Goal: Information Seeking & Learning: Find contact information

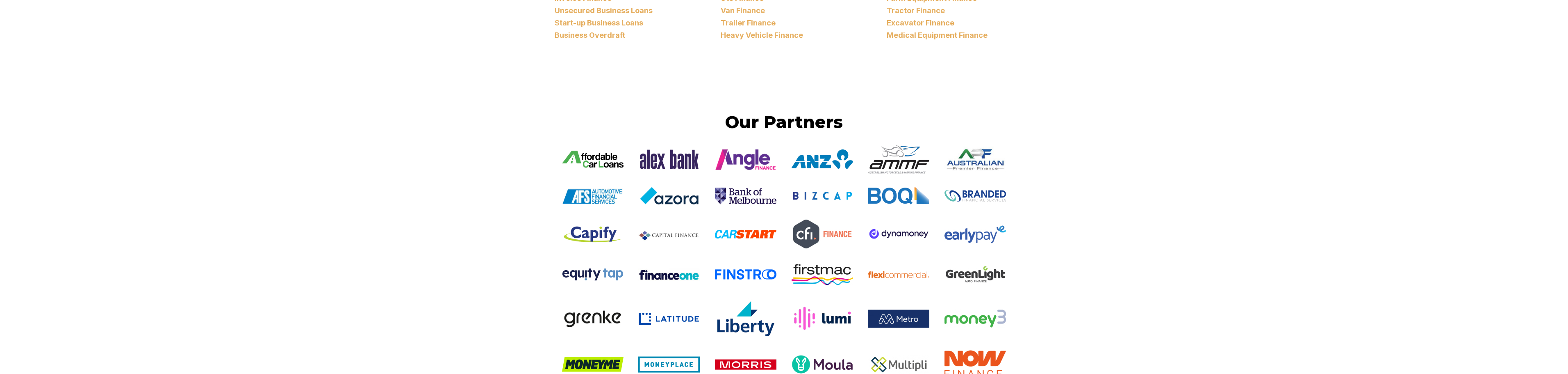
scroll to position [1354, 0]
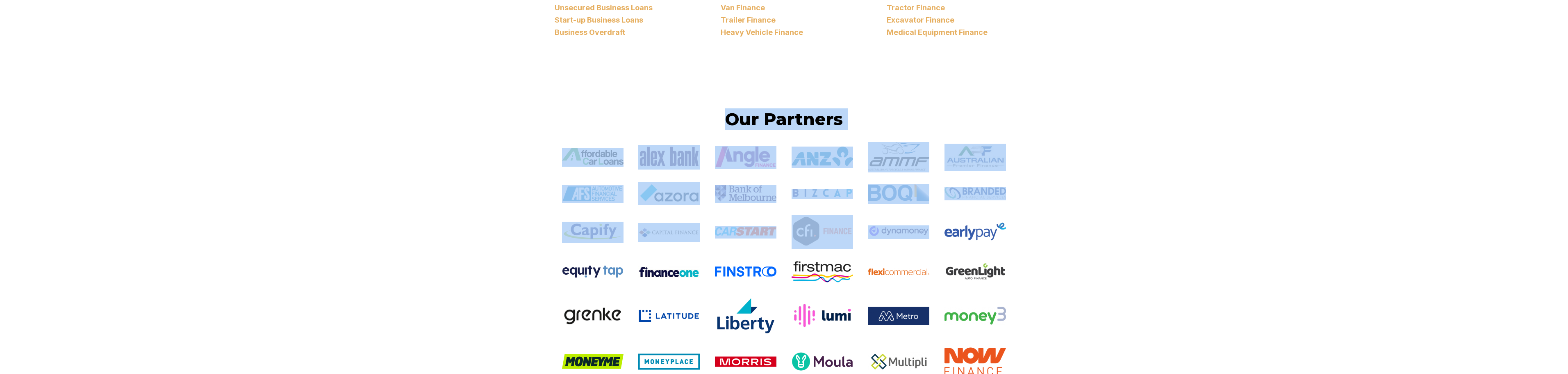
drag, startPoint x: 496, startPoint y: 125, endPoint x: 1169, endPoint y: 324, distance: 701.8
click at [1045, 289] on div "Our Partners" at bounding box center [784, 328] width 1568 height 438
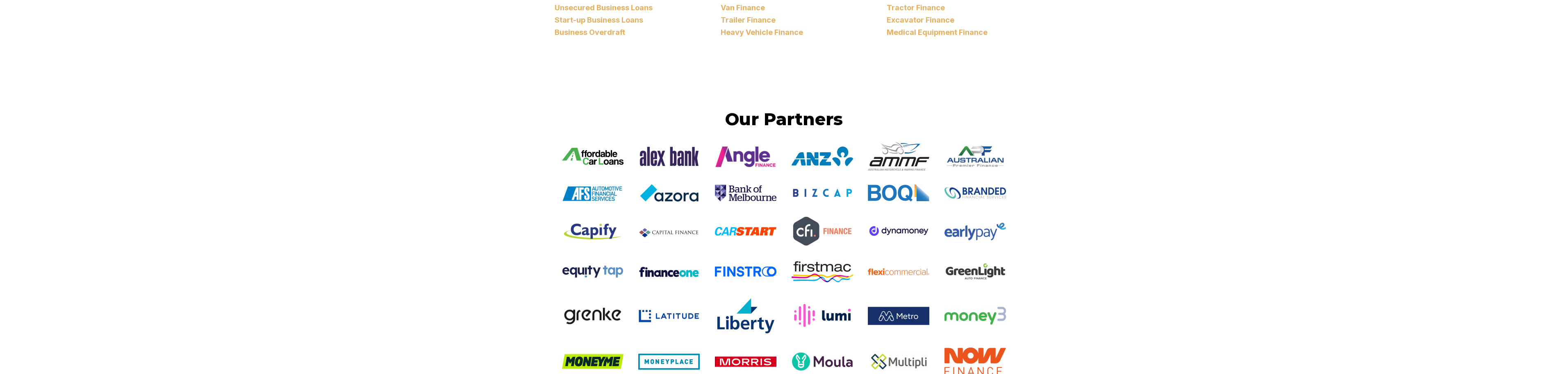
click at [1123, 306] on div "Our Partners" at bounding box center [784, 328] width 1568 height 438
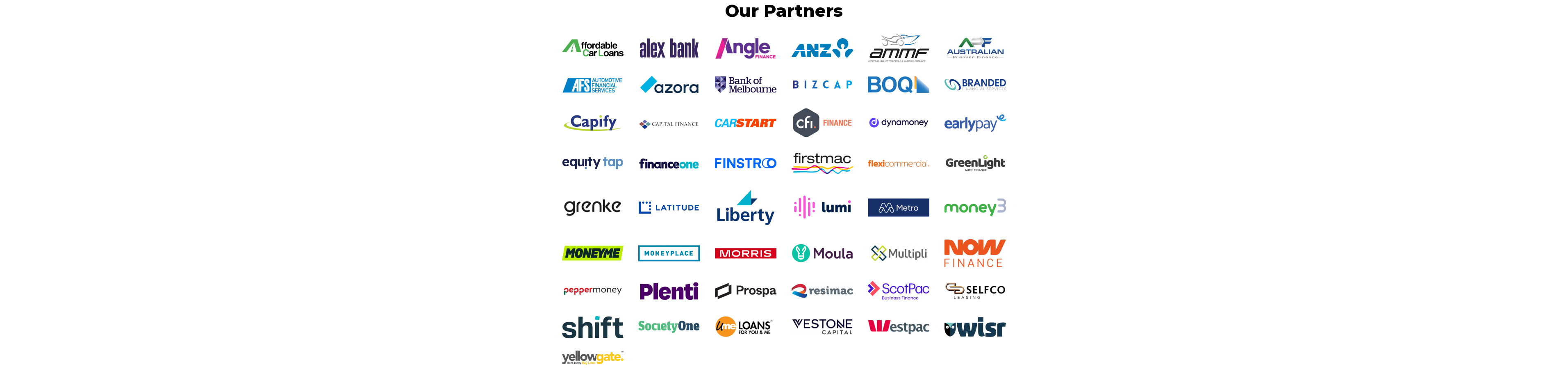
scroll to position [1477, 0]
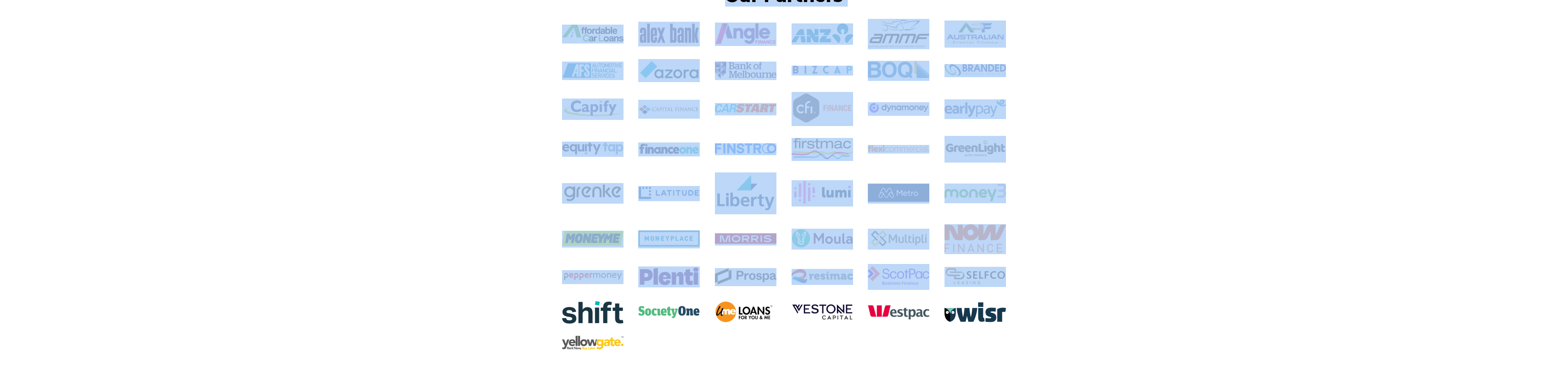
drag, startPoint x: 678, startPoint y: 90, endPoint x: 974, endPoint y: 259, distance: 340.8
click at [968, 259] on div "Our Partners" at bounding box center [784, 204] width 1568 height 438
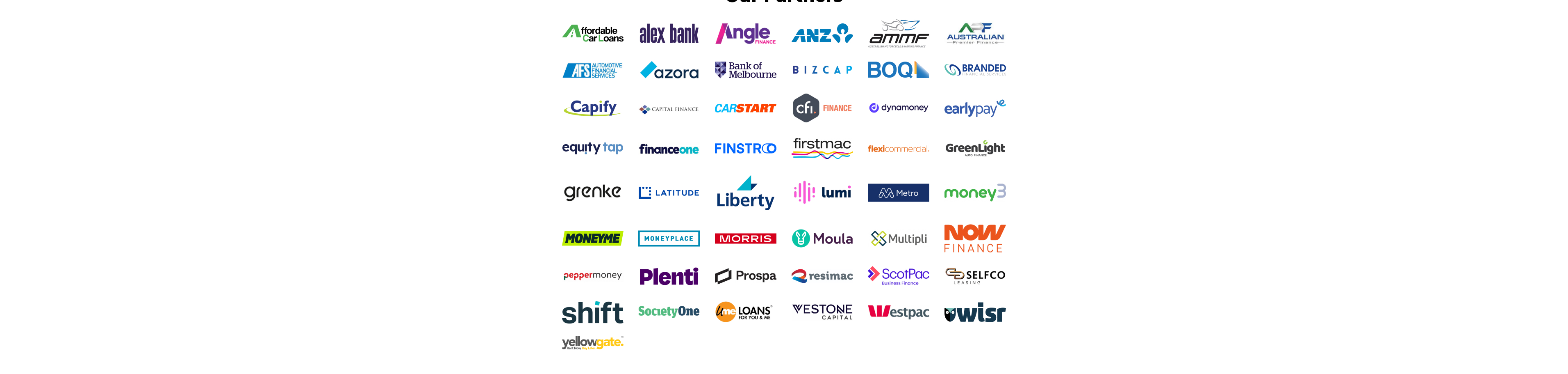
click at [1192, 330] on div "Our Partners" at bounding box center [784, 204] width 1568 height 438
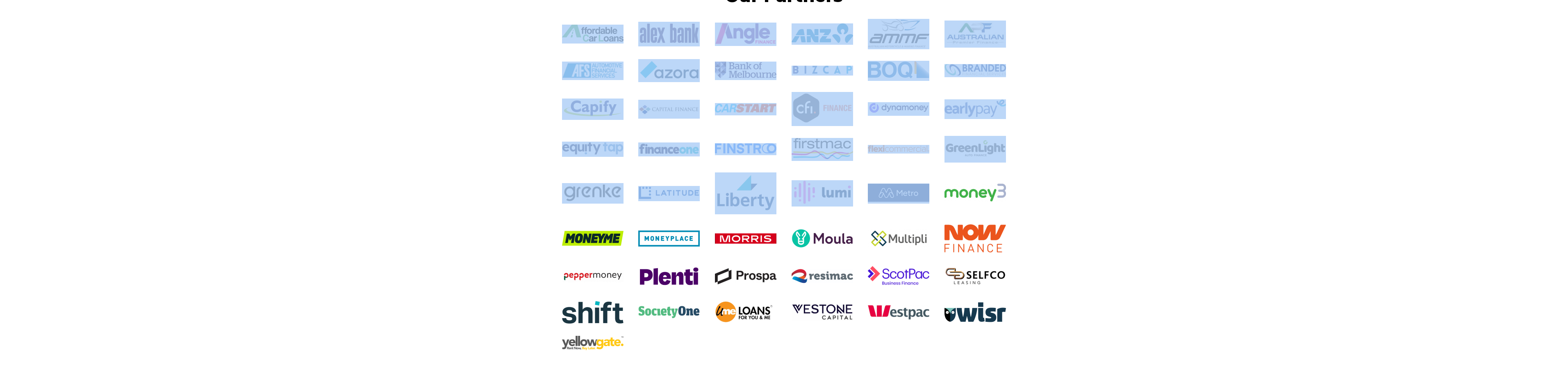
drag, startPoint x: 487, startPoint y: 32, endPoint x: 1086, endPoint y: 247, distance: 636.4
click at [1006, 231] on div "Our Partners" at bounding box center [784, 204] width 1568 height 438
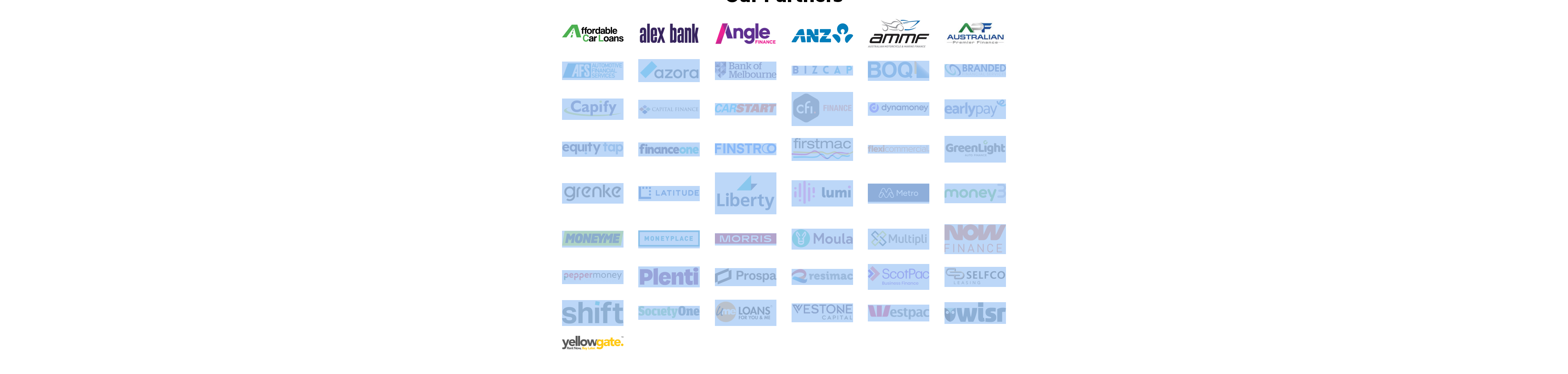
drag, startPoint x: 999, startPoint y: 295, endPoint x: 391, endPoint y: 51, distance: 655.1
click at [386, 57] on div "Our Partners" at bounding box center [784, 204] width 1568 height 438
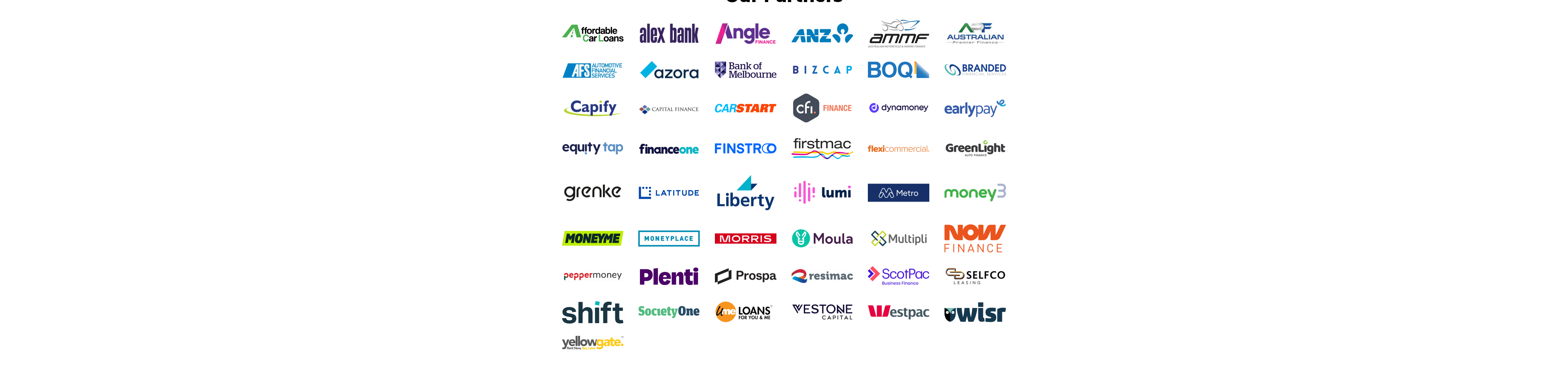
click at [437, 48] on div "Our Partners" at bounding box center [784, 204] width 1568 height 438
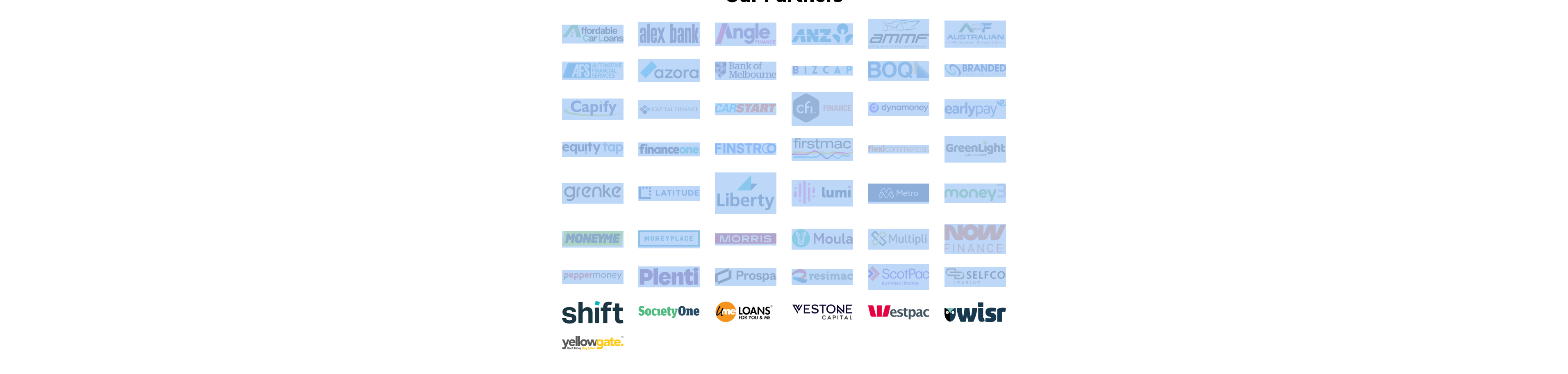
drag, startPoint x: 449, startPoint y: 33, endPoint x: 1129, endPoint y: 273, distance: 721.1
click at [1129, 273] on div "Our Partners" at bounding box center [784, 204] width 1568 height 438
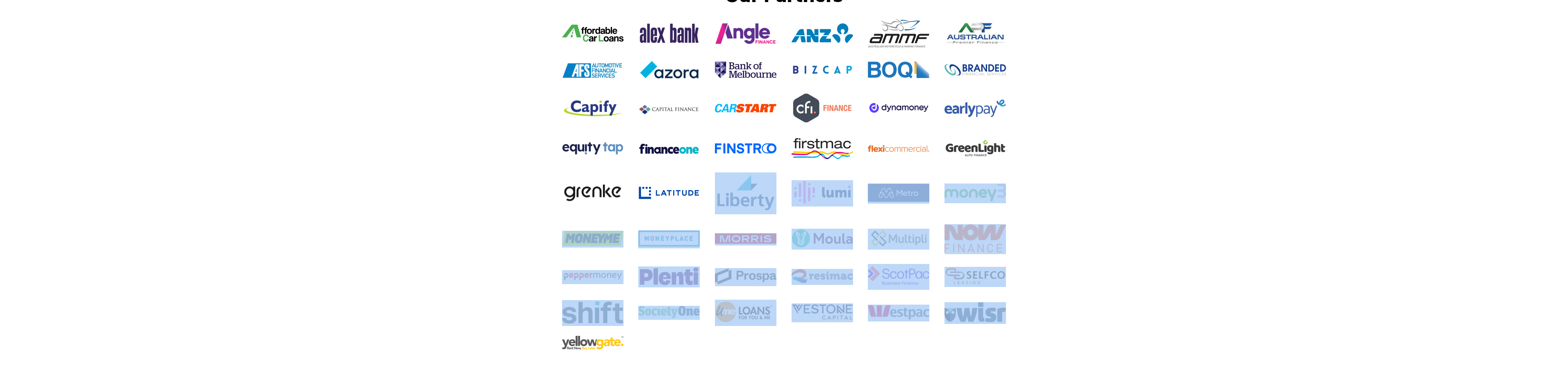
drag, startPoint x: 1005, startPoint y: 349, endPoint x: 559, endPoint y: 145, distance: 490.4
click at [638, 170] on div at bounding box center [783, 190] width 459 height 343
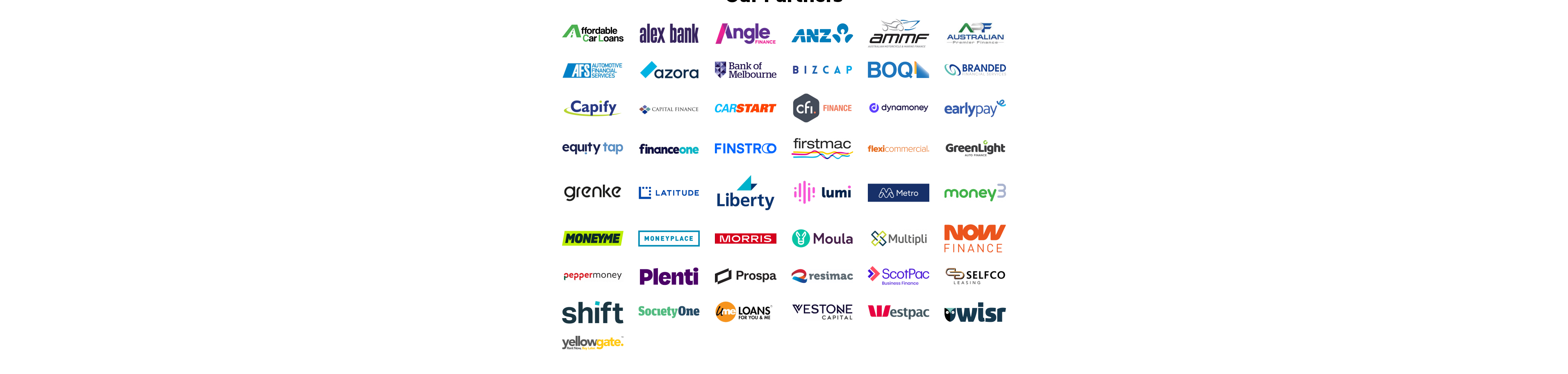
click at [449, 175] on div "Our Partners" at bounding box center [784, 204] width 1568 height 438
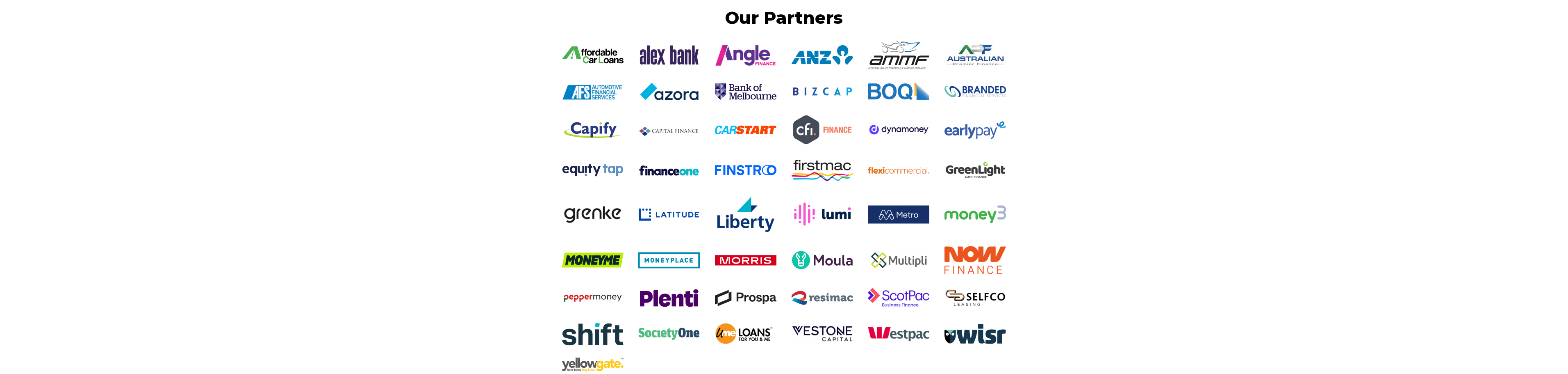
scroll to position [1461, 0]
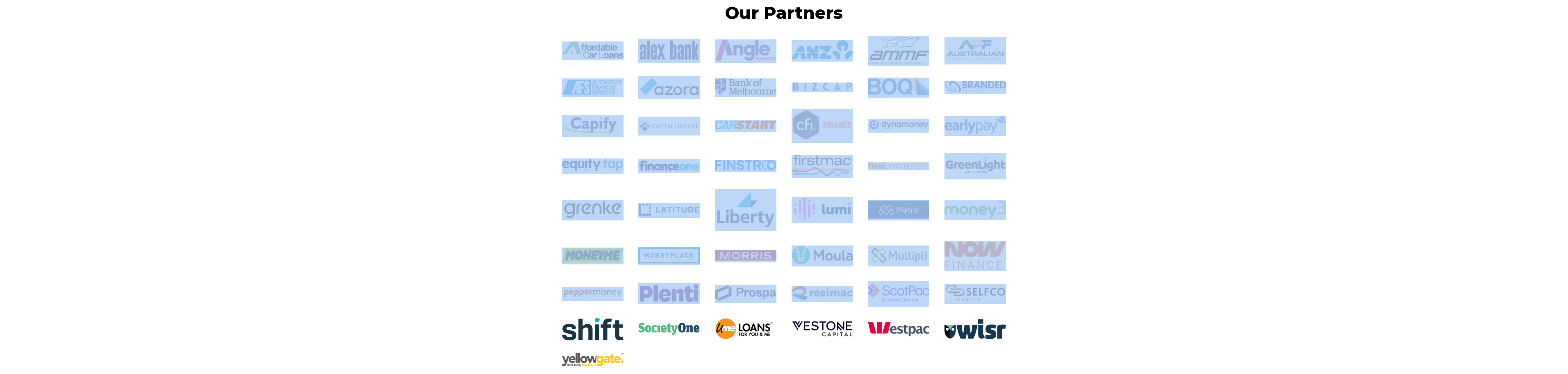
drag, startPoint x: 440, startPoint y: 40, endPoint x: 1102, endPoint y: 304, distance: 712.7
click at [1092, 302] on div "Our Partners" at bounding box center [784, 221] width 1568 height 438
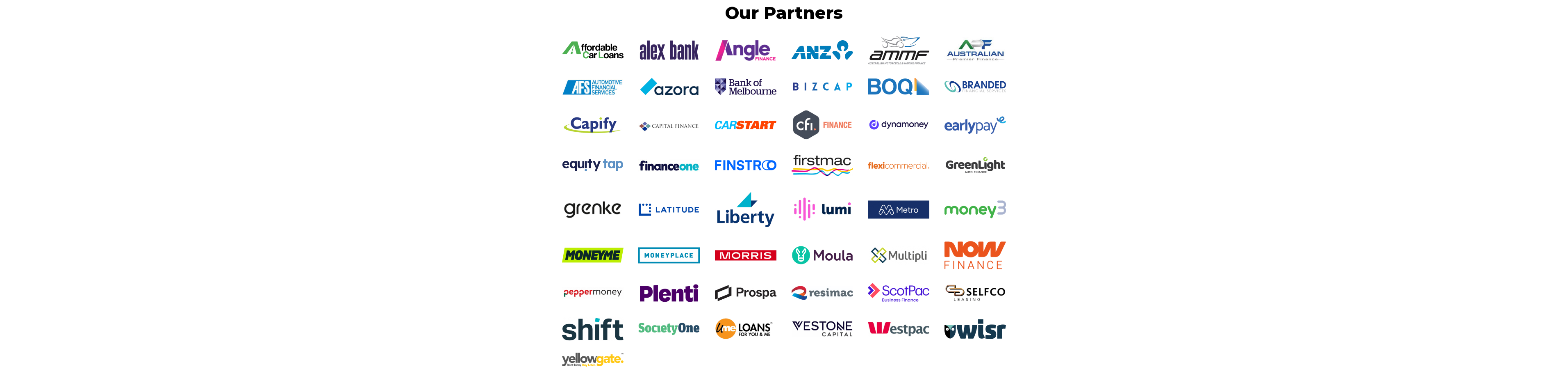
click at [1226, 341] on div "Our Partners" at bounding box center [784, 221] width 1568 height 438
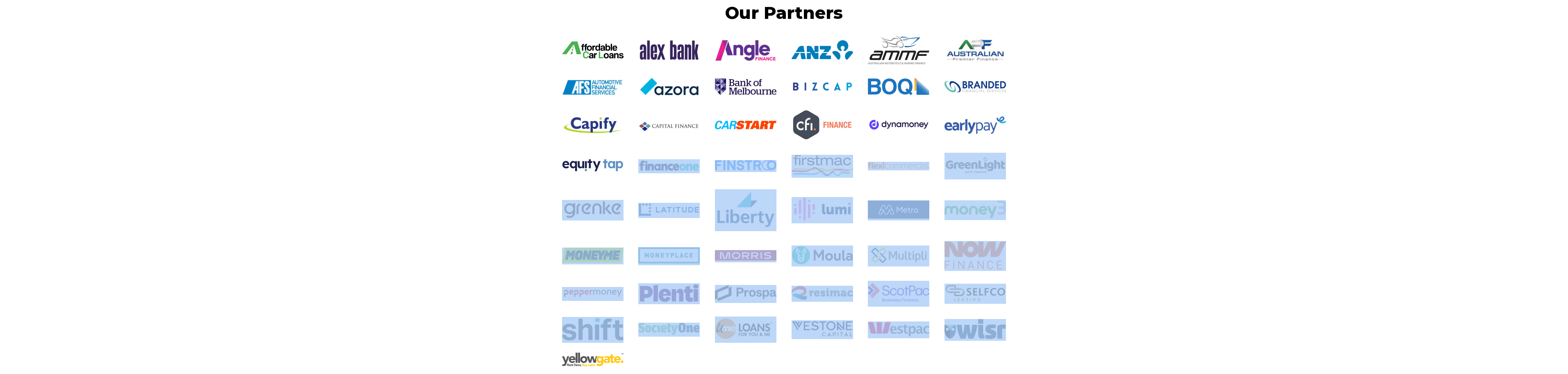
drag, startPoint x: 1120, startPoint y: 345, endPoint x: 442, endPoint y: 110, distance: 717.6
click at [530, 121] on div "Our Partners" at bounding box center [784, 221] width 1568 height 438
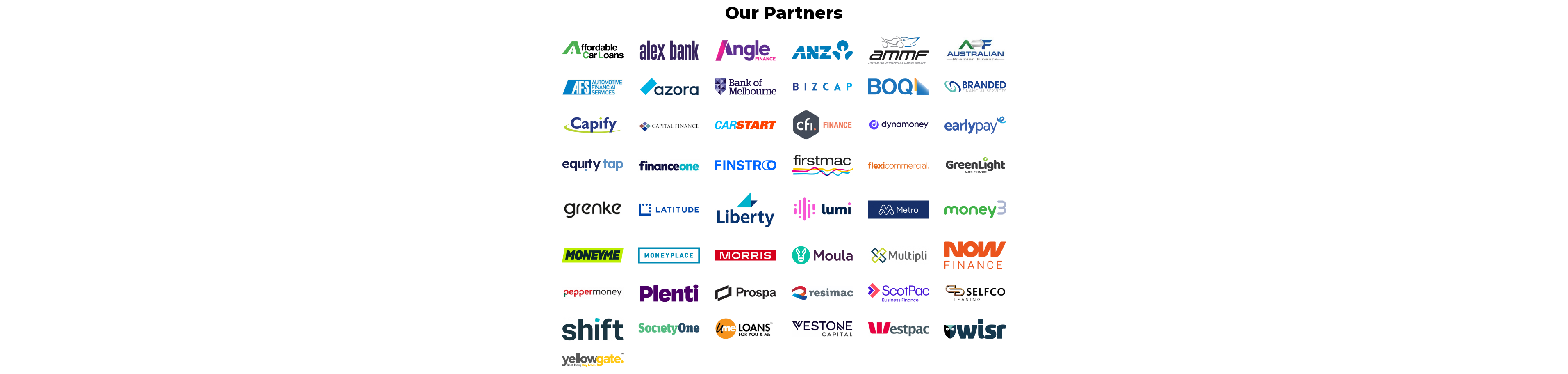
click at [417, 99] on div "Our Partners" at bounding box center [784, 221] width 1568 height 438
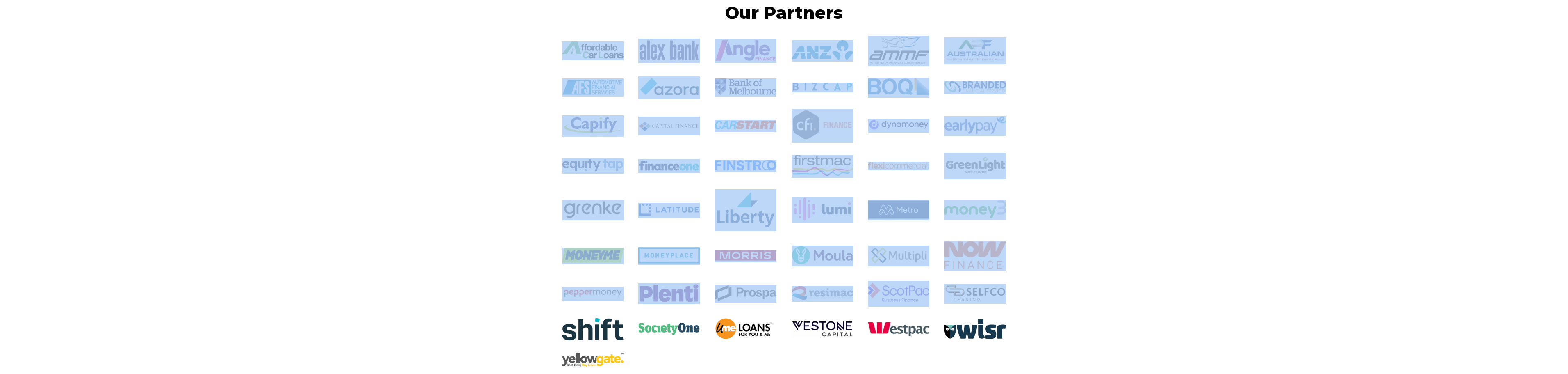
drag, startPoint x: 572, startPoint y: 76, endPoint x: 1059, endPoint y: 308, distance: 539.4
click at [1059, 308] on div "Our Partners" at bounding box center [784, 221] width 1568 height 438
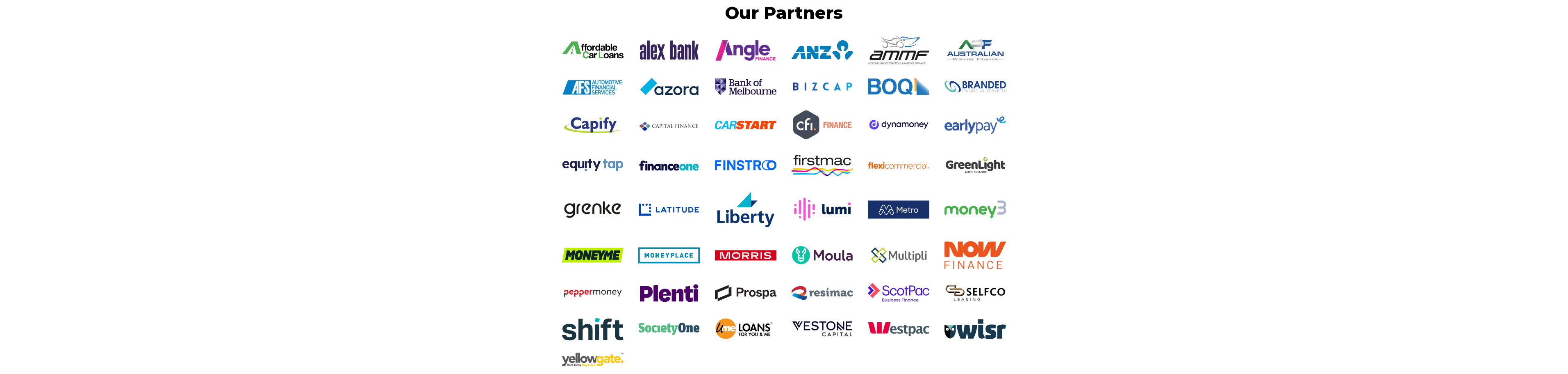
click at [1097, 338] on div "Our Partners" at bounding box center [784, 221] width 1568 height 438
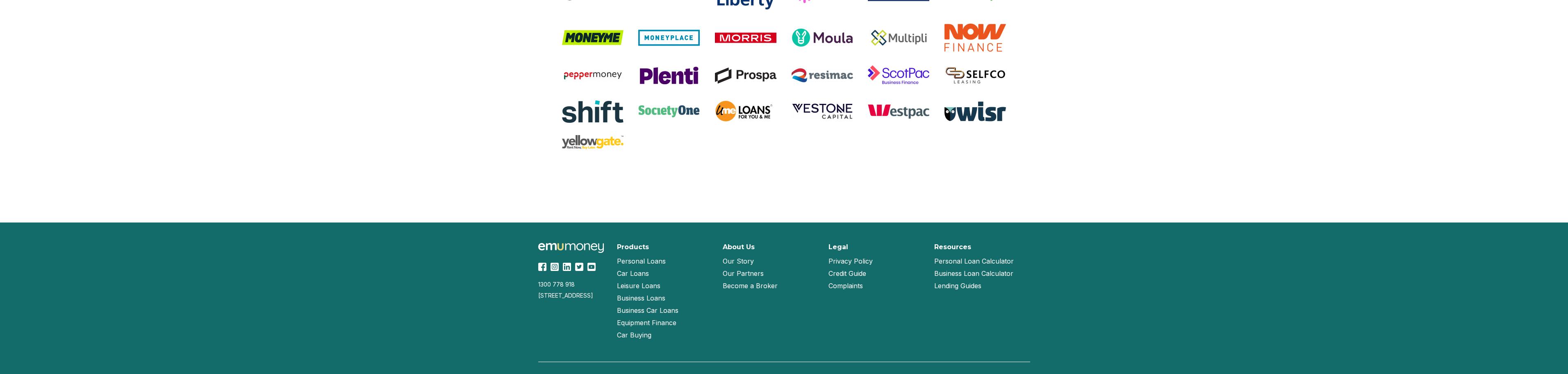
scroll to position [1682, 0]
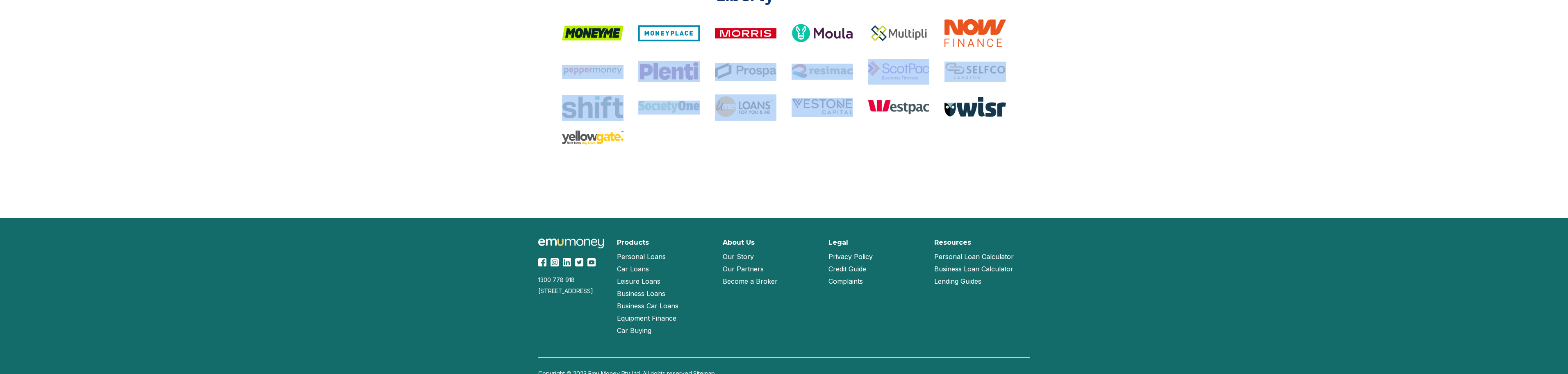
drag, startPoint x: 838, startPoint y: 162, endPoint x: 418, endPoint y: 52, distance: 434.2
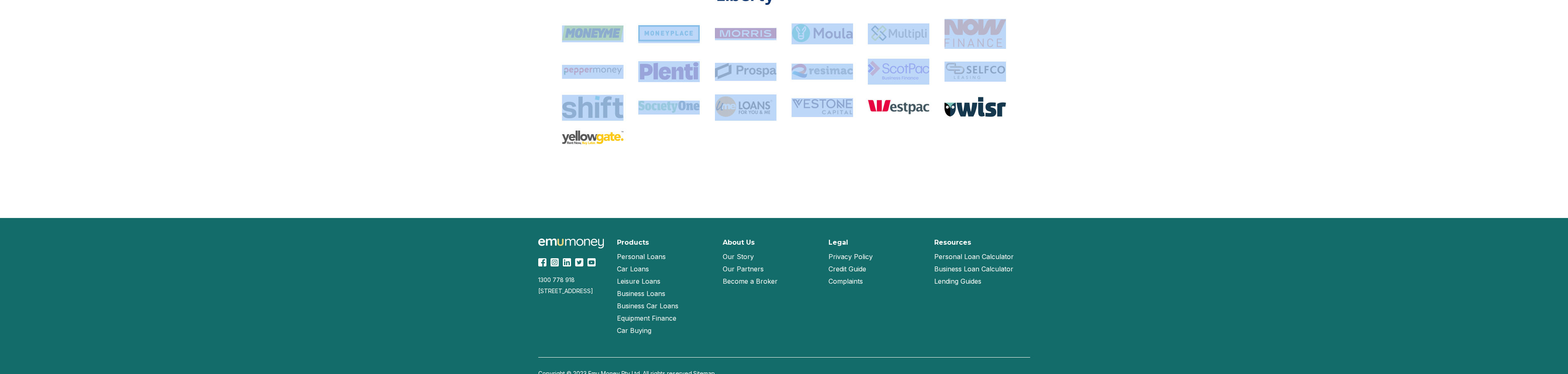
drag, startPoint x: 421, startPoint y: 38, endPoint x: 629, endPoint y: 142, distance: 232.6
click at [631, 143] on div at bounding box center [592, 138] width 76 height 16
drag, startPoint x: 646, startPoint y: 154, endPoint x: 529, endPoint y: 31, distance: 169.8
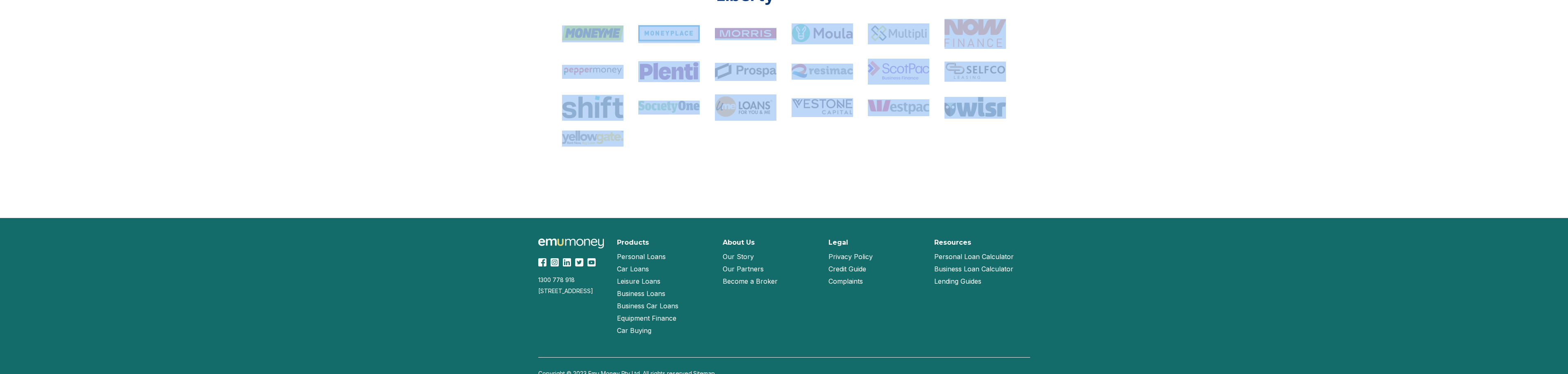
drag, startPoint x: 559, startPoint y: 35, endPoint x: 628, endPoint y: 141, distance: 126.5
click at [629, 141] on div at bounding box center [592, 138] width 76 height 16
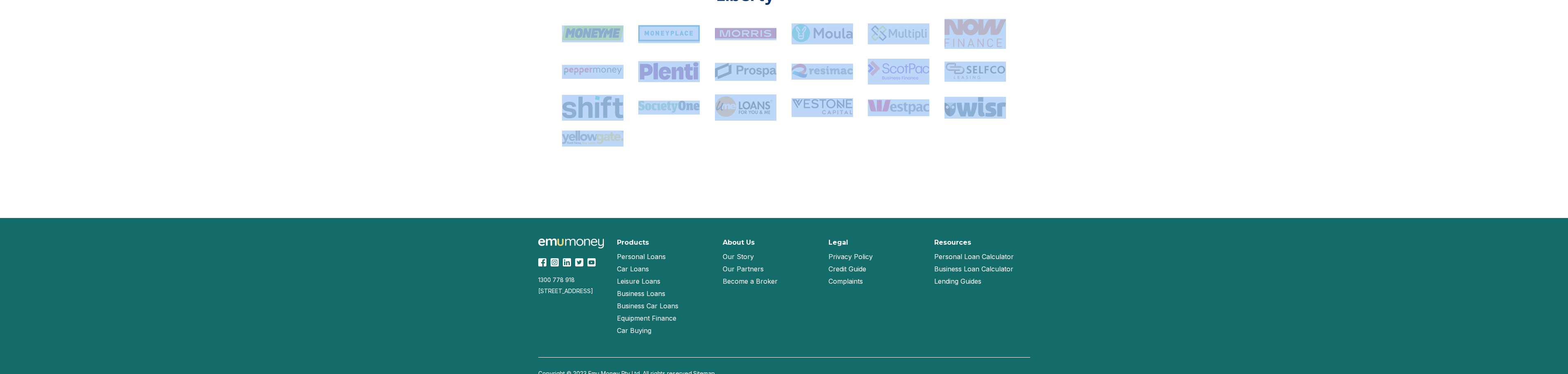
drag, startPoint x: 630, startPoint y: 141, endPoint x: 543, endPoint y: 29, distance: 141.8
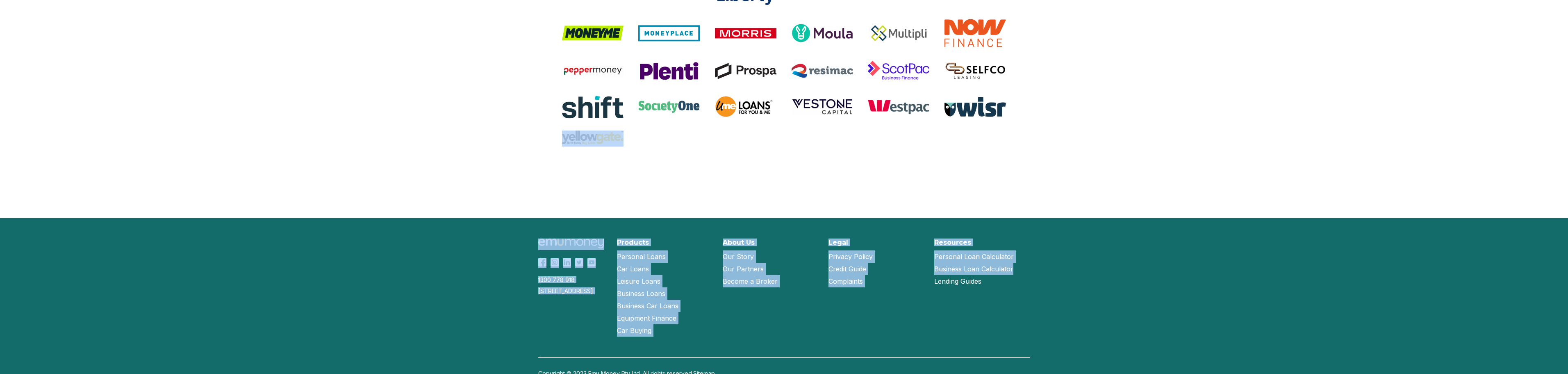
drag, startPoint x: 477, startPoint y: 167, endPoint x: 1079, endPoint y: 297, distance: 615.9
drag, startPoint x: 868, startPoint y: 289, endPoint x: 565, endPoint y: 203, distance: 315.0
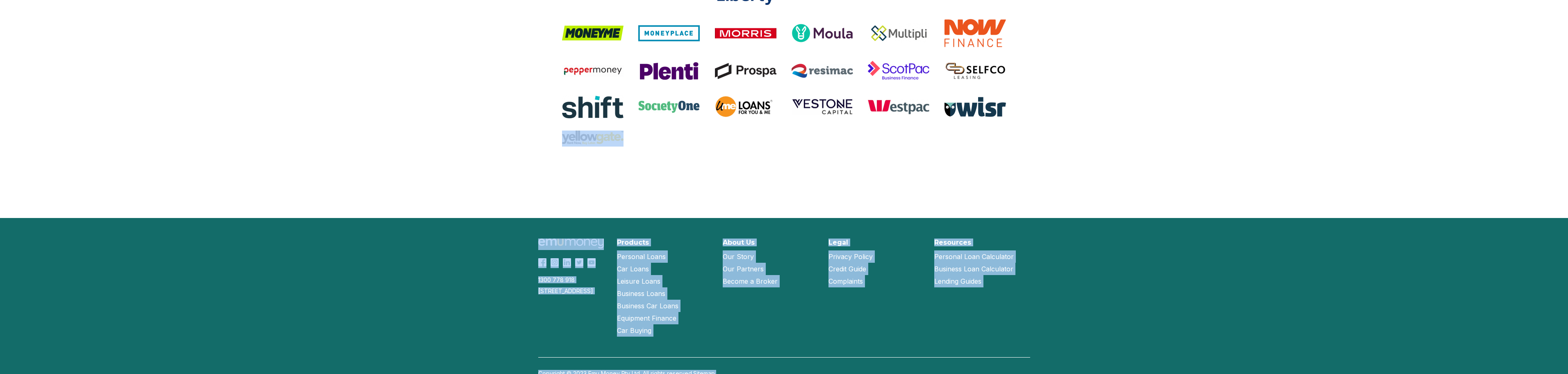
drag, startPoint x: 544, startPoint y: 202, endPoint x: 1015, endPoint y: 334, distance: 489.1
click at [993, 330] on div "Resources Personal Loan Calculator Business Loan Calculator Lending Guides" at bounding box center [982, 287] width 96 height 98
drag, startPoint x: 732, startPoint y: 212, endPoint x: 601, endPoint y: 161, distance: 140.6
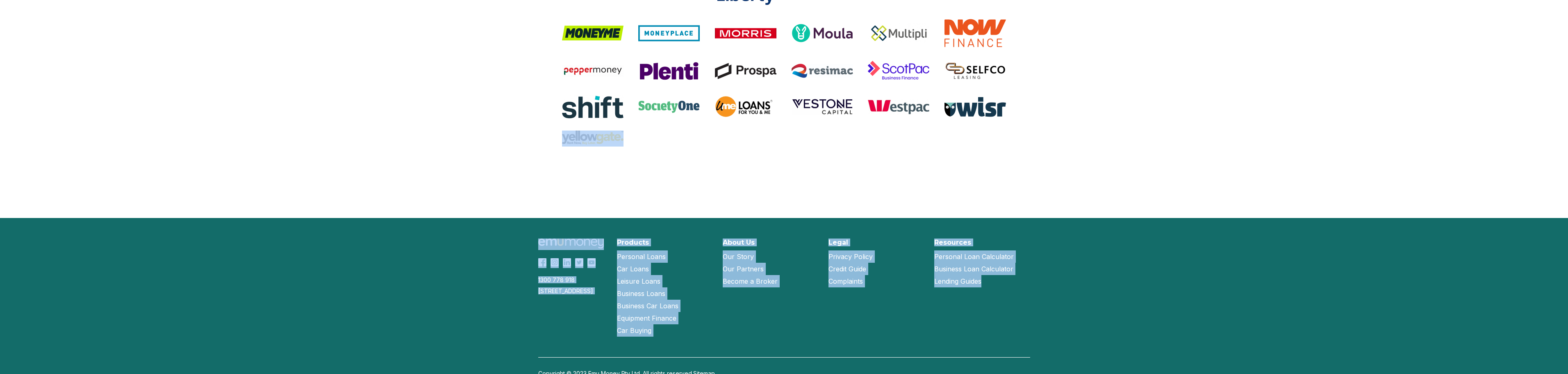
drag, startPoint x: 556, startPoint y: 175, endPoint x: 1004, endPoint y: 342, distance: 478.1
click at [1013, 344] on div "1300 778 [GEOGRAPHIC_DATA][STREET_ADDRESS] Products Personal Loans Car Loans Le…" at bounding box center [784, 321] width 525 height 206
drag, startPoint x: 1039, startPoint y: 364, endPoint x: 573, endPoint y: 208, distance: 491.4
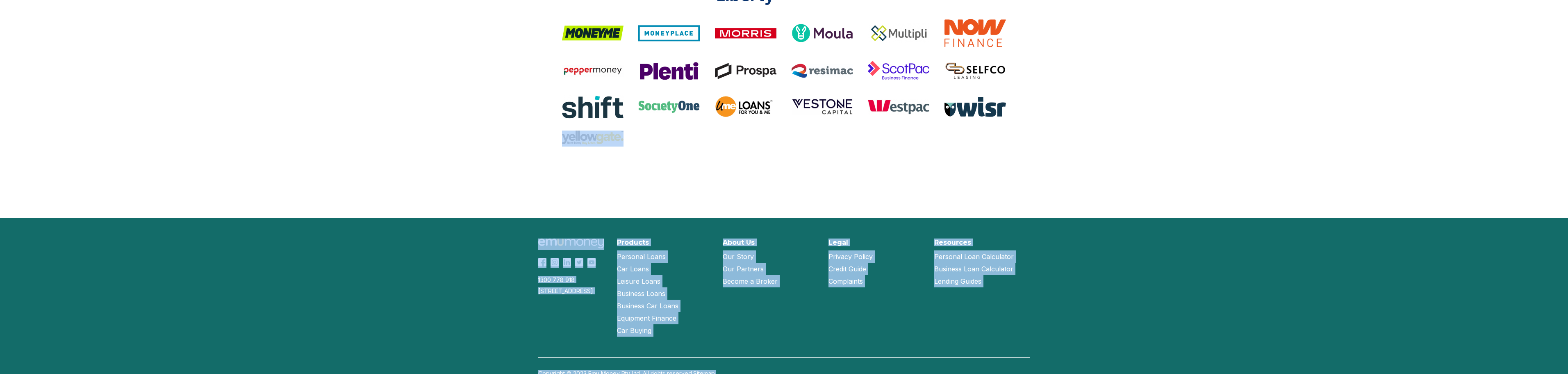
click at [890, 330] on div "Legal Privacy Policy Credit Guide Complaints" at bounding box center [876, 287] width 96 height 98
drag, startPoint x: 965, startPoint y: 345, endPoint x: 1006, endPoint y: 349, distance: 41.2
click at [965, 345] on div "1300 778 [GEOGRAPHIC_DATA][STREET_ADDRESS] Products Personal Loans Car Loans Le…" at bounding box center [784, 321] width 525 height 206
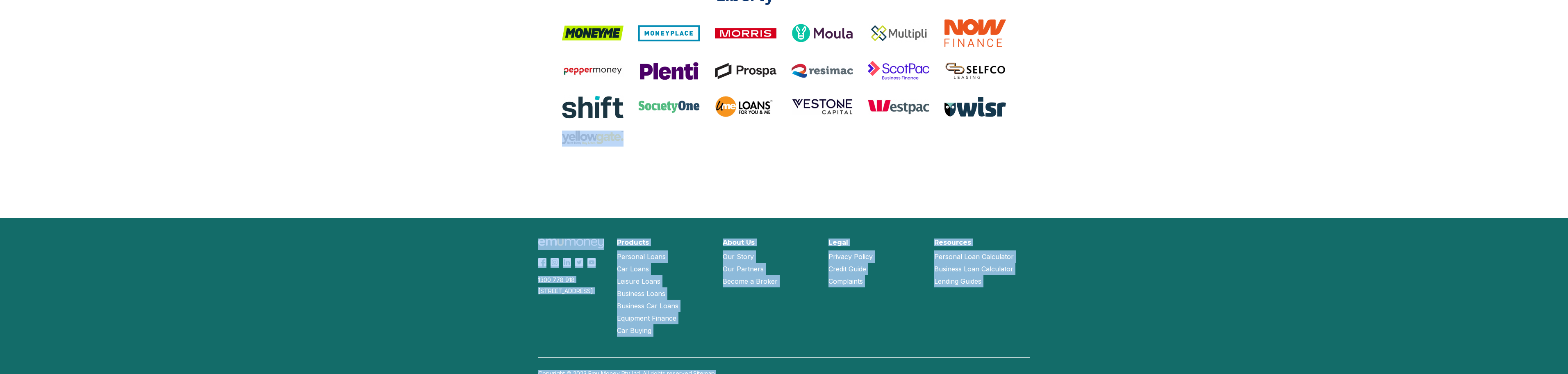
click at [543, 218] on div "1300 778 [GEOGRAPHIC_DATA][STREET_ADDRESS] Products Personal Loans Car Loans Le…" at bounding box center [784, 321] width 525 height 206
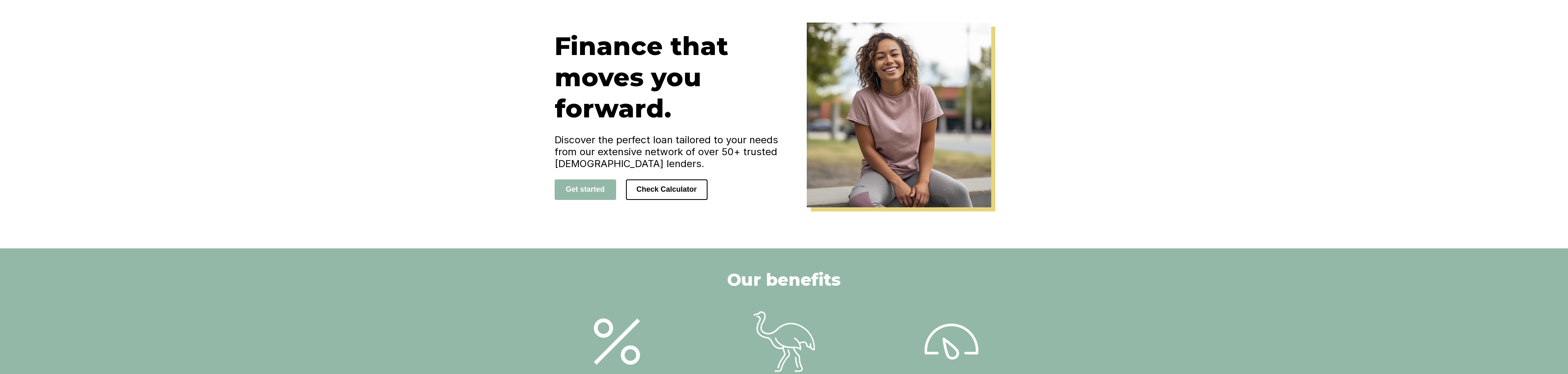
scroll to position [0, 0]
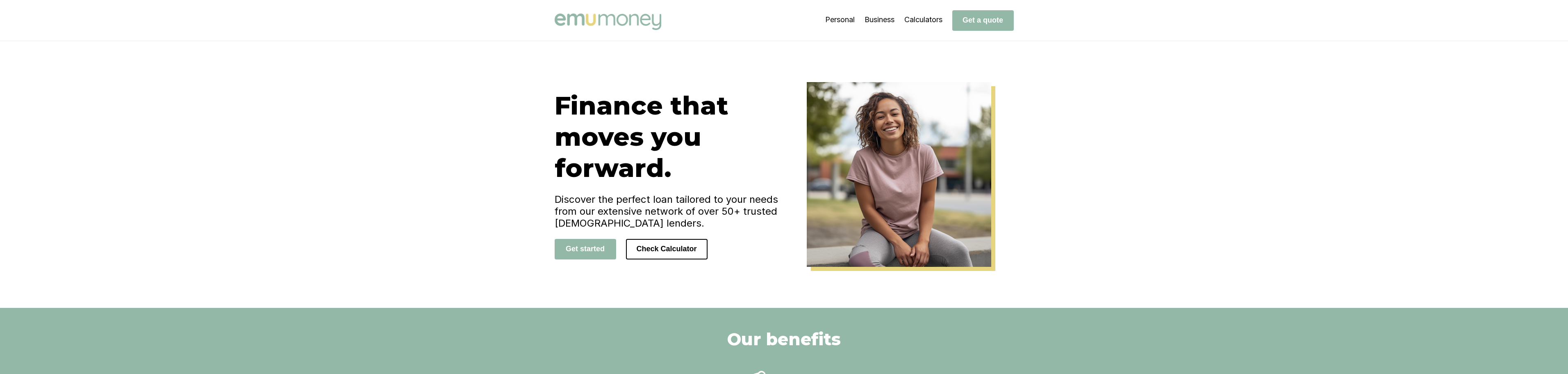
click at [601, 21] on img at bounding box center [607, 22] width 106 height 16
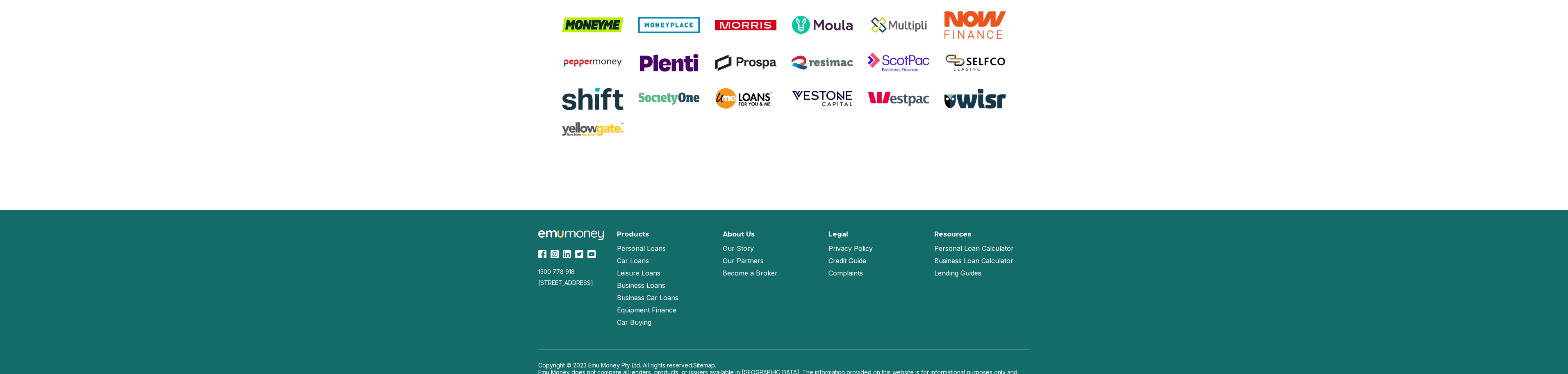
scroll to position [1733, 0]
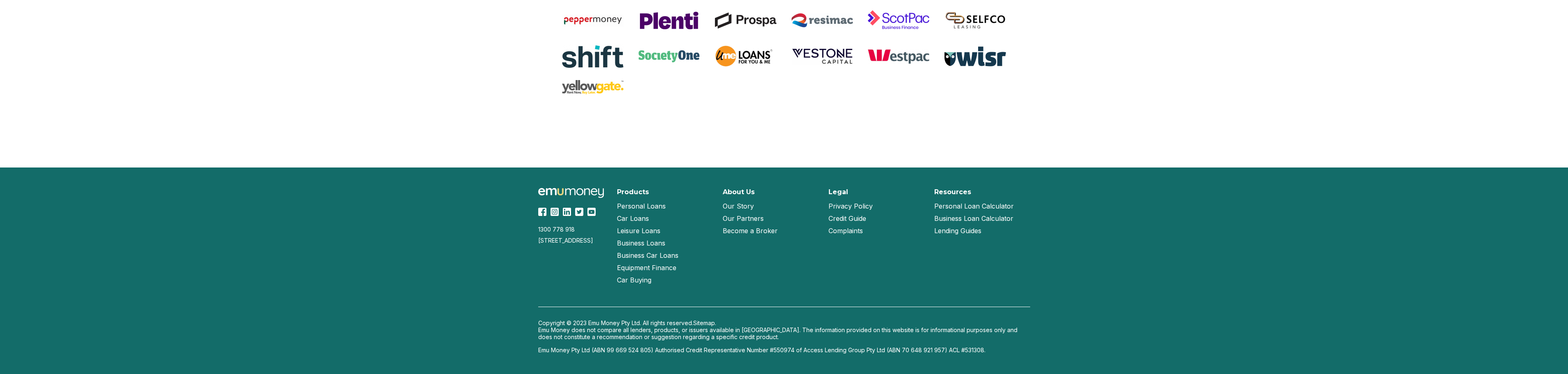
drag, startPoint x: 554, startPoint y: 250, endPoint x: 523, endPoint y: 218, distance: 44.6
click at [523, 218] on div "1300 778 [GEOGRAPHIC_DATA][STREET_ADDRESS] Products Personal Loans Car Loans Le…" at bounding box center [784, 270] width 1568 height 206
click at [511, 231] on div "1300 778 [GEOGRAPHIC_DATA][STREET_ADDRESS] Products Personal Loans Car Loans Le…" at bounding box center [784, 270] width 1568 height 206
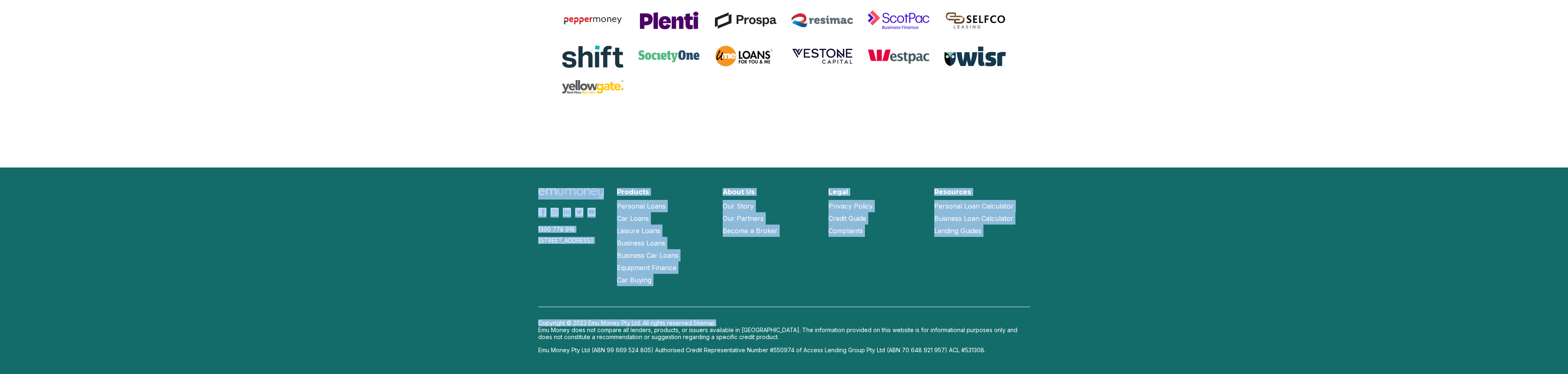
drag, startPoint x: 632, startPoint y: 196, endPoint x: 796, endPoint y: 308, distance: 198.6
click at [796, 308] on div "1300 778 [GEOGRAPHIC_DATA][STREET_ADDRESS] Products Personal Loans Car Loans Le…" at bounding box center [784, 270] width 525 height 206
click at [757, 299] on div "1300 778 [GEOGRAPHIC_DATA][STREET_ADDRESS] Products Personal Loans Car Loans Le…" at bounding box center [784, 270] width 525 height 206
drag, startPoint x: 1139, startPoint y: 293, endPoint x: 455, endPoint y: 171, distance: 694.8
click at [455, 171] on div "1300 778 [GEOGRAPHIC_DATA][STREET_ADDRESS] Products Personal Loans Car Loans Le…" at bounding box center [784, 270] width 1568 height 206
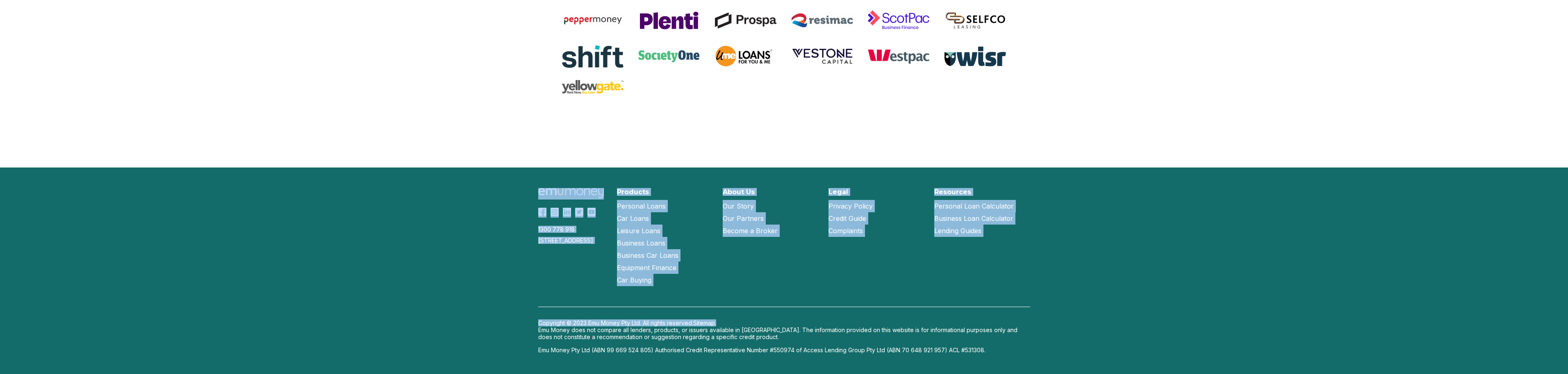
click at [461, 171] on div "1300 778 [GEOGRAPHIC_DATA][STREET_ADDRESS] Products Personal Loans Car Loans Le…" at bounding box center [784, 270] width 1568 height 206
drag, startPoint x: 503, startPoint y: 180, endPoint x: 1049, endPoint y: 298, distance: 558.6
click at [1046, 302] on div "1300 778 [GEOGRAPHIC_DATA][STREET_ADDRESS] Products Personal Loans Car Loans Le…" at bounding box center [784, 270] width 1568 height 206
click at [1050, 293] on div "1300 778 [GEOGRAPHIC_DATA][STREET_ADDRESS] Products Personal Loans Car Loans Le…" at bounding box center [784, 270] width 1568 height 206
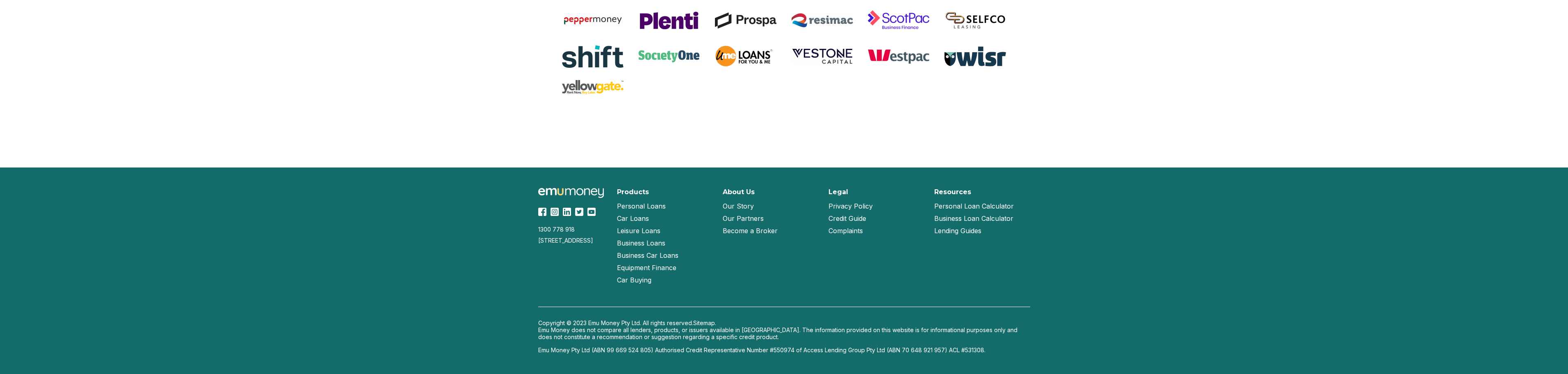
click at [744, 203] on link "Our Story" at bounding box center [738, 206] width 31 height 12
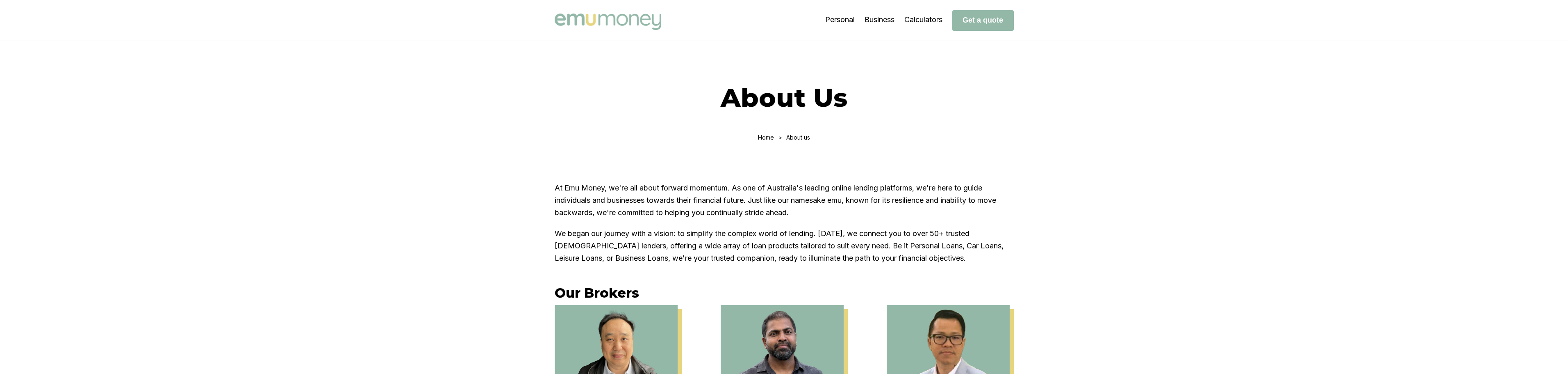
scroll to position [205, 0]
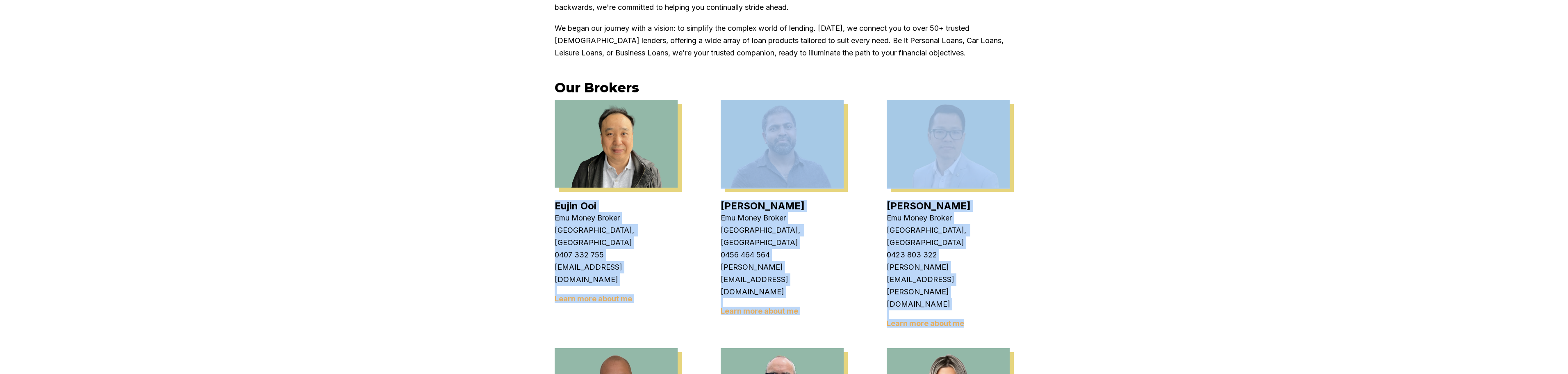
drag, startPoint x: 564, startPoint y: 202, endPoint x: 1144, endPoint y: 287, distance: 586.2
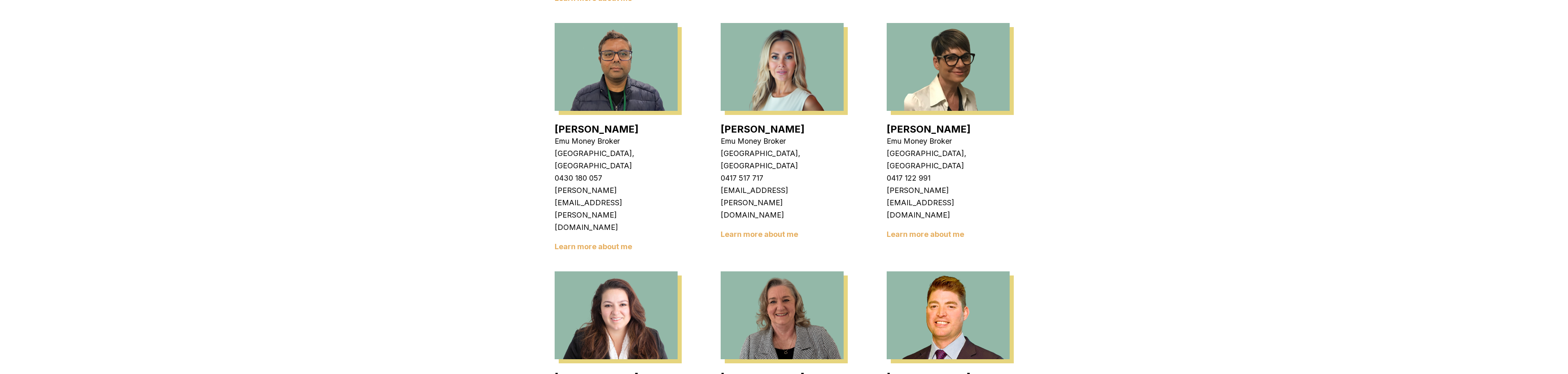
scroll to position [1067, 0]
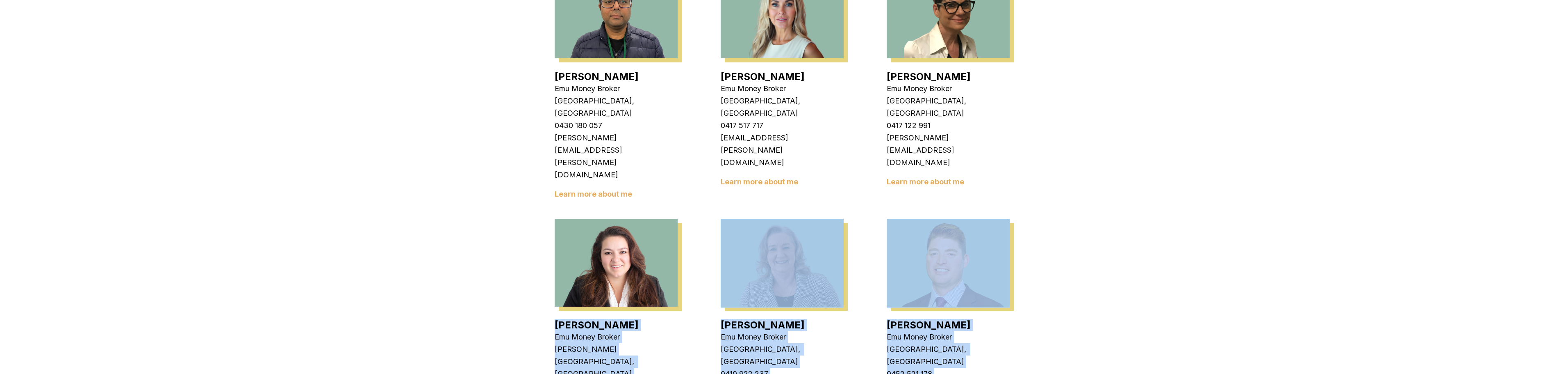
drag, startPoint x: 526, startPoint y: 143, endPoint x: 982, endPoint y: 307, distance: 484.6
click at [950, 299] on div "At Emu Money, we're all about forward momentum. As one of Australia's leading o…" at bounding box center [784, 66] width 1568 height 1942
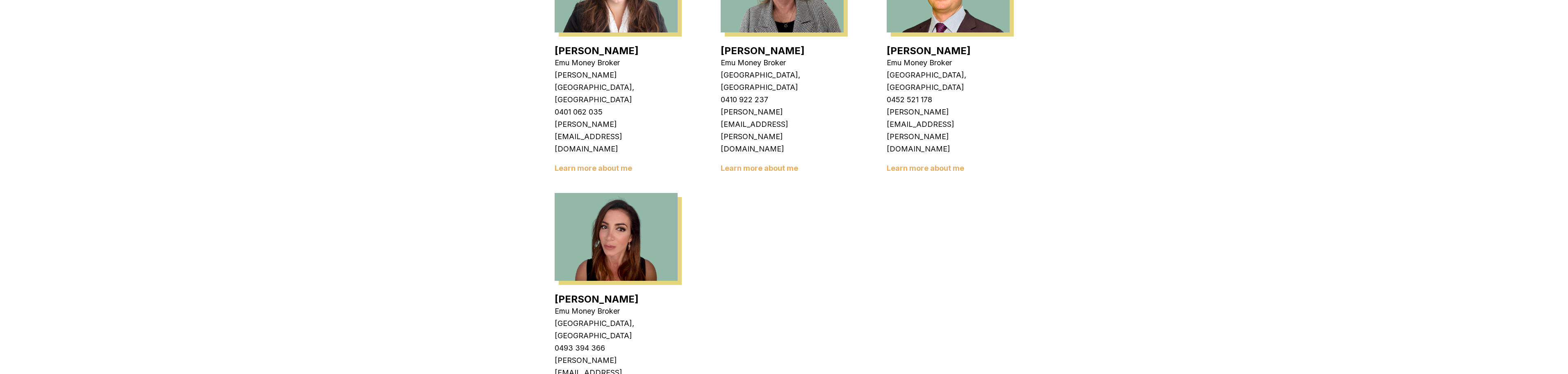
scroll to position [1354, 0]
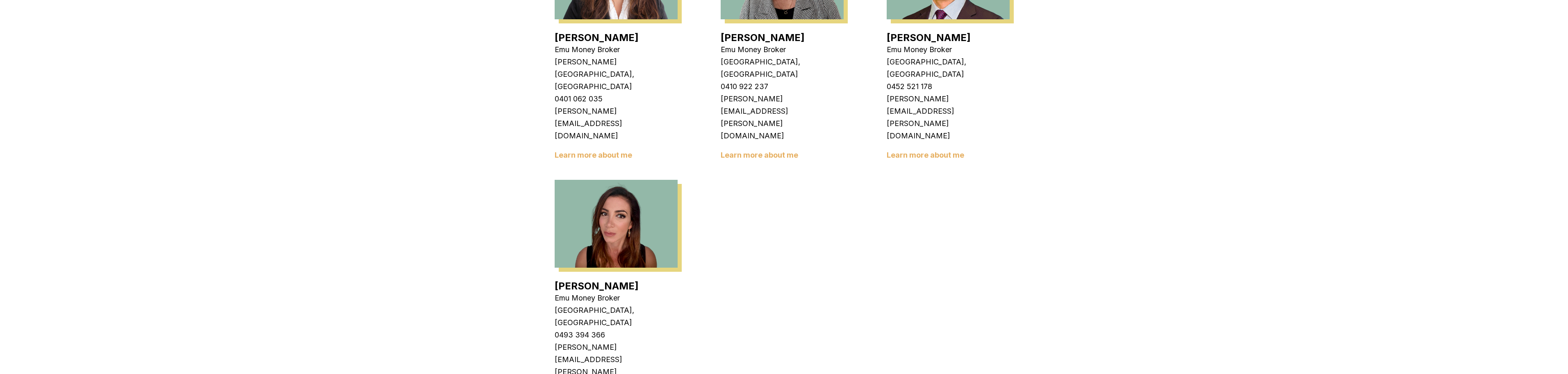
drag, startPoint x: 879, startPoint y: 320, endPoint x: 489, endPoint y: 245, distance: 397.1
drag, startPoint x: 460, startPoint y: 207, endPoint x: 920, endPoint y: 321, distance: 473.9
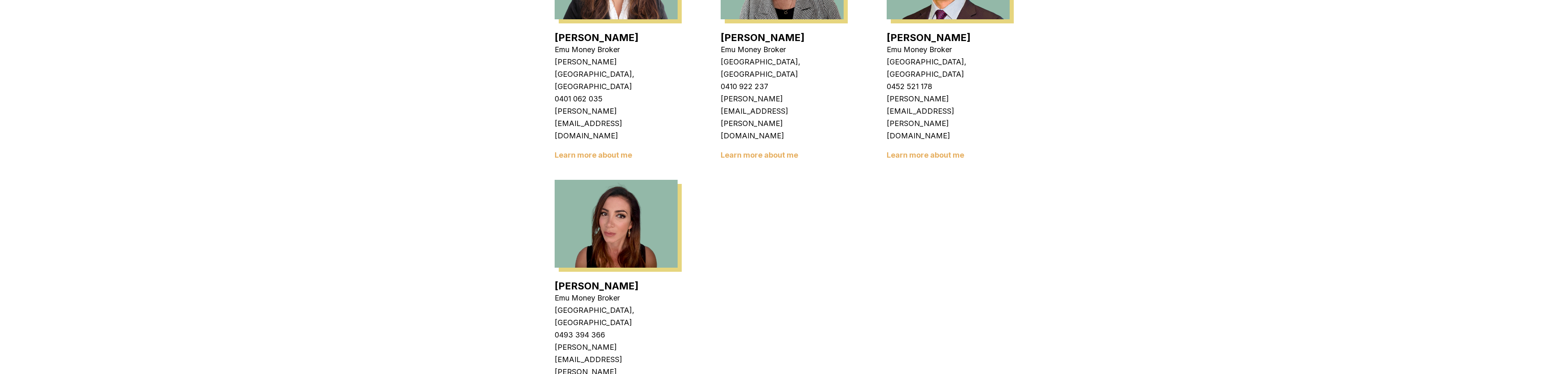
drag, startPoint x: 494, startPoint y: 161, endPoint x: 976, endPoint y: 317, distance: 506.6
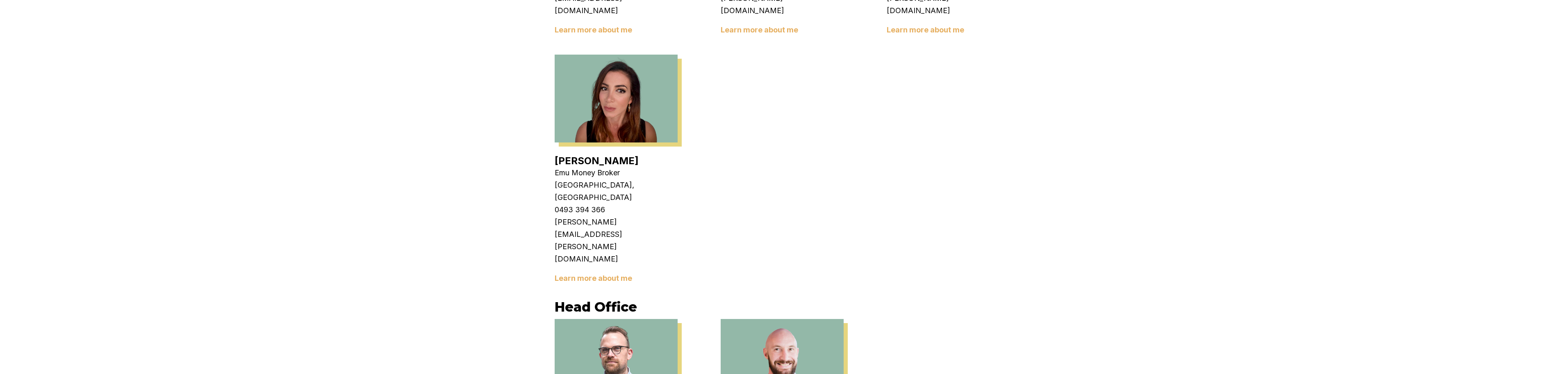
scroll to position [1519, 0]
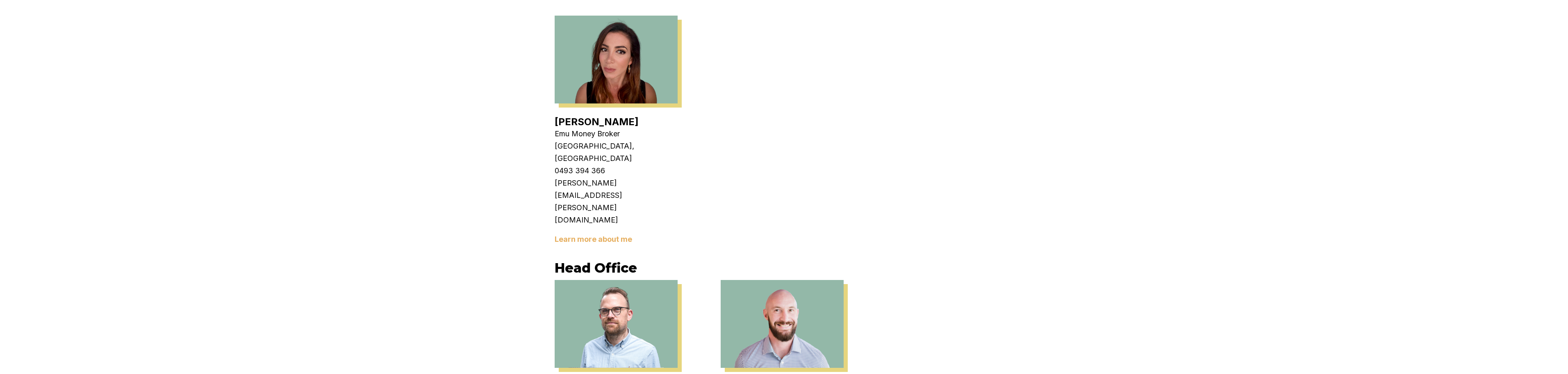
drag, startPoint x: 523, startPoint y: 273, endPoint x: 1103, endPoint y: 341, distance: 584.0
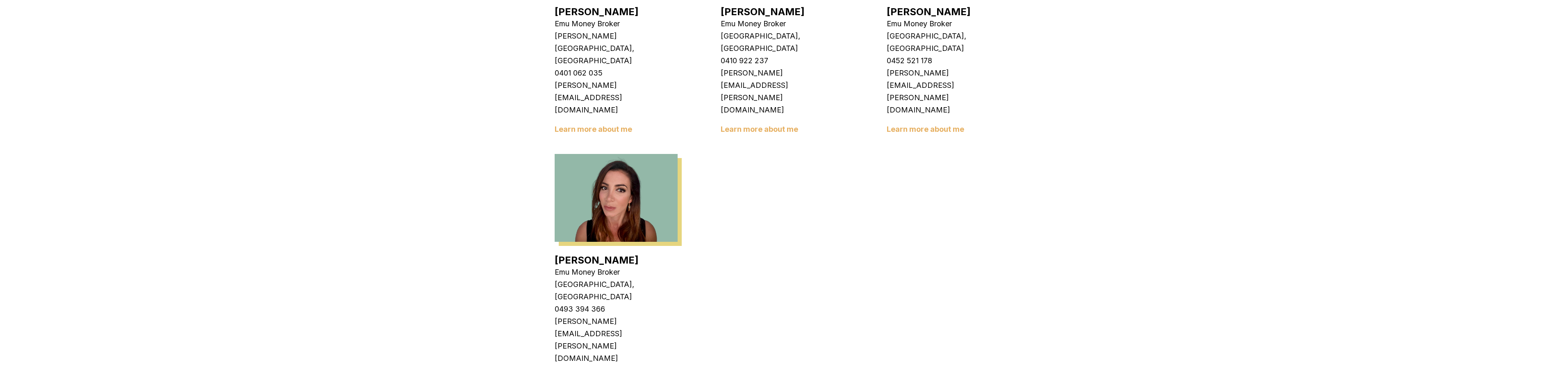
scroll to position [1354, 0]
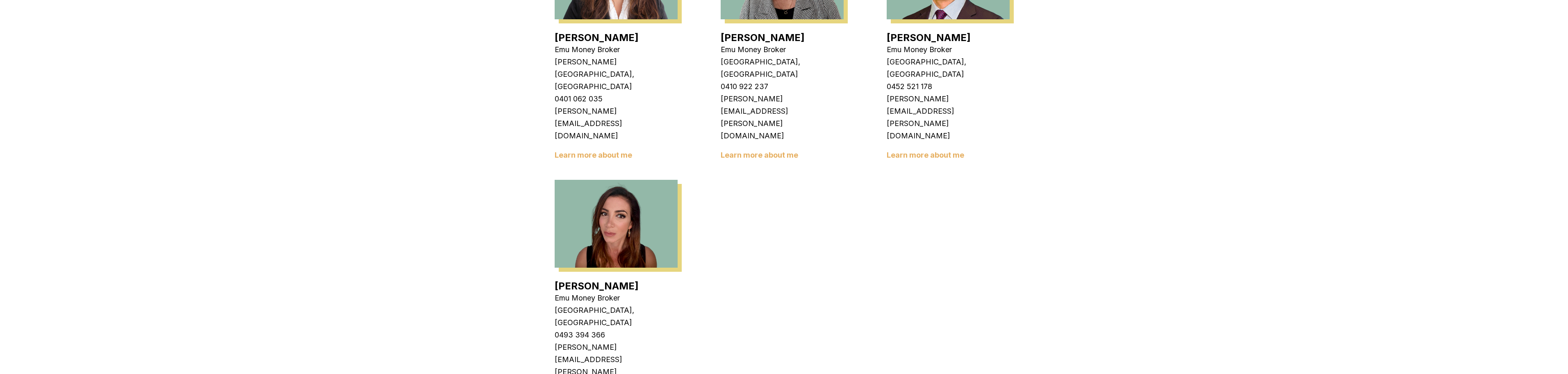
drag, startPoint x: 909, startPoint y: 330, endPoint x: 436, endPoint y: 147, distance: 507.2
drag, startPoint x: 477, startPoint y: 155, endPoint x: 975, endPoint y: 325, distance: 526.2
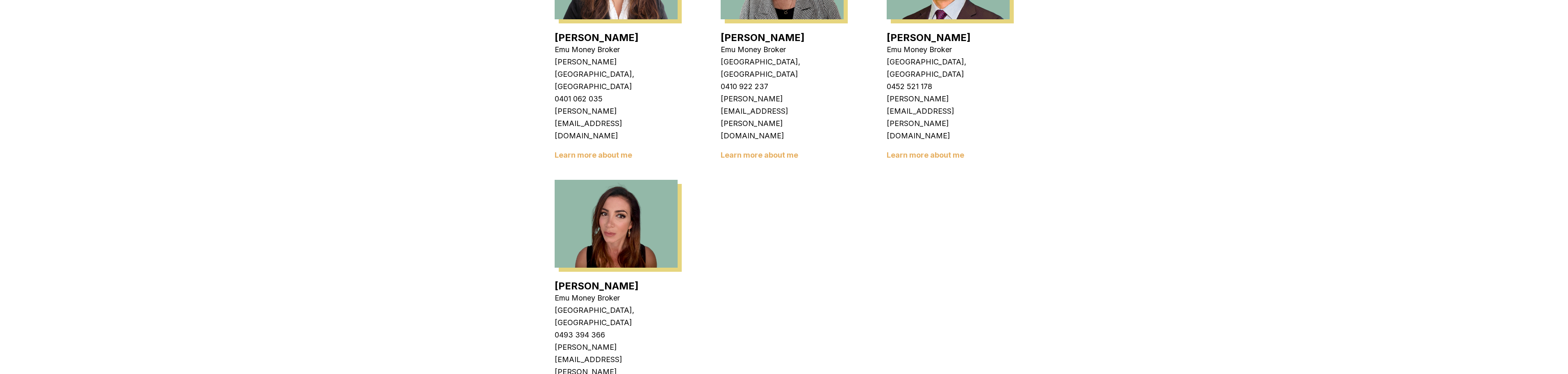
drag, startPoint x: 875, startPoint y: 352, endPoint x: 406, endPoint y: 171, distance: 502.7
drag, startPoint x: 455, startPoint y: 145, endPoint x: 462, endPoint y: 133, distance: 13.9
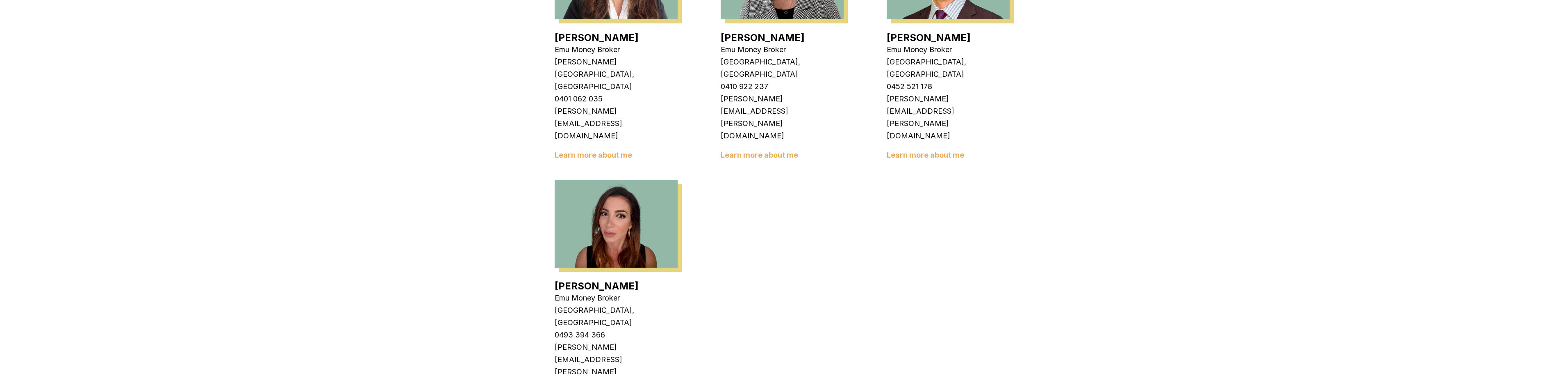
drag, startPoint x: 492, startPoint y: 145, endPoint x: 907, endPoint y: 361, distance: 467.8
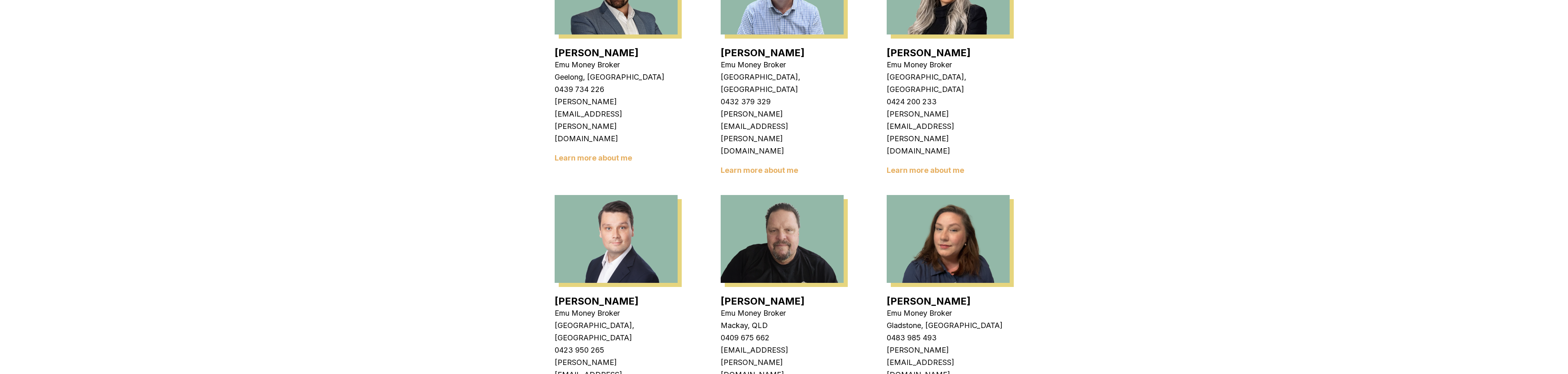
scroll to position [616, 0]
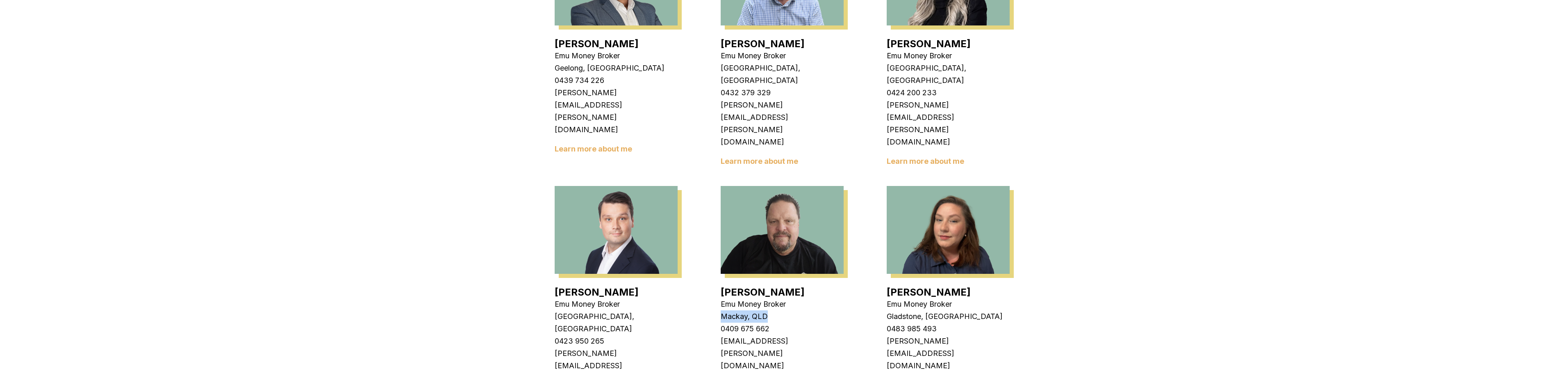
drag, startPoint x: 725, startPoint y: 218, endPoint x: 774, endPoint y: 219, distance: 49.0
click at [774, 311] on p "Mackay, QLD" at bounding box center [782, 317] width 123 height 12
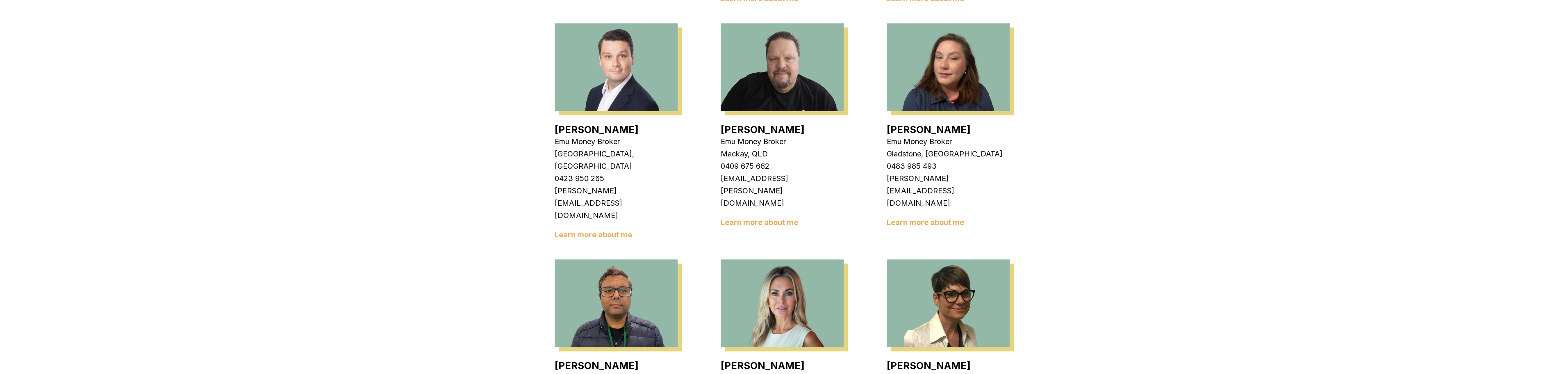
scroll to position [779, 0]
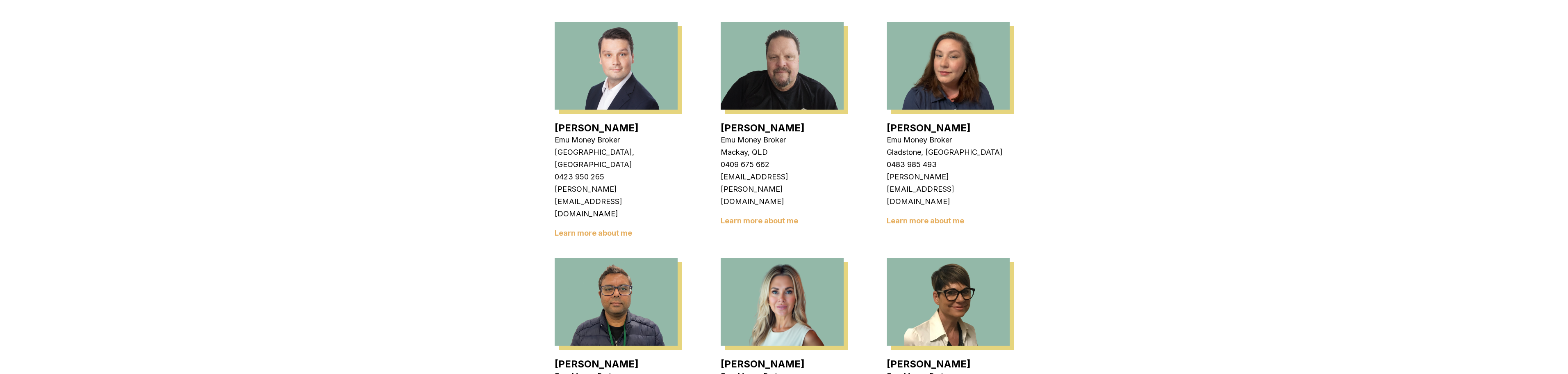
drag, startPoint x: 725, startPoint y: 255, endPoint x: 776, endPoint y: 255, distance: 51.0
drag, startPoint x: 736, startPoint y: 248, endPoint x: 768, endPoint y: 247, distance: 32.0
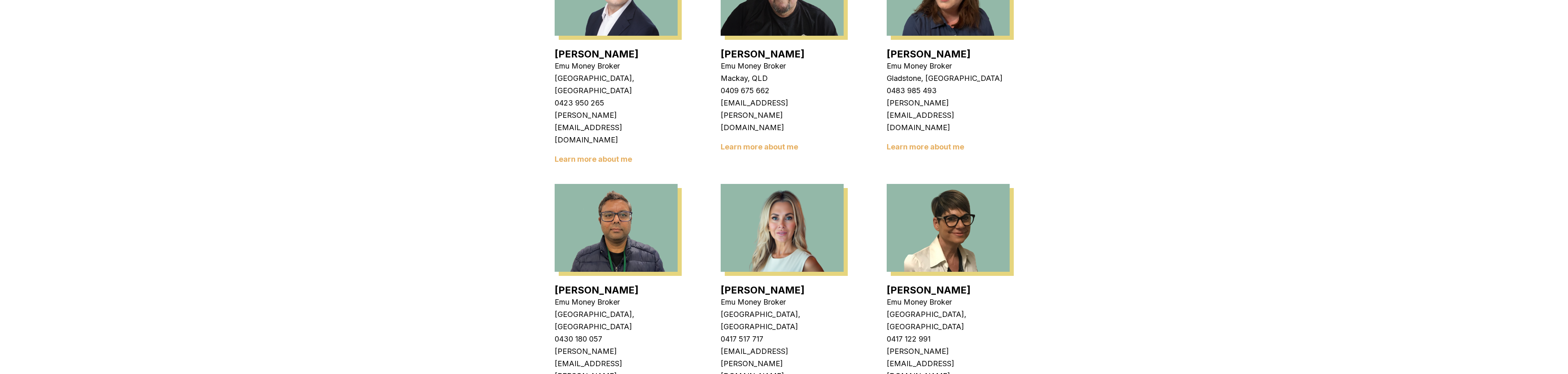
scroll to position [944, 0]
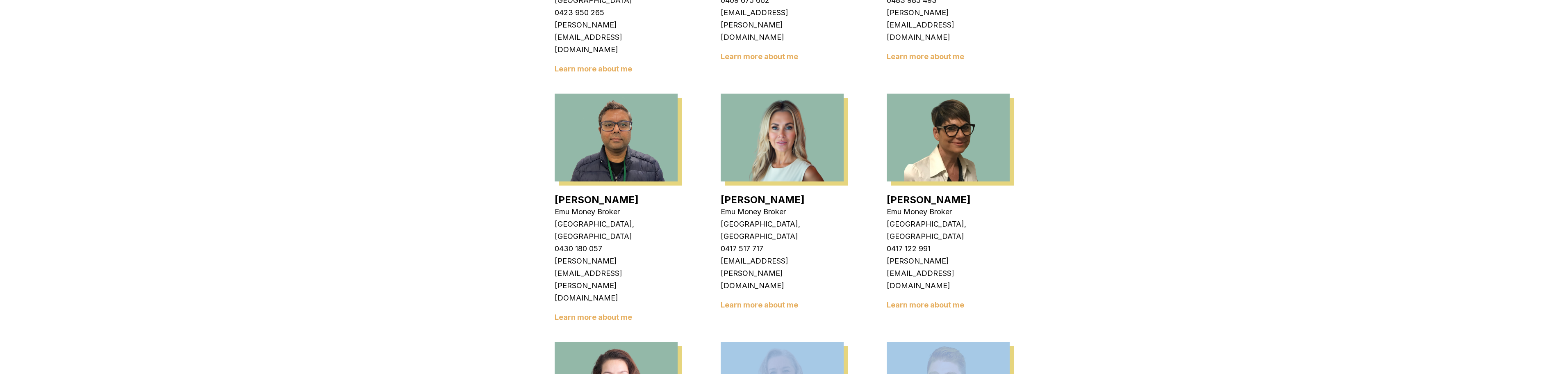
drag, startPoint x: 966, startPoint y: 291, endPoint x: 499, endPoint y: 285, distance: 467.0
click at [499, 286] on div "At Emu Money, we're all about forward momentum. As one of Australia's leading o…" at bounding box center [784, 188] width 1568 height 1942
click at [501, 285] on div "At Emu Money, we're all about forward momentum. As one of Australia's leading o…" at bounding box center [784, 188] width 1568 height 1942
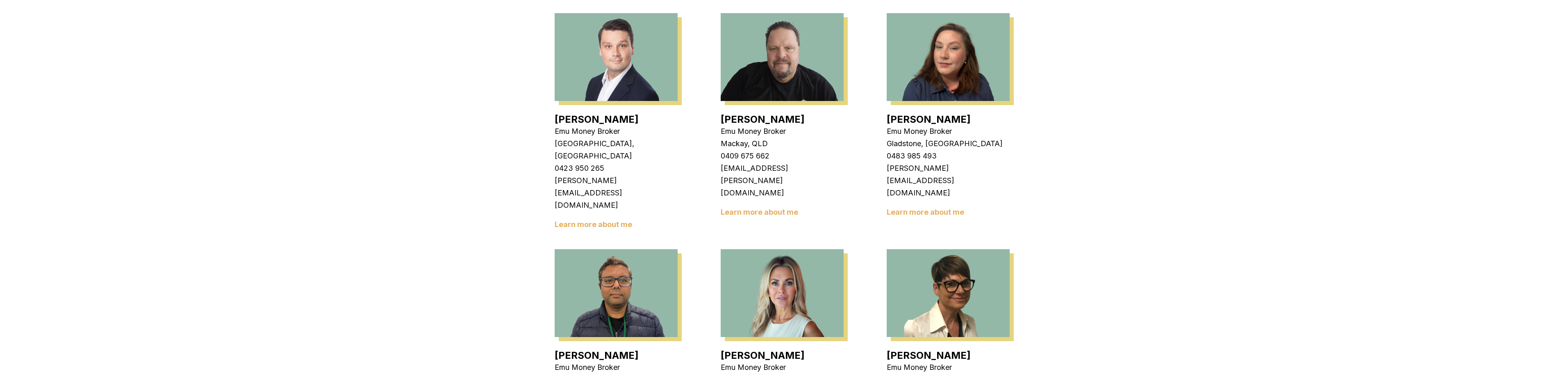
scroll to position [779, 0]
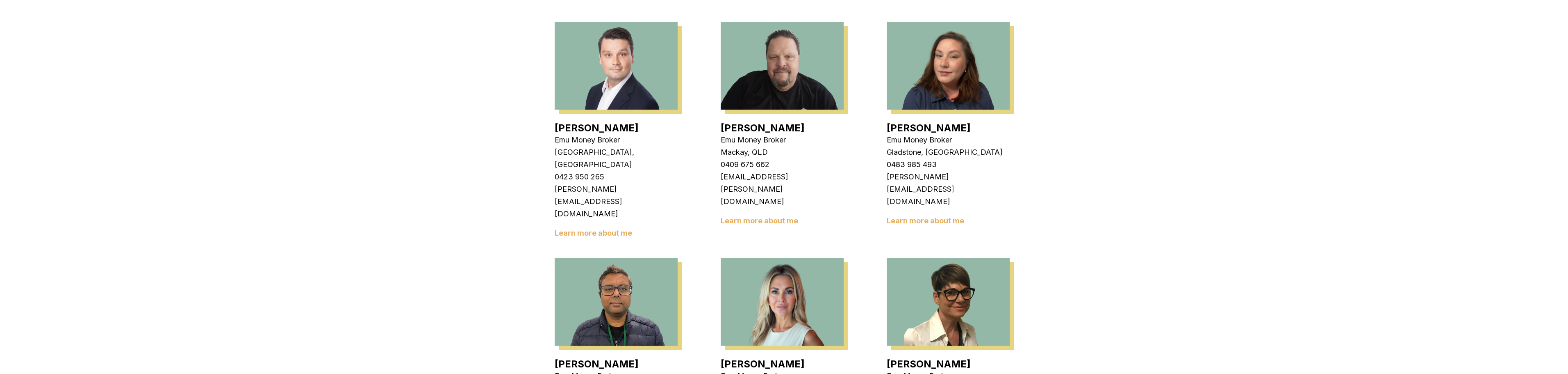
drag, startPoint x: 770, startPoint y: 264, endPoint x: 725, endPoint y: 266, distance: 45.0
drag, startPoint x: 723, startPoint y: 266, endPoint x: 781, endPoint y: 266, distance: 58.0
click at [781, 266] on div "[PERSON_NAME] Emu Money Broker Dandenong, [GEOGRAPHIC_DATA] 0407 332 755 [EMAIL…" at bounding box center [783, 259] width 459 height 1477
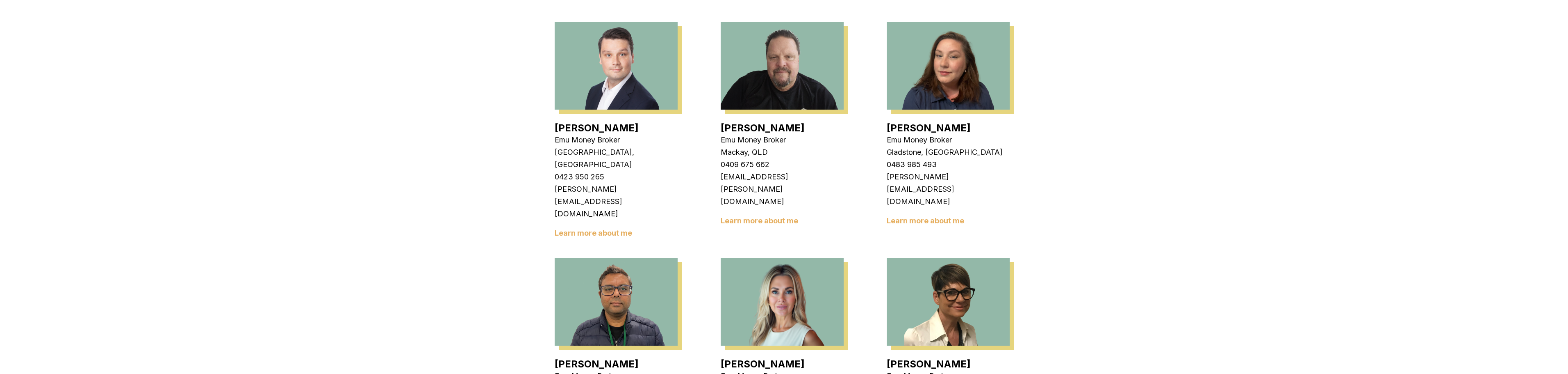
drag, startPoint x: 790, startPoint y: 266, endPoint x: 723, endPoint y: 266, distance: 67.0
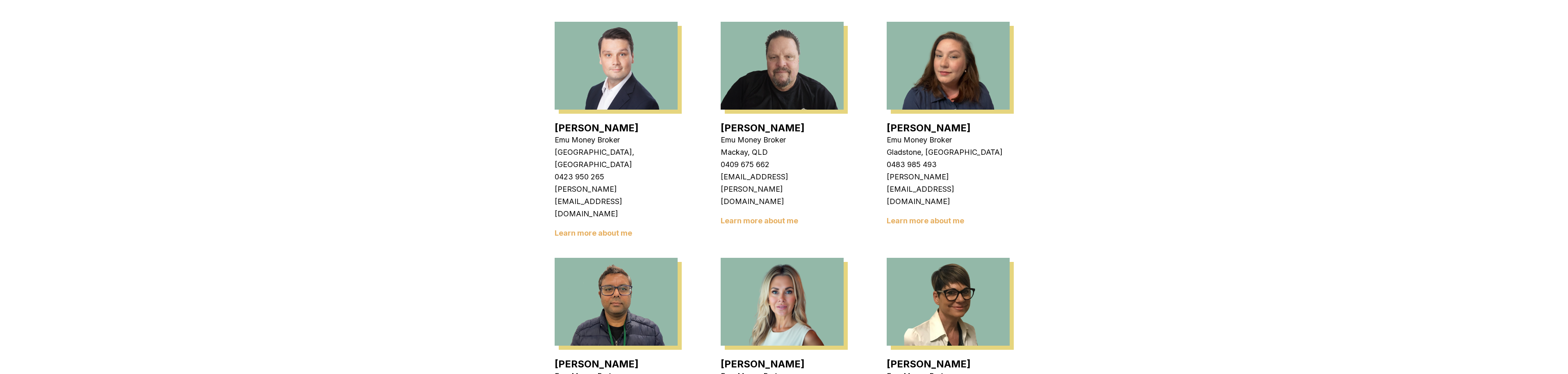
drag, startPoint x: 742, startPoint y: 265, endPoint x: 713, endPoint y: 265, distance: 29.0
click at [713, 265] on div "[PERSON_NAME] Emu Money Broker Dandenong, [GEOGRAPHIC_DATA] 0407 332 755 [EMAIL…" at bounding box center [783, 259] width 459 height 1477
drag, startPoint x: 791, startPoint y: 265, endPoint x: 708, endPoint y: 265, distance: 83.0
click at [708, 265] on div "[PERSON_NAME] Emu Money Broker Dandenong, [GEOGRAPHIC_DATA] 0407 332 755 [EMAIL…" at bounding box center [783, 259] width 459 height 1477
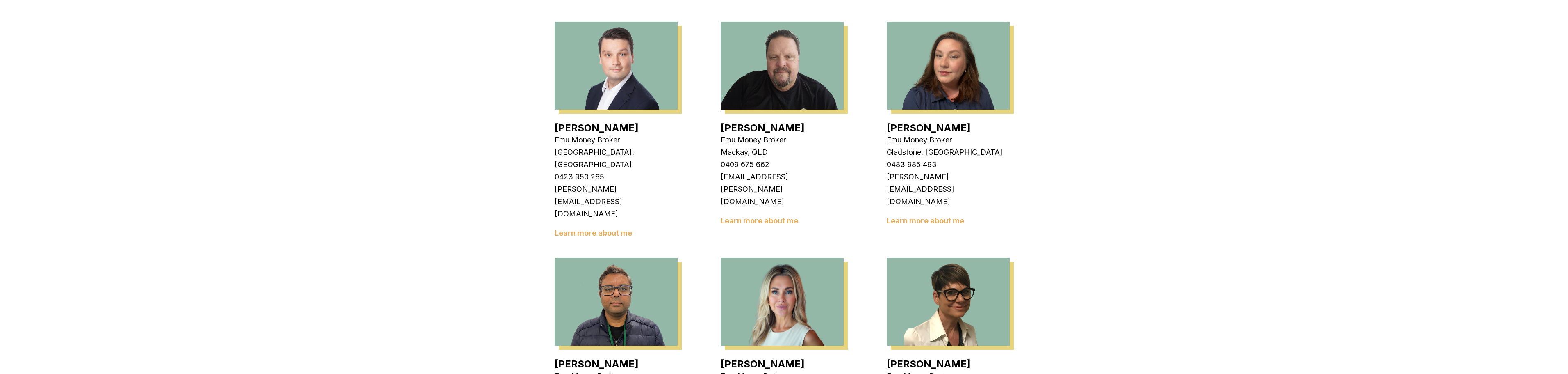
drag, startPoint x: 723, startPoint y: 265, endPoint x: 780, endPoint y: 265, distance: 57.0
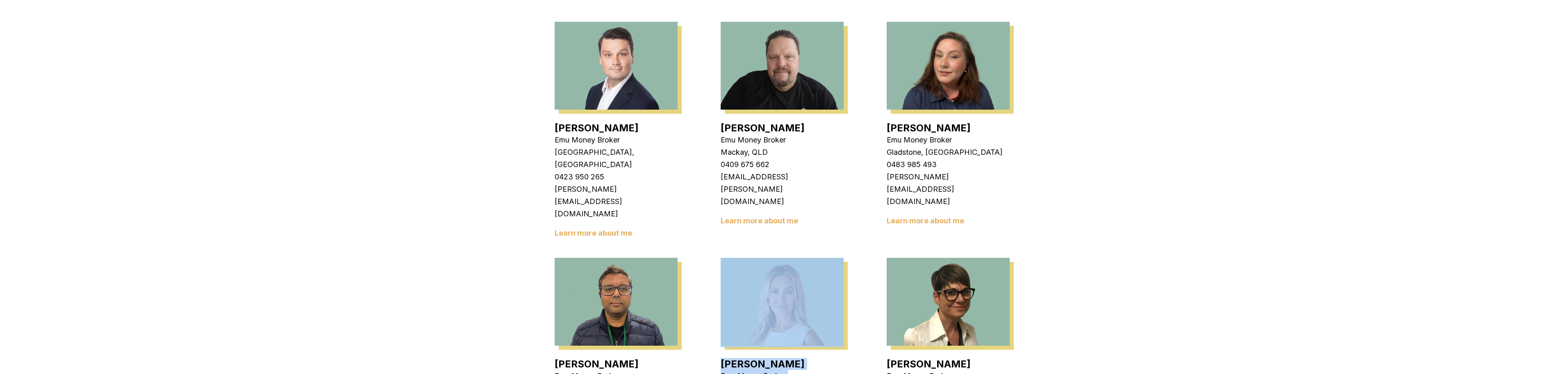
drag, startPoint x: 849, startPoint y: 267, endPoint x: 692, endPoint y: 260, distance: 157.2
click at [692, 260] on div "[PERSON_NAME] Emu Money Broker Dandenong, [GEOGRAPHIC_DATA] 0407 332 755 [EMAIL…" at bounding box center [783, 259] width 459 height 1477
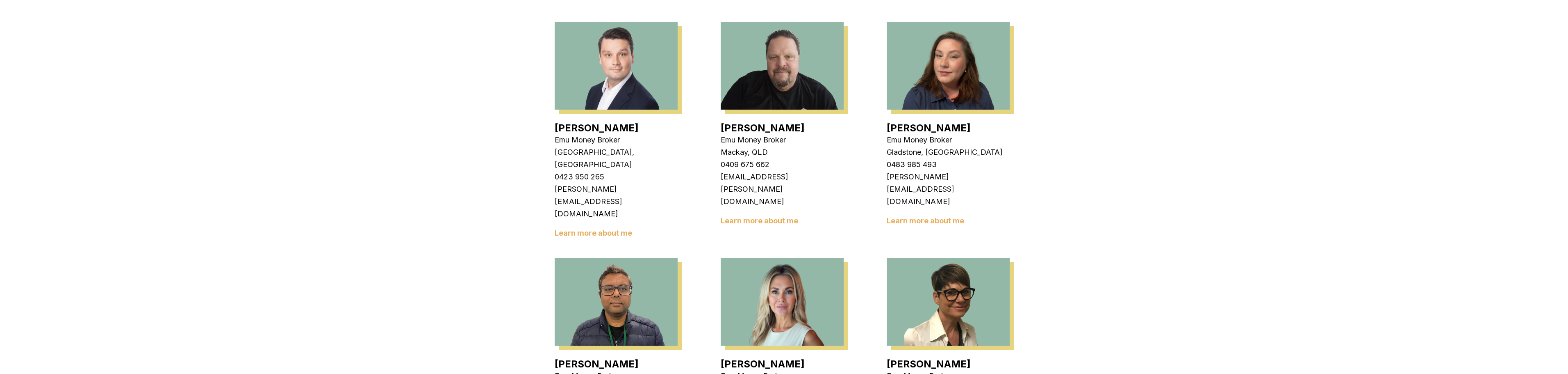
drag, startPoint x: 789, startPoint y: 267, endPoint x: 722, endPoint y: 263, distance: 67.1
click at [722, 263] on div "[PERSON_NAME] Emu Money Broker Dandenong, [GEOGRAPHIC_DATA] 0407 332 755 [EMAIL…" at bounding box center [783, 259] width 459 height 1477
drag, startPoint x: 765, startPoint y: 268, endPoint x: 724, endPoint y: 268, distance: 41.0
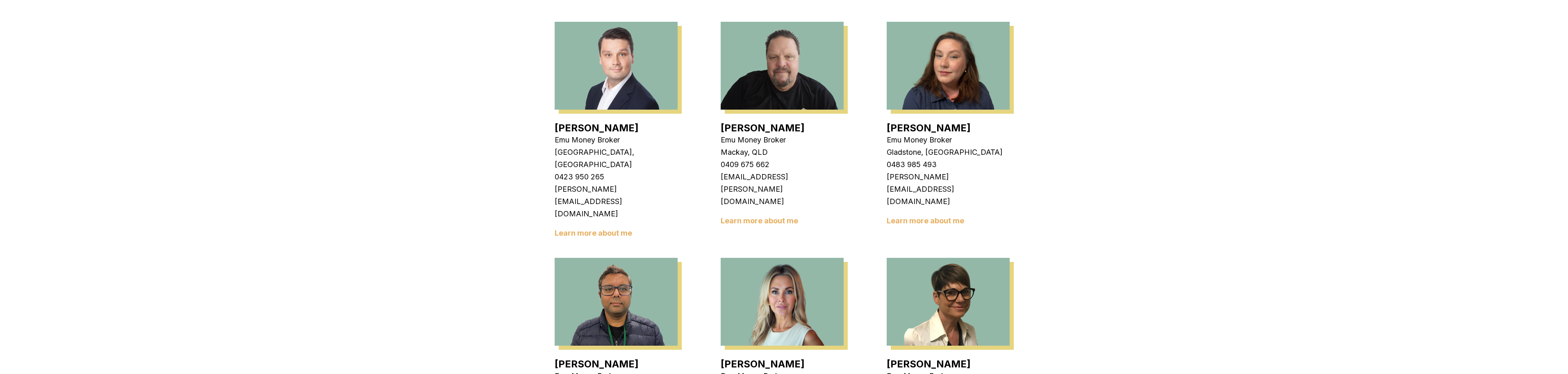
drag, startPoint x: 724, startPoint y: 267, endPoint x: 769, endPoint y: 265, distance: 45.0
drag, startPoint x: 780, startPoint y: 265, endPoint x: 726, endPoint y: 267, distance: 54.0
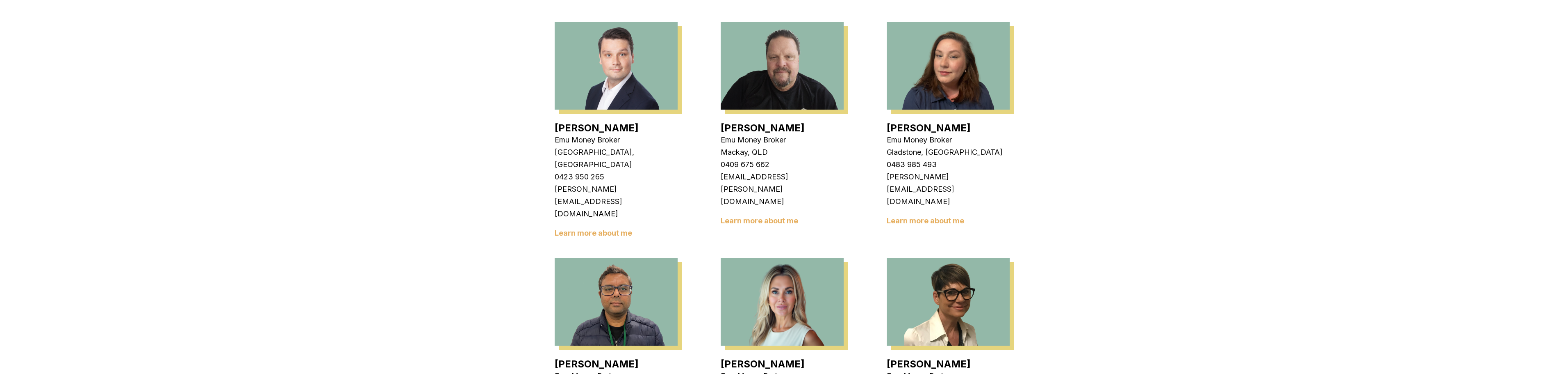
drag, startPoint x: 723, startPoint y: 267, endPoint x: 770, endPoint y: 268, distance: 47.0
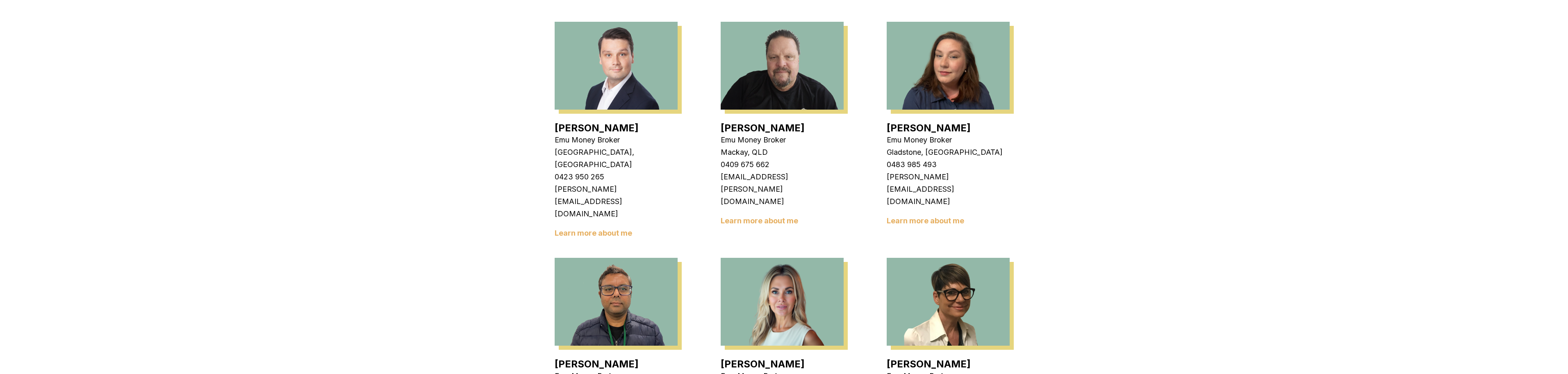
drag, startPoint x: 723, startPoint y: 264, endPoint x: 764, endPoint y: 265, distance: 41.0
drag, startPoint x: 778, startPoint y: 265, endPoint x: 723, endPoint y: 265, distance: 55.0
click at [723, 265] on div "[PERSON_NAME] Emu Money Broker Dandenong, [GEOGRAPHIC_DATA] 0407 332 755 [EMAIL…" at bounding box center [783, 259] width 459 height 1477
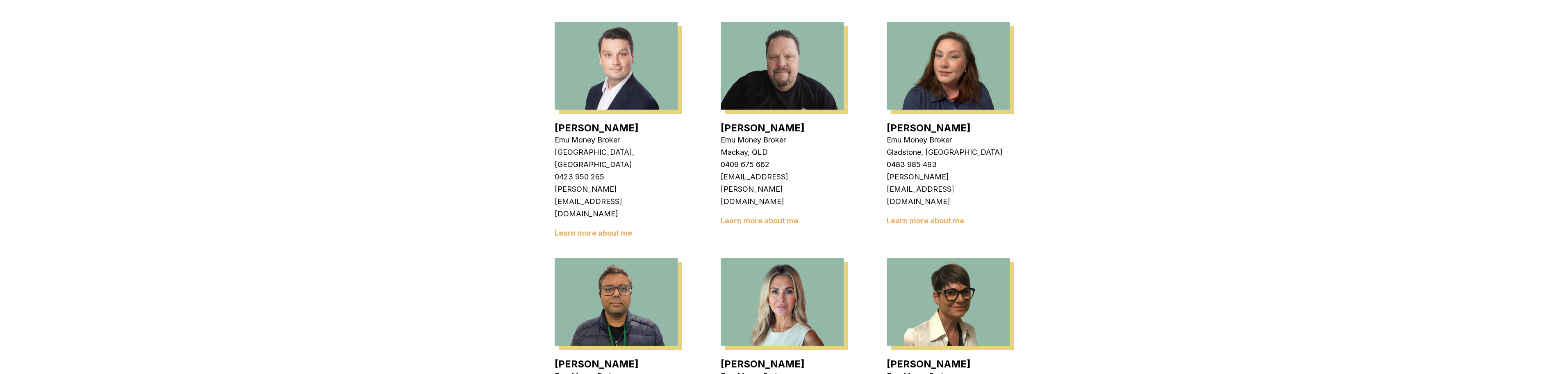
click at [723, 265] on div "[PERSON_NAME] Emu Money Broker Dandenong, [GEOGRAPHIC_DATA] 0407 332 755 [EMAIL…" at bounding box center [783, 259] width 459 height 1477
drag, startPoint x: 768, startPoint y: 265, endPoint x: 781, endPoint y: 265, distance: 13.0
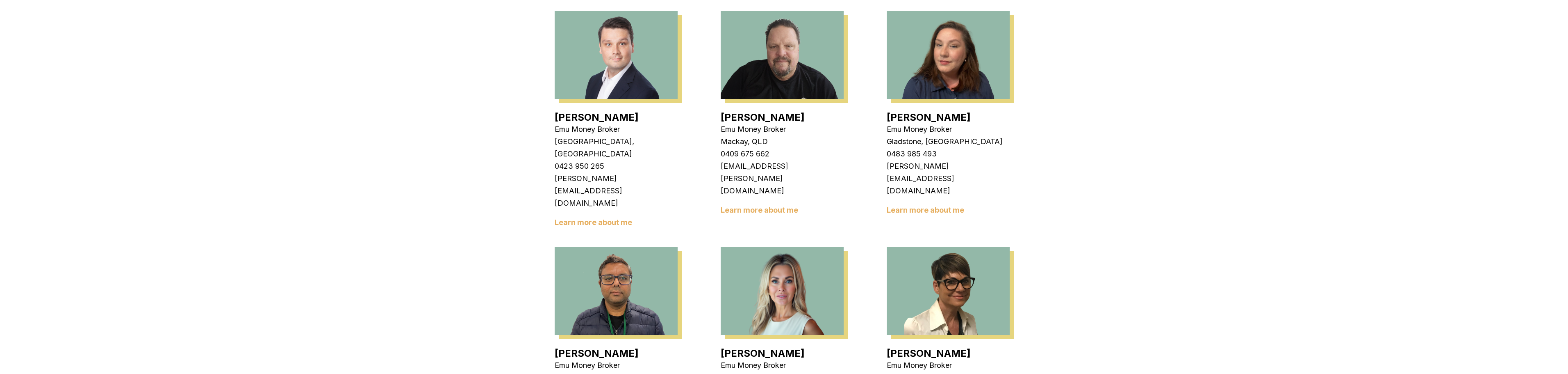
scroll to position [944, 0]
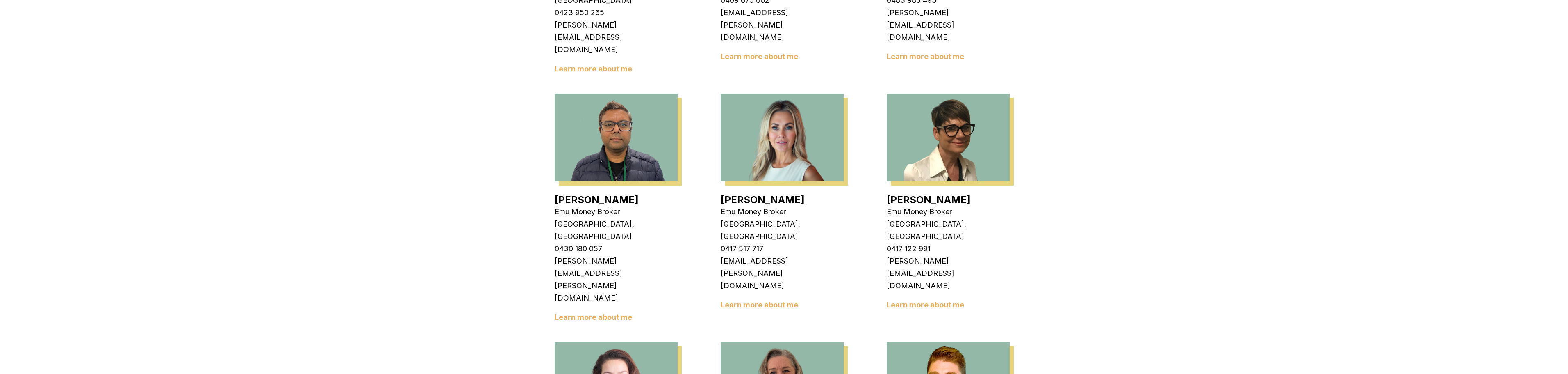
click at [778, 300] on link "Learn more about me" at bounding box center [759, 304] width 78 height 9
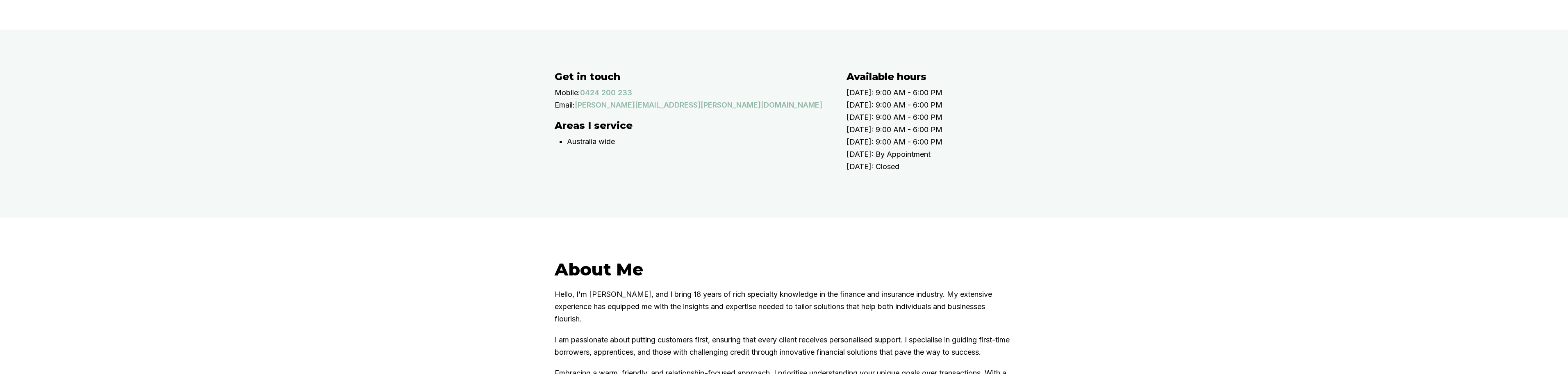
scroll to position [369, 0]
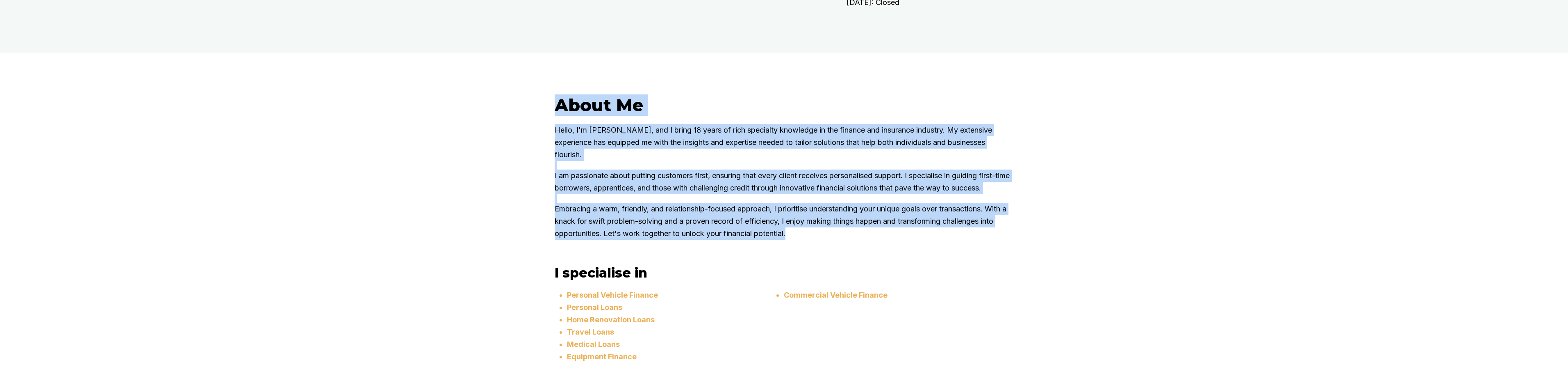
drag, startPoint x: 882, startPoint y: 266, endPoint x: 539, endPoint y: 143, distance: 364.4
click at [539, 143] on div "About Me Hello, I'm Evette, and I bring 18 years of rich specialty knowledge in…" at bounding box center [784, 232] width 1568 height 358
click at [543, 142] on div "About Me Hello, I'm Evette, and I bring 18 years of rich specialty knowledge in…" at bounding box center [783, 232] width 492 height 276
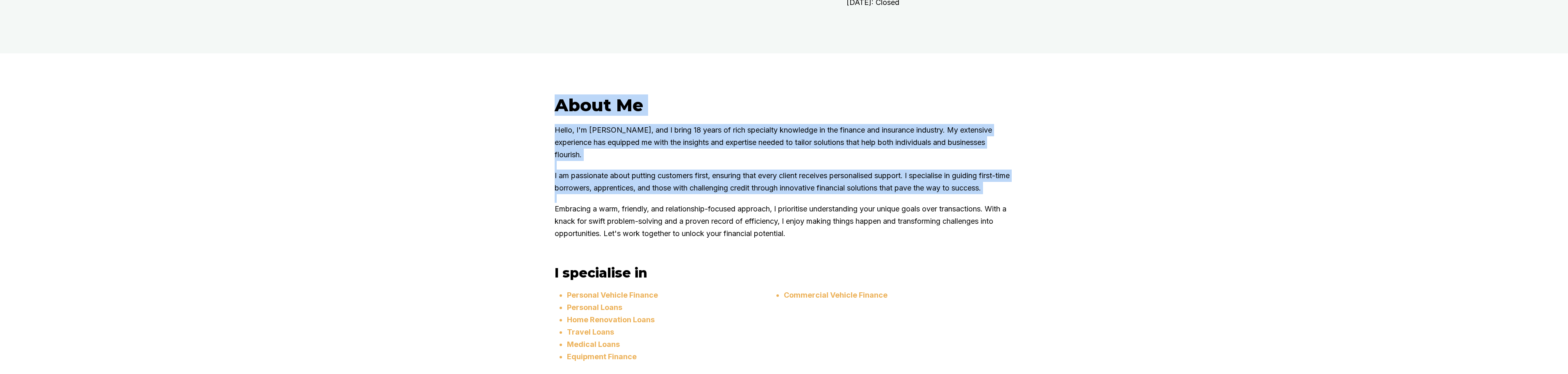
drag, startPoint x: 673, startPoint y: 210, endPoint x: 977, endPoint y: 311, distance: 320.3
click at [971, 313] on div "About Me Hello, I'm Evette, and I bring 18 years of rich specialty knowledge in…" at bounding box center [784, 232] width 1568 height 358
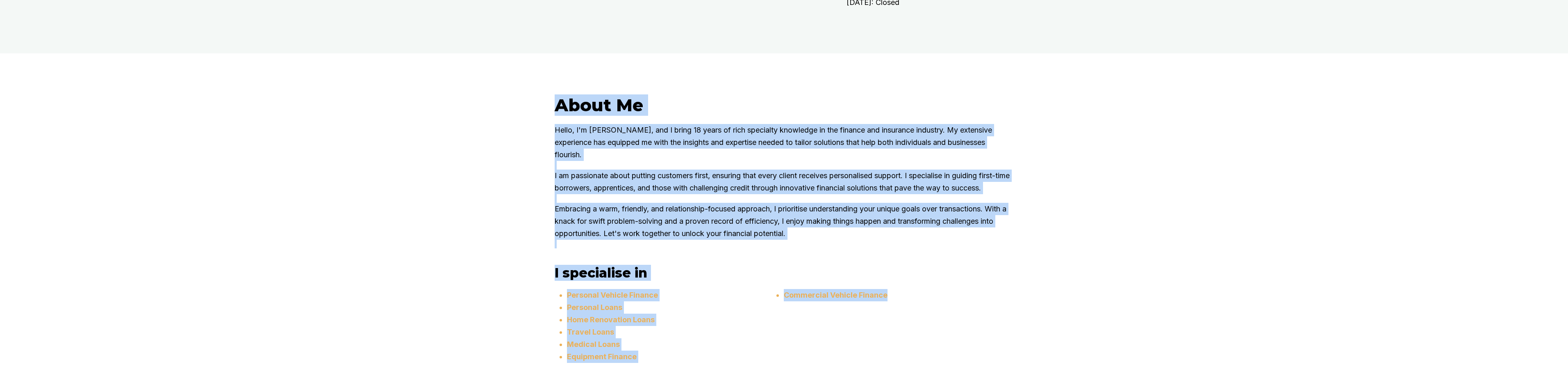
click at [892, 289] on div "About Me Hello, I'm Evette, and I bring 18 years of rich specialty knowledge in…" at bounding box center [783, 232] width 492 height 276
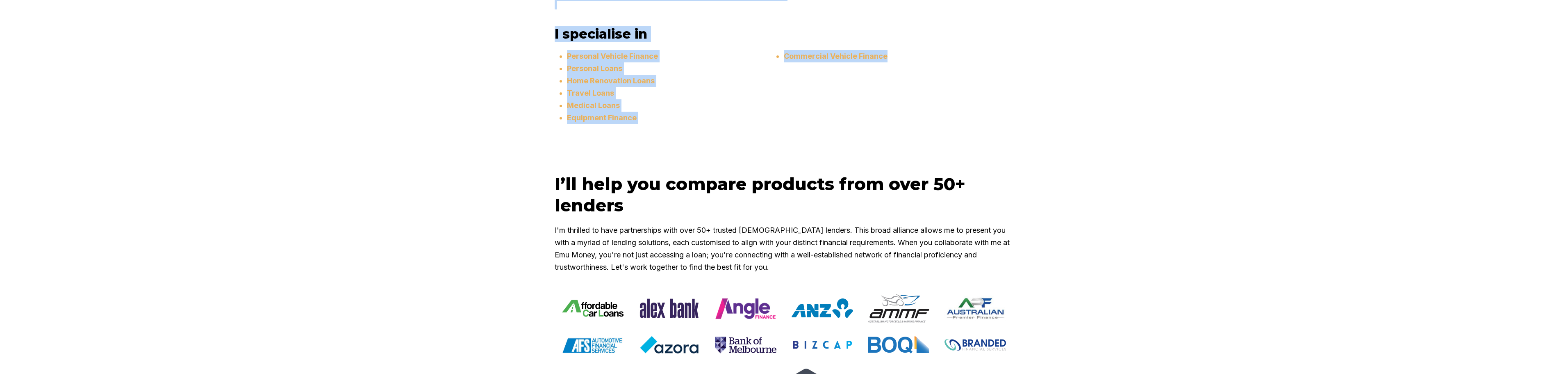
scroll to position [616, 0]
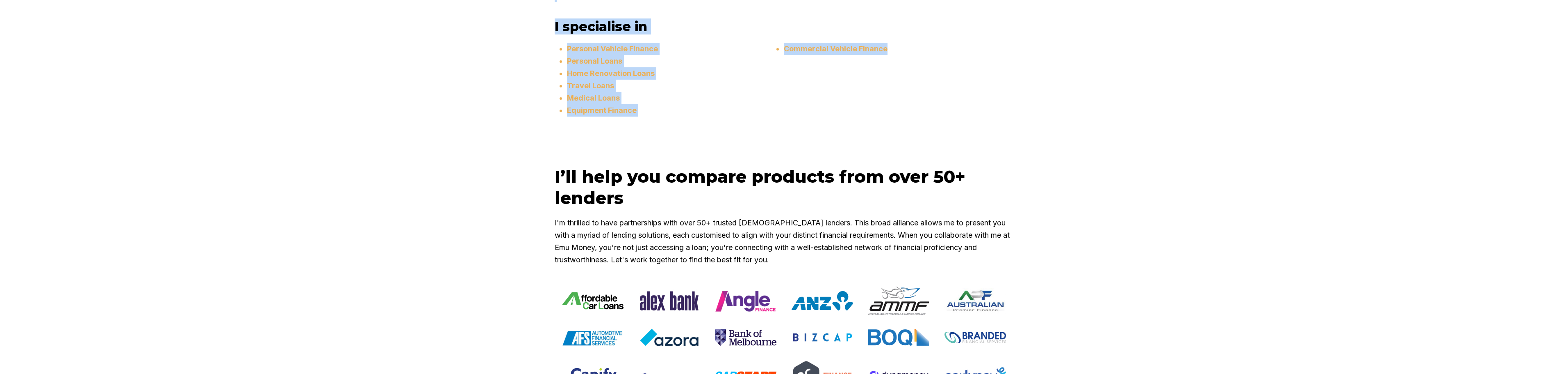
drag, startPoint x: 725, startPoint y: 146, endPoint x: 536, endPoint y: 51, distance: 211.5
drag, startPoint x: 601, startPoint y: 61, endPoint x: 873, endPoint y: 152, distance: 286.8
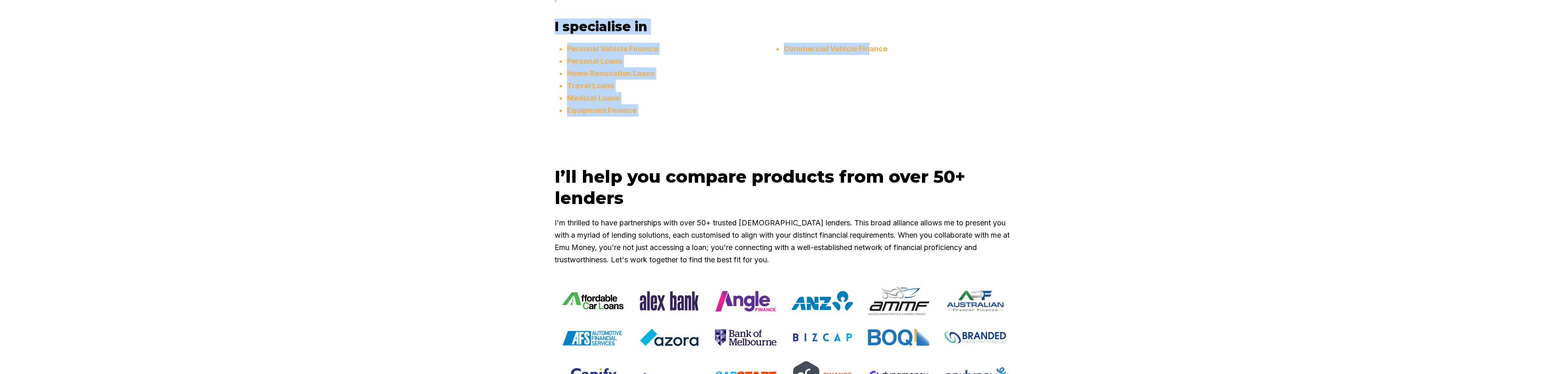
click at [873, 125] on ul "Personal Vehicle Finance Personal Loans Home Renovation Loans Travel Loans Medi…" at bounding box center [790, 84] width 447 height 82
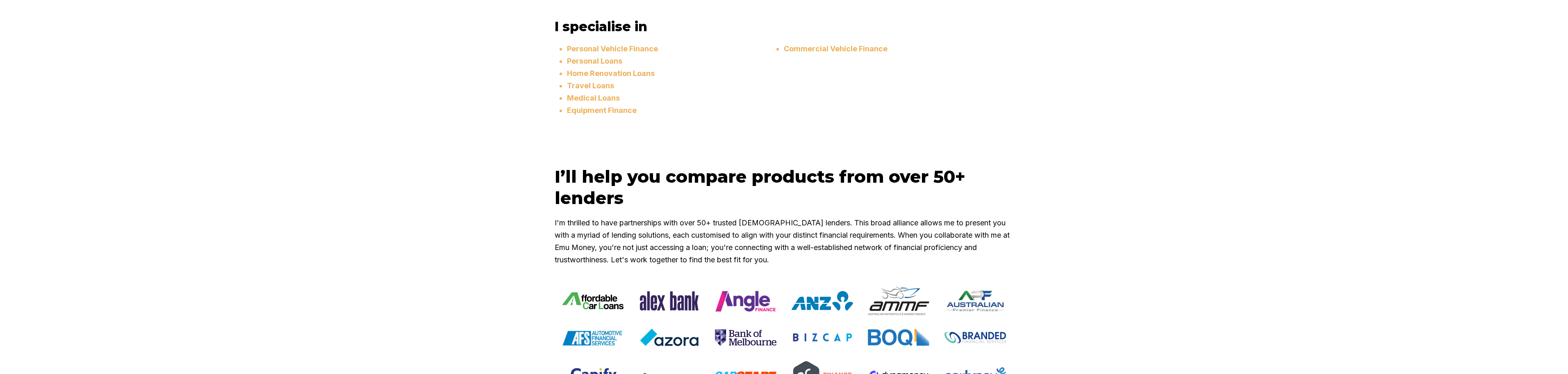
click at [854, 125] on ul "Personal Vehicle Finance Personal Loans Home Renovation Loans Travel Loans Medi…" at bounding box center [790, 84] width 447 height 82
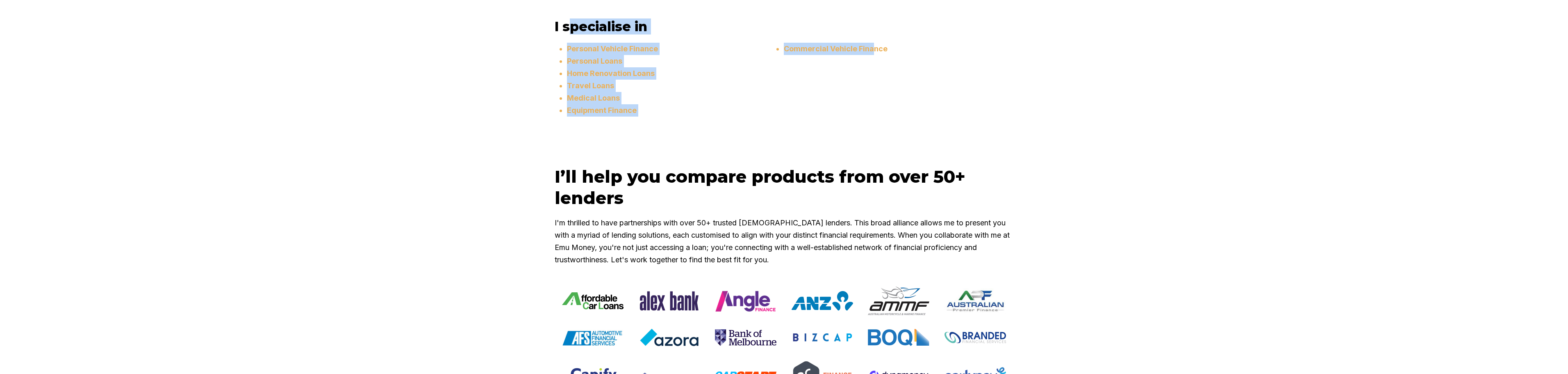
drag, startPoint x: 887, startPoint y: 169, endPoint x: 571, endPoint y: 58, distance: 334.9
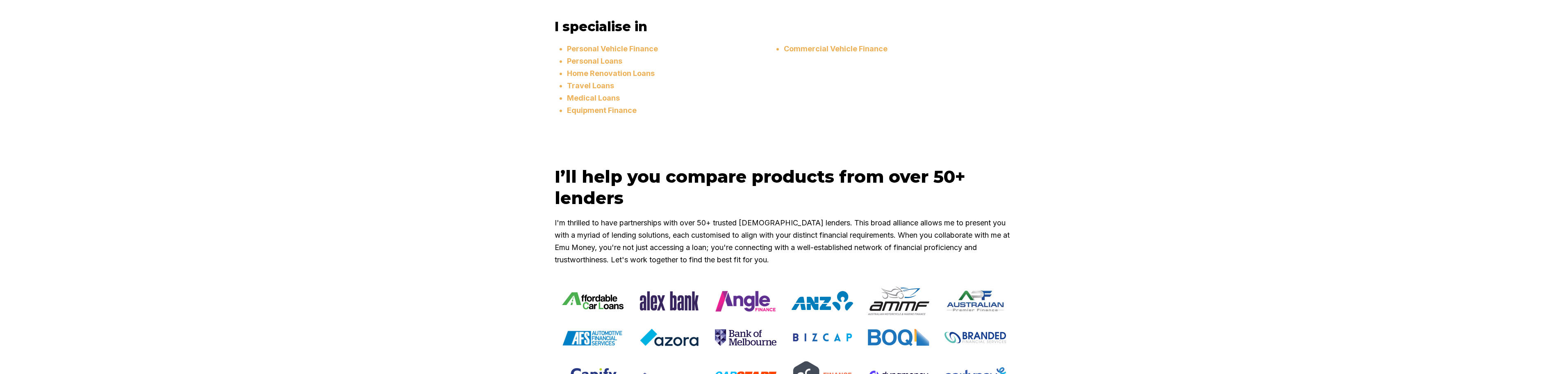
click at [566, 35] on h3 "I specialise in" at bounding box center [783, 26] width 459 height 16
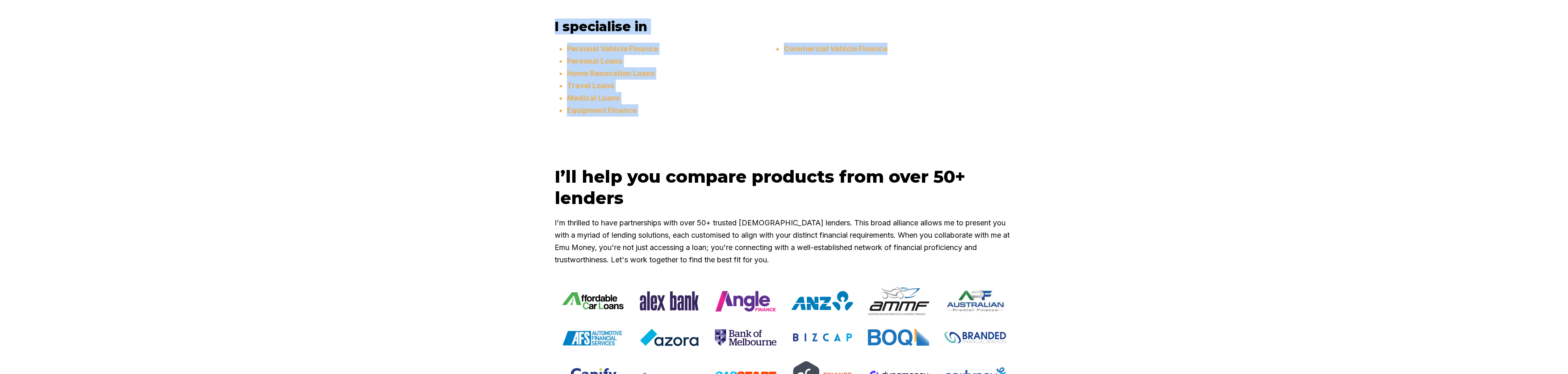
drag, startPoint x: 558, startPoint y: 42, endPoint x: 931, endPoint y: 169, distance: 394.0
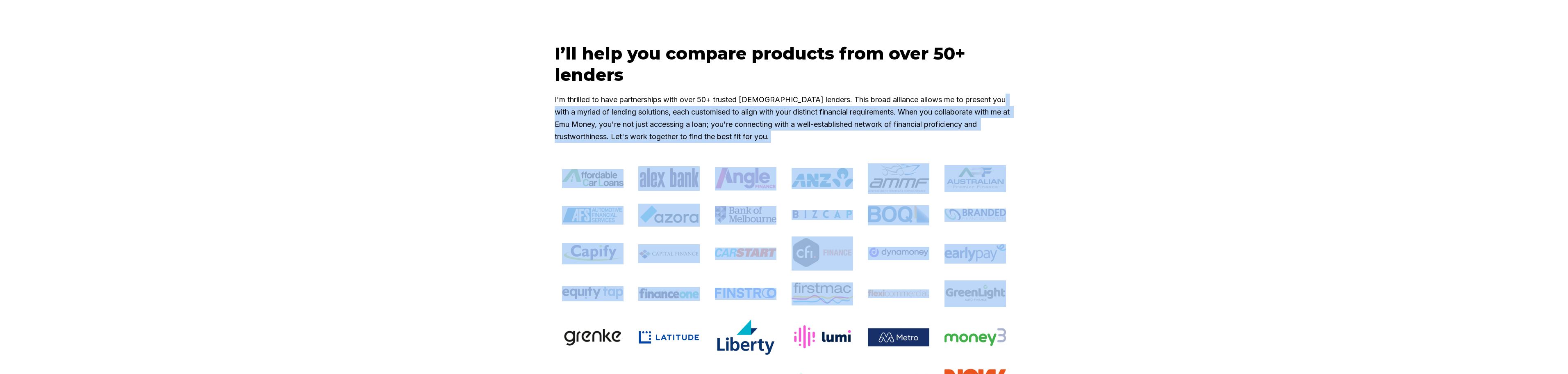
drag, startPoint x: 532, startPoint y: 141, endPoint x: 1203, endPoint y: 321, distance: 694.7
click at [1203, 321] on div "I’ll help you compare products from over 50+ lenders I'm thrilled to have partn…" at bounding box center [784, 305] width 1568 height 525
click at [1047, 280] on div "I’ll help you compare products from over 50+ lenders I'm thrilled to have partn…" at bounding box center [784, 305] width 1568 height 525
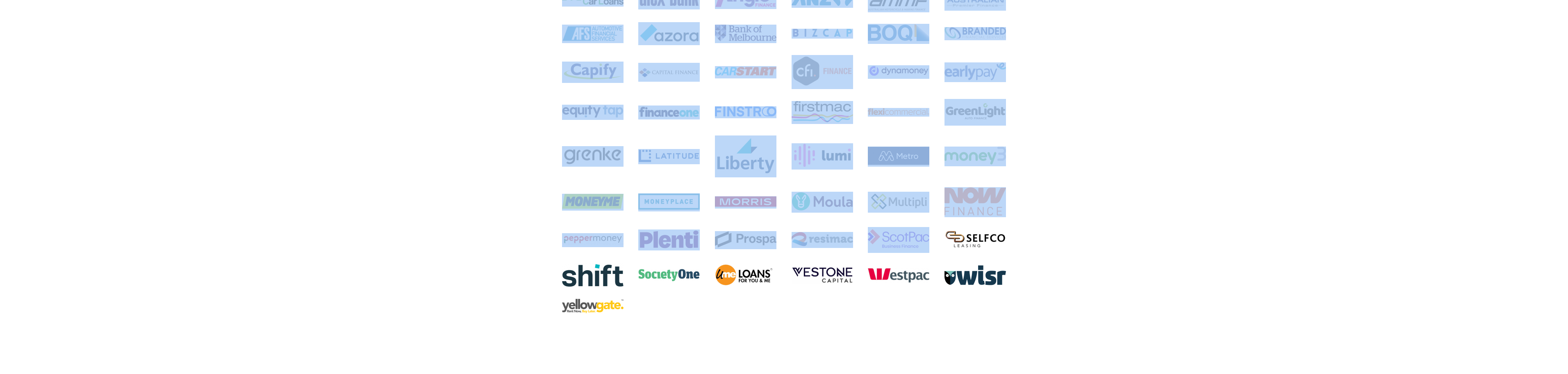
scroll to position [923, 0]
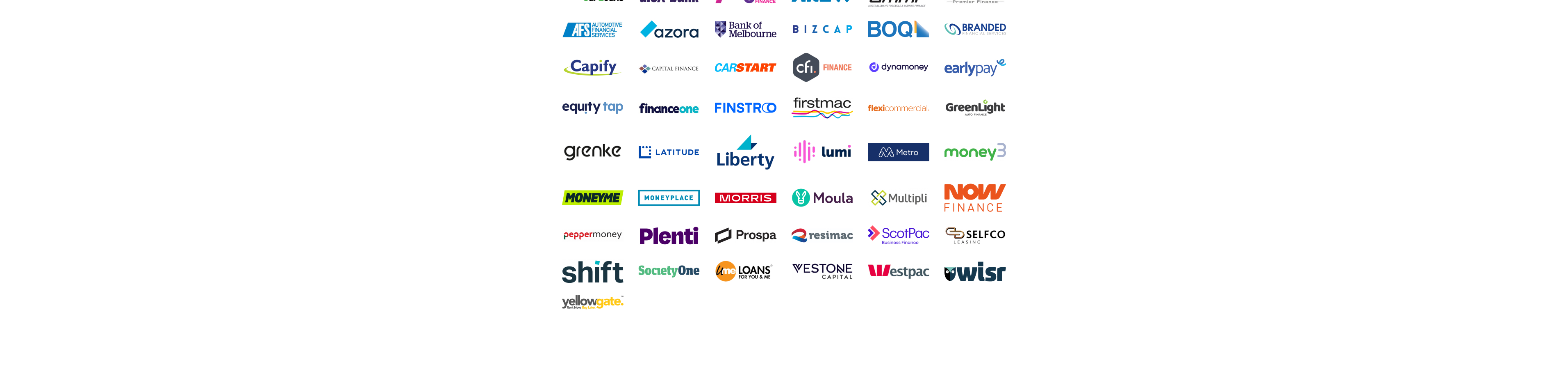
click at [943, 321] on div at bounding box center [783, 149] width 459 height 343
click at [744, 283] on img at bounding box center [746, 271] width 61 height 25
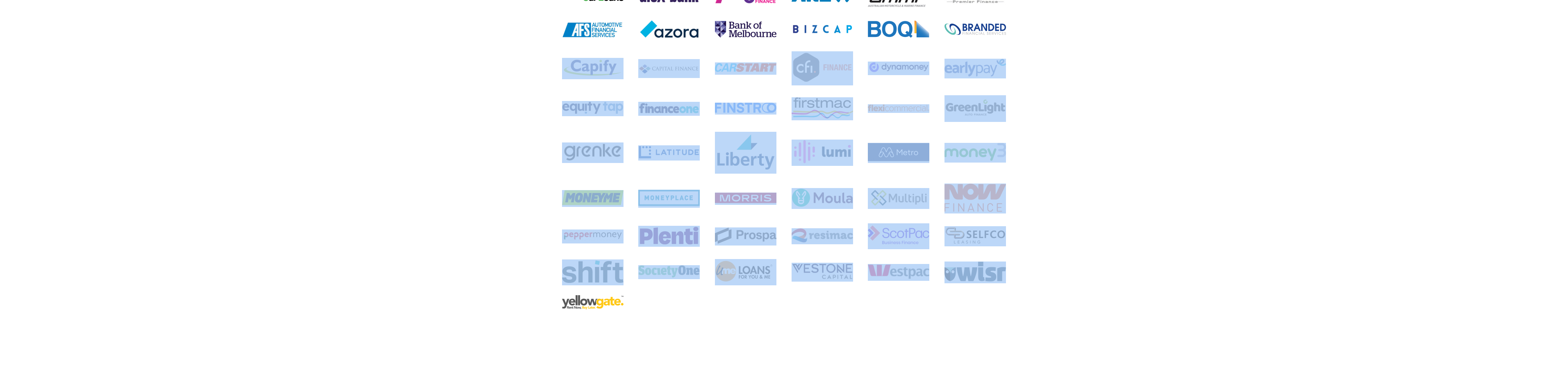
drag, startPoint x: 1007, startPoint y: 348, endPoint x: 460, endPoint y: 87, distance: 606.1
click at [463, 89] on div "I’ll help you compare products from over 50+ lenders I'm thrilled to have partn…" at bounding box center [784, 119] width 1568 height 525
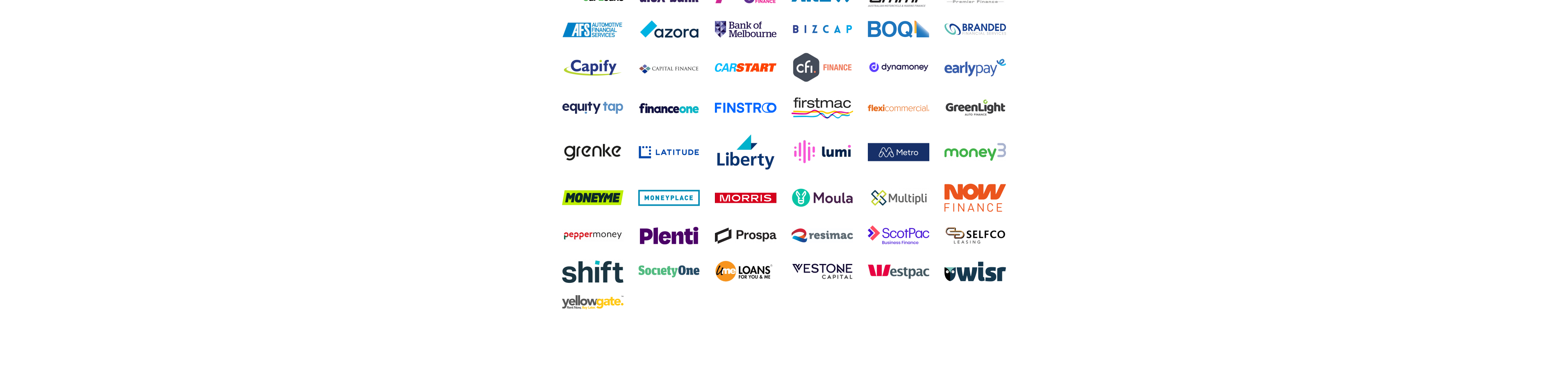
click at [456, 78] on div "I’ll help you compare products from over 50+ lenders I'm thrilled to have partn…" at bounding box center [784, 119] width 1568 height 525
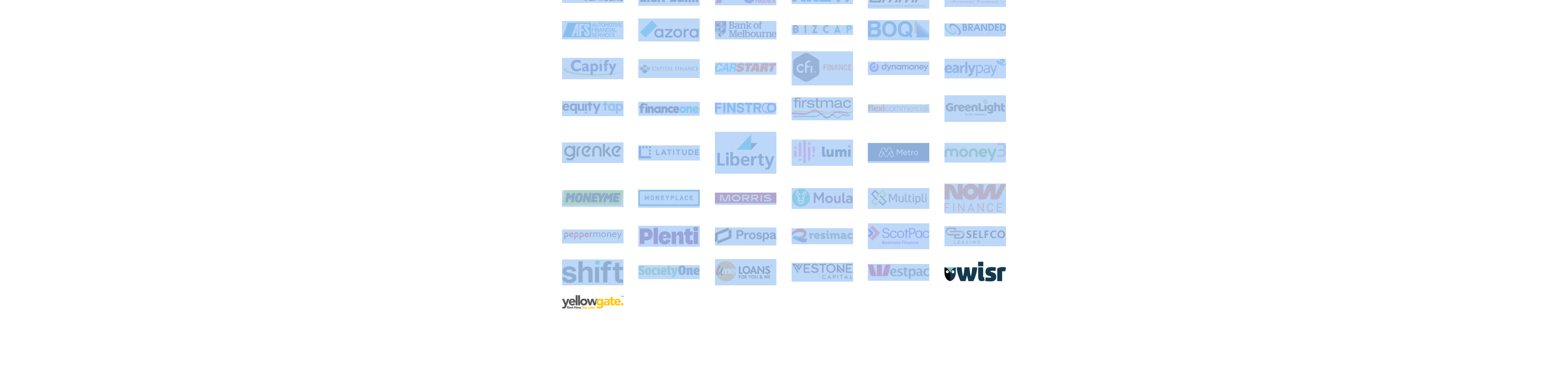
scroll to position [945, 0]
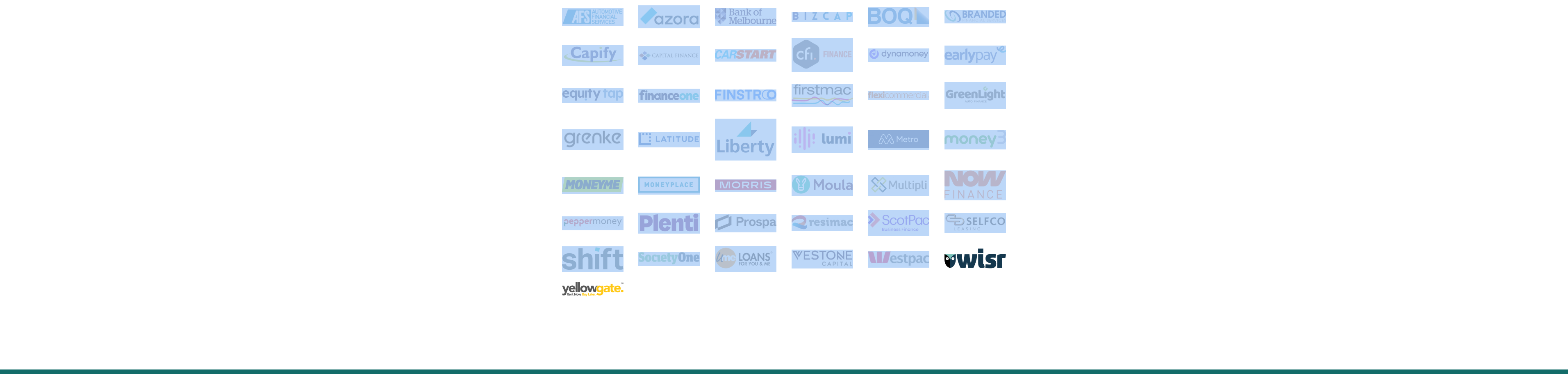
drag, startPoint x: 519, startPoint y: 25, endPoint x: 904, endPoint y: 366, distance: 514.3
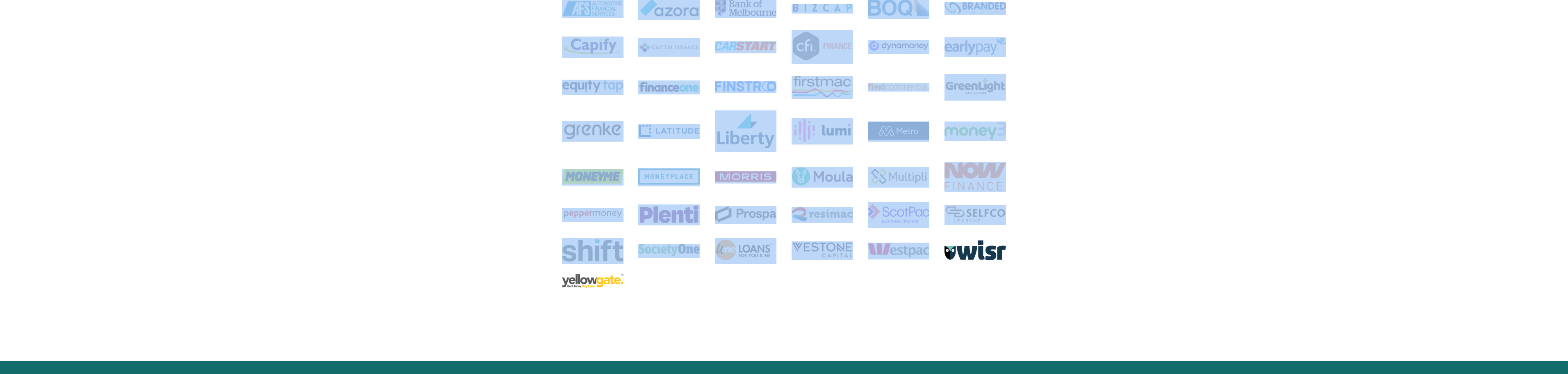
click at [842, 336] on div "I’ll help you compare products from over 50+ lenders I'm thrilled to have partn…" at bounding box center [784, 98] width 1568 height 525
drag, startPoint x: 721, startPoint y: 216, endPoint x: 501, endPoint y: 13, distance: 299.3
click at [501, 13] on div "I’ll help you compare products from over 50+ lenders I'm thrilled to have partn…" at bounding box center [784, 98] width 1568 height 525
click at [496, 13] on div "I’ll help you compare products from over 50+ lenders I'm thrilled to have partn…" at bounding box center [784, 98] width 1568 height 525
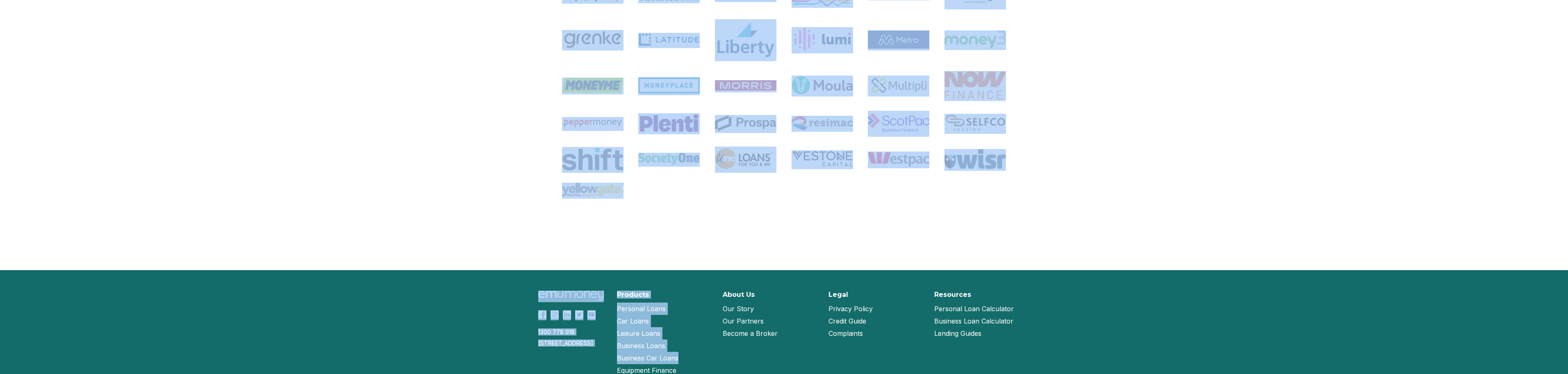
scroll to position [1170, 0]
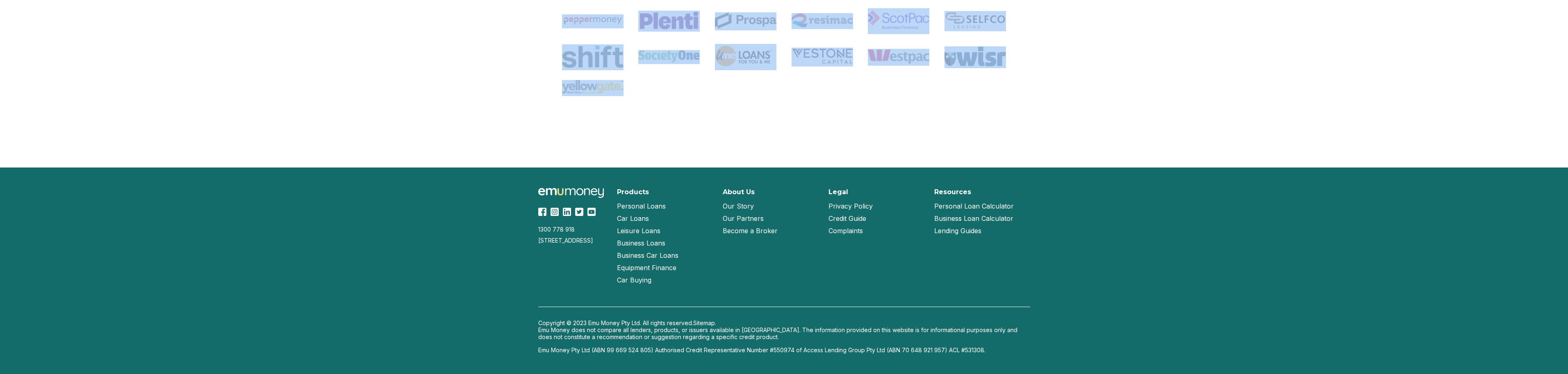
drag, startPoint x: 759, startPoint y: 272, endPoint x: 495, endPoint y: 179, distance: 279.9
click at [495, 179] on div "1300 778 [GEOGRAPHIC_DATA][STREET_ADDRESS] Products Personal Loans Car Loans Le…" at bounding box center [784, 270] width 1568 height 206
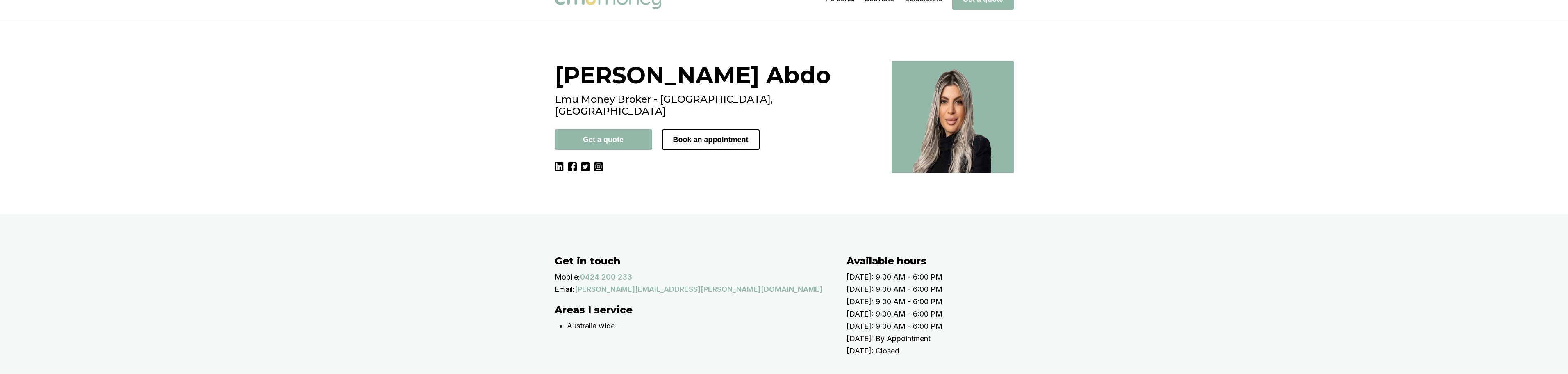
scroll to position [0, 0]
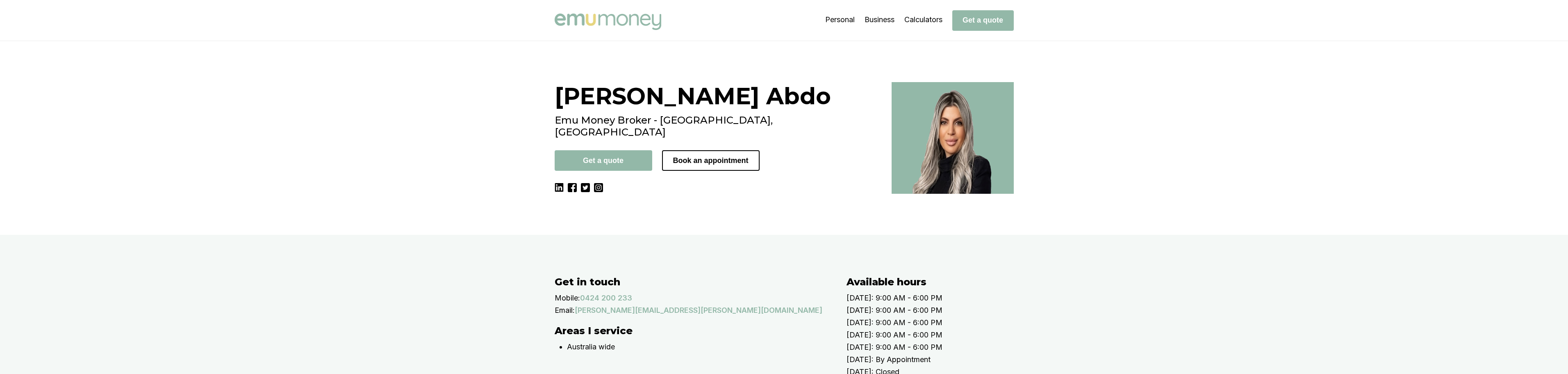
click at [712, 194] on div "Evette Abdo Emu Money Broker - Glenmore Park, NSW Get a quote Book an appointme…" at bounding box center [718, 138] width 327 height 112
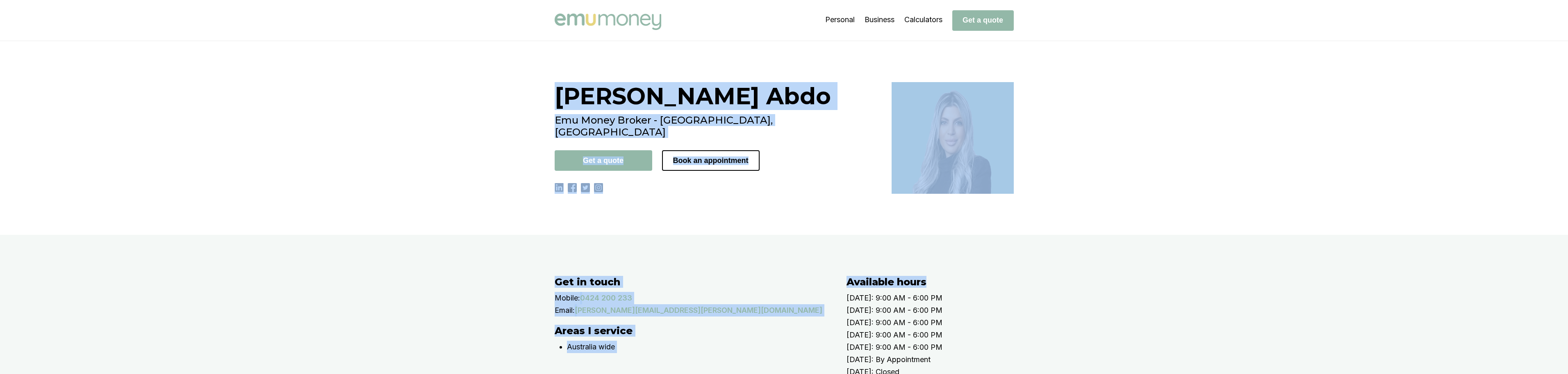
drag, startPoint x: 976, startPoint y: 265, endPoint x: 491, endPoint y: 59, distance: 526.9
click at [412, 66] on div "Evette Abdo Emu Money Broker - Glenmore Park, NSW Get a quote Book an appointme…" at bounding box center [784, 138] width 1568 height 194
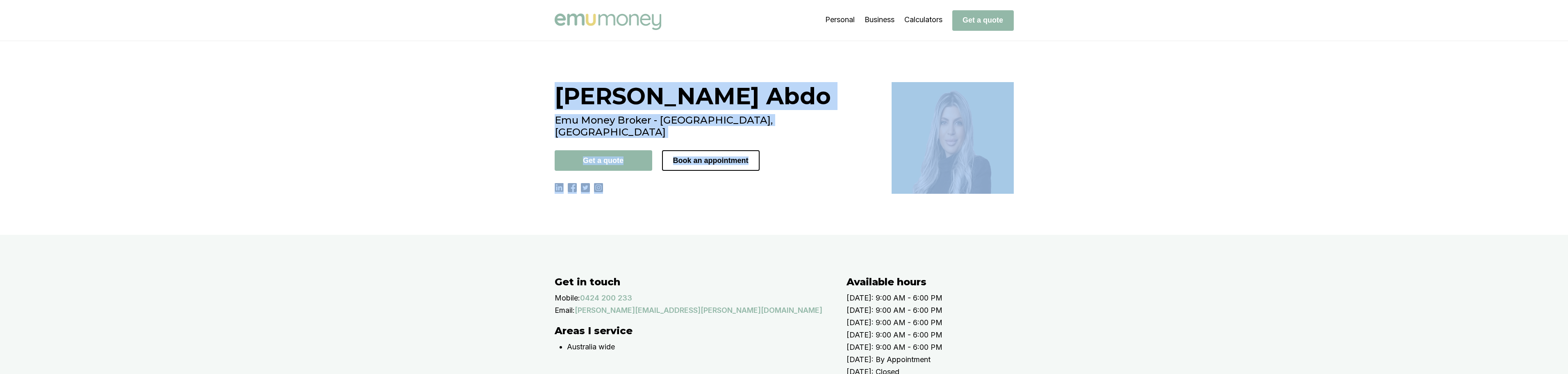
drag, startPoint x: 571, startPoint y: 98, endPoint x: 1007, endPoint y: 288, distance: 475.6
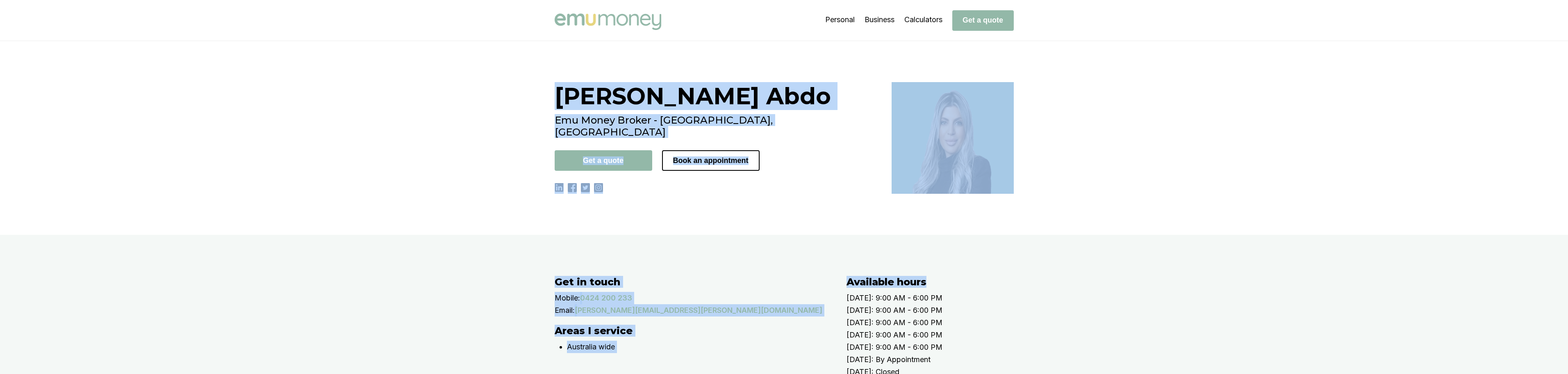
click at [1007, 288] on div "Get in touch Mobile: 0424 200 233 Email: evette.abdo@emumoney.com.au Areas I se…" at bounding box center [784, 328] width 1568 height 188
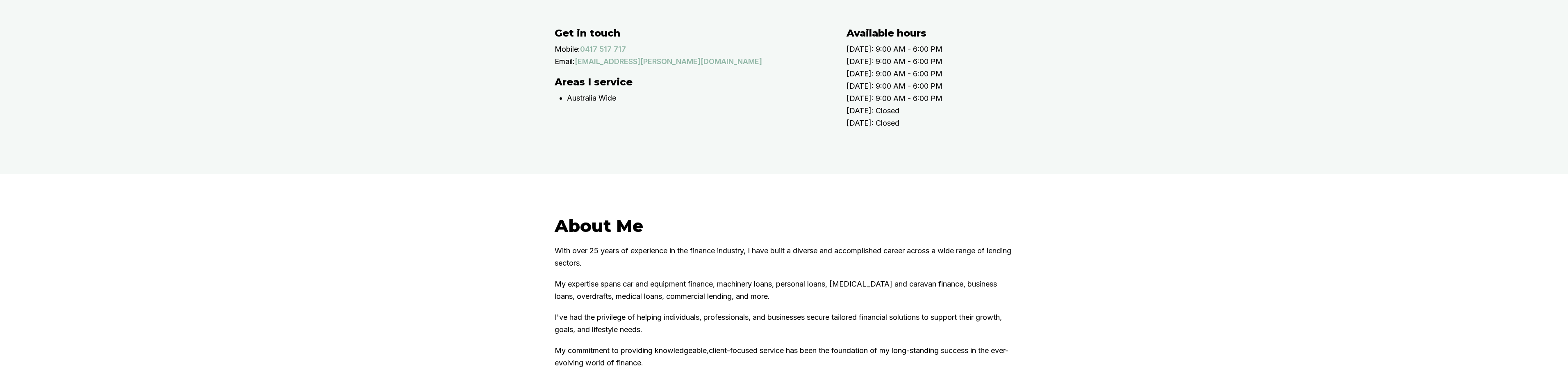
scroll to position [246, 0]
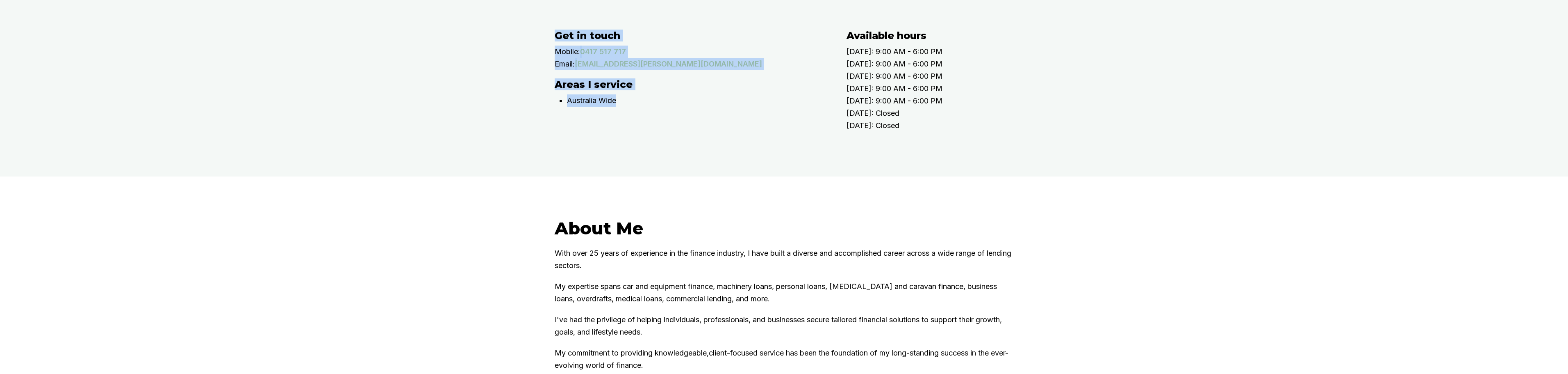
drag, startPoint x: 558, startPoint y: 87, endPoint x: 774, endPoint y: 186, distance: 237.6
click at [773, 177] on div "Get in touch Mobile: 0417 517 717 Email: rachael.connors@emumoney.com.au Areas …" at bounding box center [784, 82] width 1568 height 188
click at [774, 177] on div "Get in touch Mobile: 0417 517 717 Email: rachael.connors@emumoney.com.au Areas …" at bounding box center [784, 82] width 1568 height 188
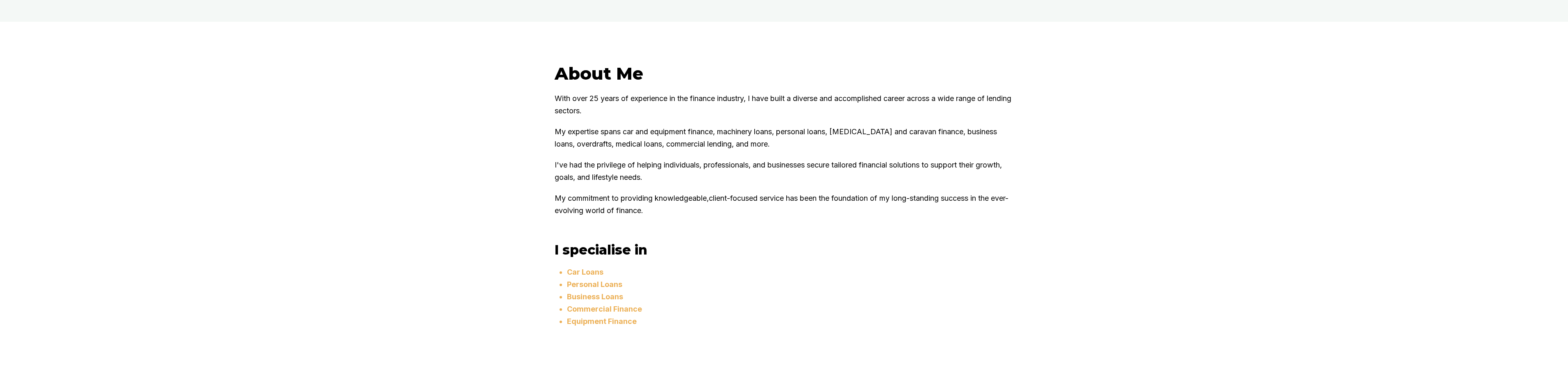
scroll to position [492, 0]
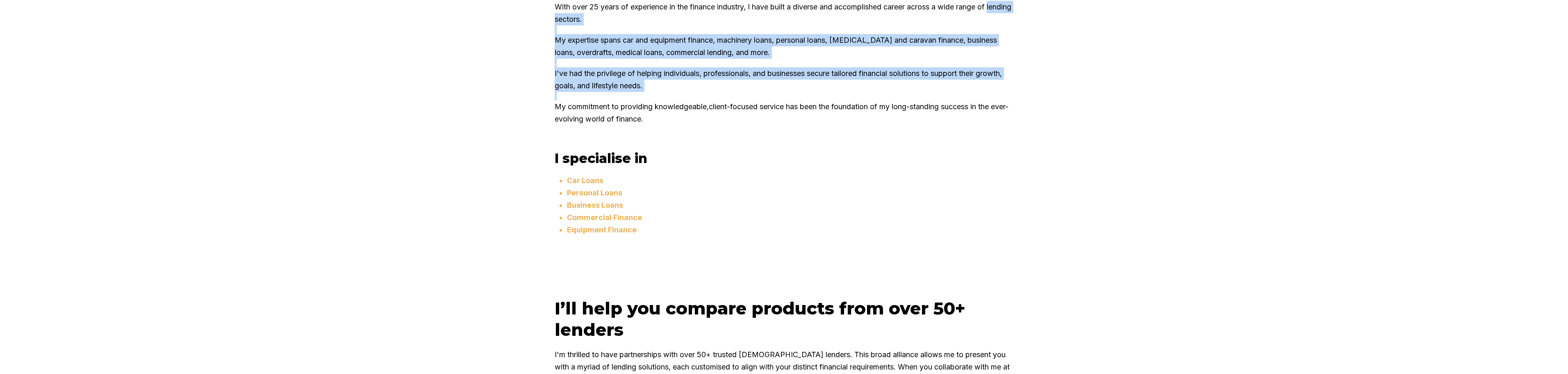
drag, startPoint x: 856, startPoint y: 167, endPoint x: 522, endPoint y: 70, distance: 347.8
click at [522, 70] on div "About Me With over 25 years of experience in the finance industry, I have built…" at bounding box center [784, 114] width 1568 height 367
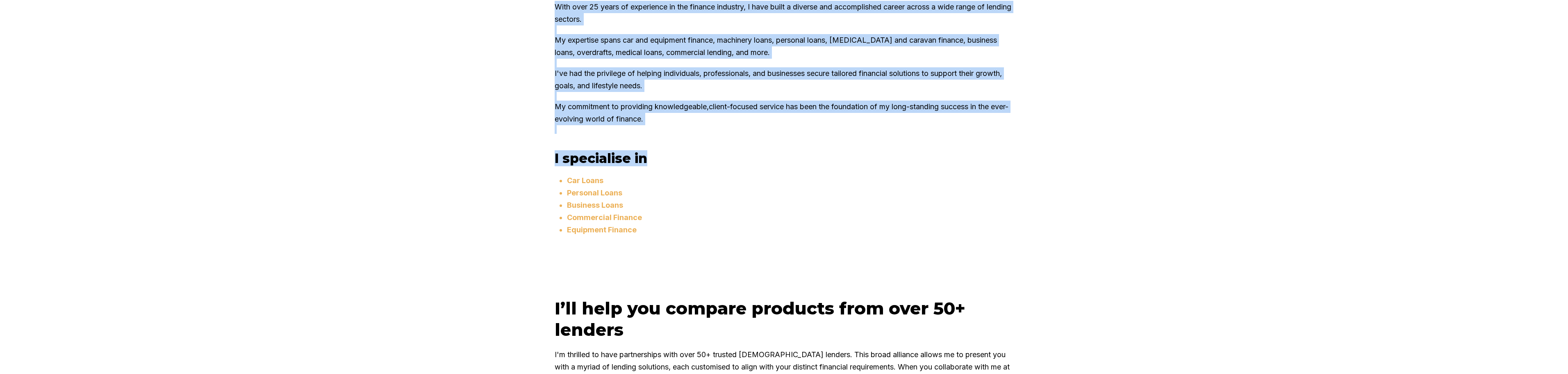
drag, startPoint x: 548, startPoint y: 31, endPoint x: 826, endPoint y: 199, distance: 324.8
click at [826, 199] on div "About Me With over 25 years of experience in the finance industry, I have built…" at bounding box center [783, 114] width 492 height 285
click at [826, 167] on h3 "I specialise in" at bounding box center [783, 158] width 459 height 16
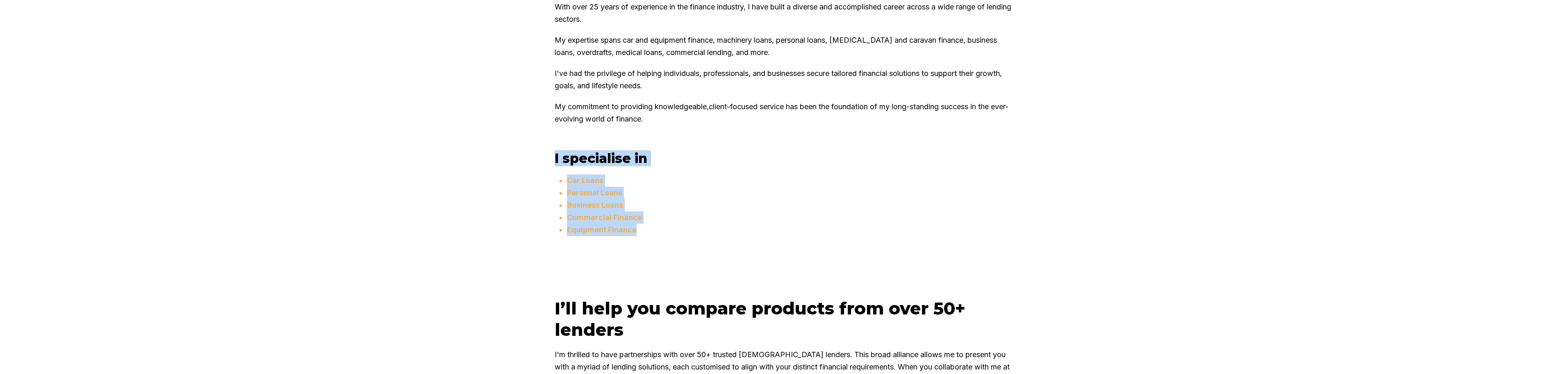
drag, startPoint x: 627, startPoint y: 244, endPoint x: 558, endPoint y: 201, distance: 81.3
click at [558, 201] on div "I specialise in Car Loans Personal Loans Business Loans Commercial Finance Equi…" at bounding box center [783, 203] width 459 height 106
click at [560, 187] on div "About Me With over 25 years of experience in the finance industry, I have built…" at bounding box center [783, 114] width 492 height 285
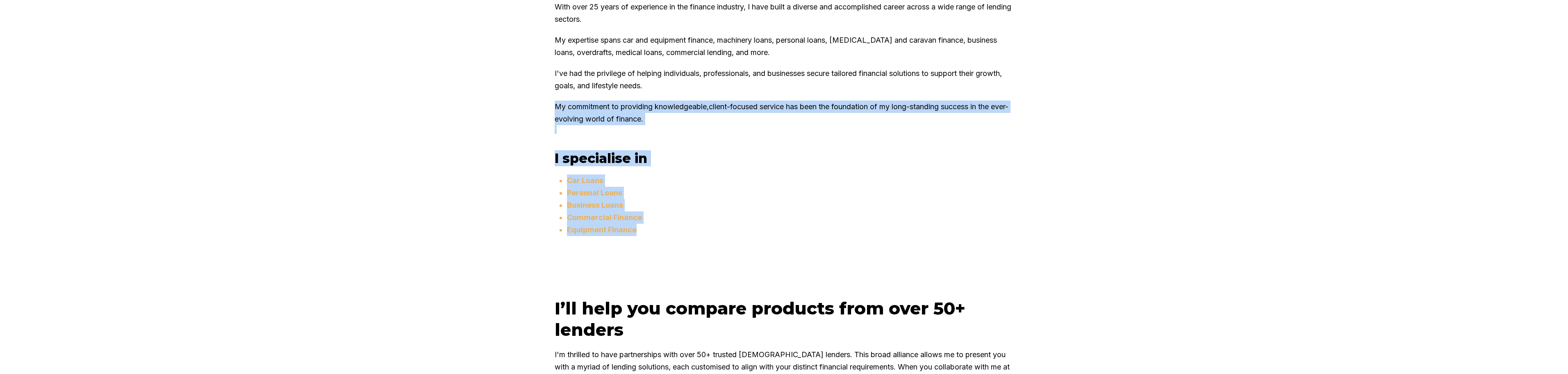
drag, startPoint x: 560, startPoint y: 186, endPoint x: 710, endPoint y: 297, distance: 186.6
click at [710, 257] on div "About Me With over 25 years of experience in the finance industry, I have built…" at bounding box center [783, 114] width 492 height 285
click at [710, 257] on ul "Car Loans Personal Loans Business Loans Commercial Finance Equipment Finance" at bounding box center [790, 216] width 447 height 82
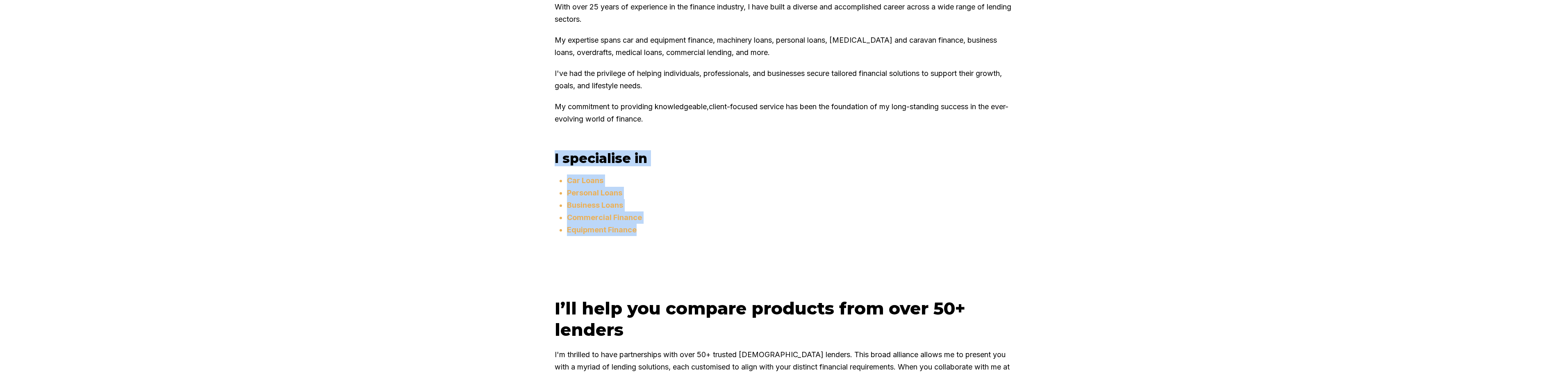
drag, startPoint x: 711, startPoint y: 290, endPoint x: 558, endPoint y: 191, distance: 182.2
click at [556, 192] on div "About Me With over 25 years of experience in the finance industry, I have built…" at bounding box center [783, 114] width 492 height 285
drag, startPoint x: 560, startPoint y: 187, endPoint x: 565, endPoint y: 192, distance: 7.1
click at [562, 191] on div "About Me With over 25 years of experience in the finance industry, I have built…" at bounding box center [783, 114] width 492 height 285
click at [713, 257] on ul "Car Loans Personal Loans Business Loans Commercial Finance Equipment Finance" at bounding box center [790, 216] width 447 height 82
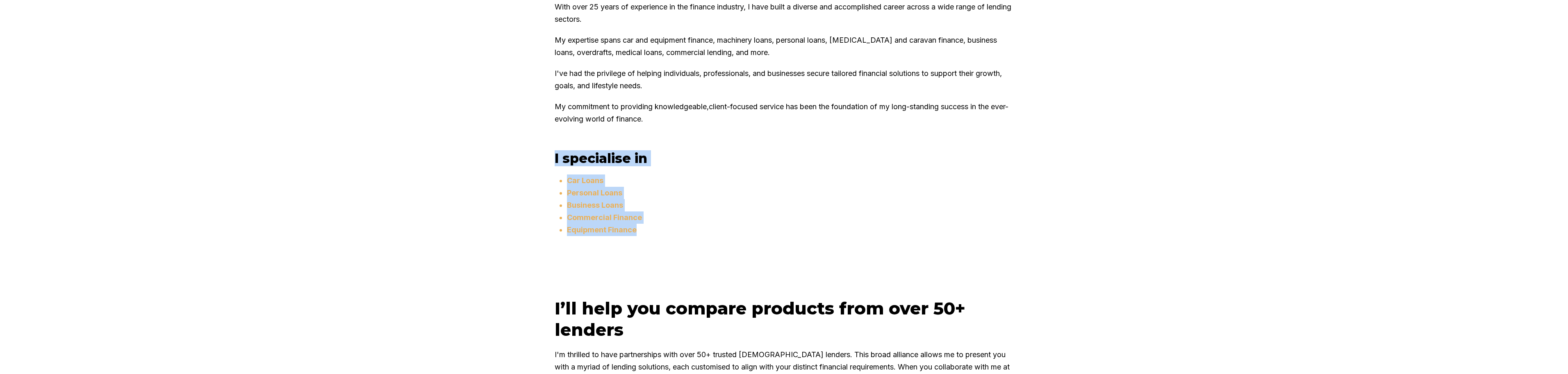
drag, startPoint x: 571, startPoint y: 202, endPoint x: 564, endPoint y: 196, distance: 9.2
click at [552, 193] on div "About Me With over 25 years of experience in the finance industry, I have built…" at bounding box center [783, 114] width 492 height 285
click at [565, 189] on div "About Me With over 25 years of experience in the finance industry, I have built…" at bounding box center [783, 114] width 492 height 285
drag, startPoint x: 558, startPoint y: 192, endPoint x: 708, endPoint y: 304, distance: 187.2
click at [712, 298] on div "About Me With over 25 years of experience in the finance industry, I have built…" at bounding box center [784, 114] width 1568 height 367
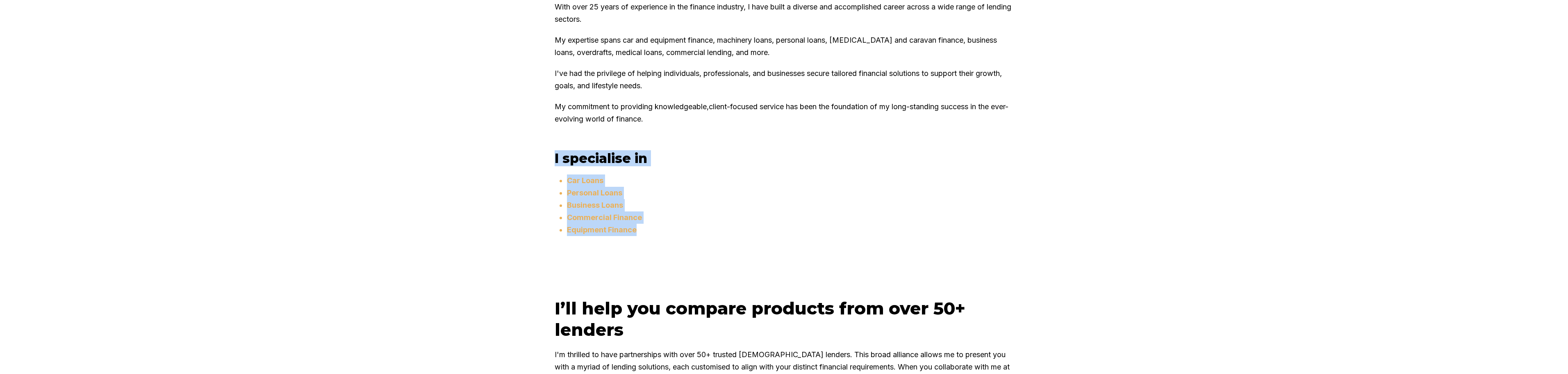
click at [694, 257] on ul "Car Loans Personal Loans Business Loans Commercial Finance Equipment Finance" at bounding box center [790, 216] width 447 height 82
click at [590, 195] on div "About Me With over 25 years of experience in the finance industry, I have built…" at bounding box center [783, 114] width 492 height 285
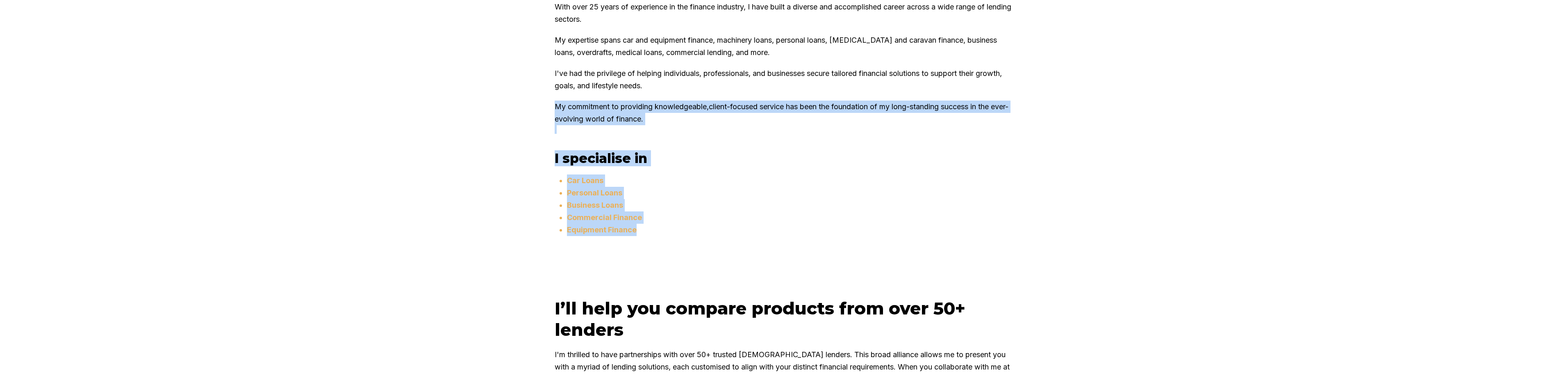
drag, startPoint x: 650, startPoint y: 252, endPoint x: 703, endPoint y: 302, distance: 72.9
click at [703, 257] on div "About Me With over 25 years of experience in the finance industry, I have built…" at bounding box center [783, 114] width 492 height 285
click at [783, 224] on li "Commercial Finance" at bounding box center [790, 218] width 447 height 12
click at [554, 185] on div "About Me With over 25 years of experience in the finance industry, I have built…" at bounding box center [783, 114] width 492 height 285
drag, startPoint x: 560, startPoint y: 181, endPoint x: 683, endPoint y: 289, distance: 163.7
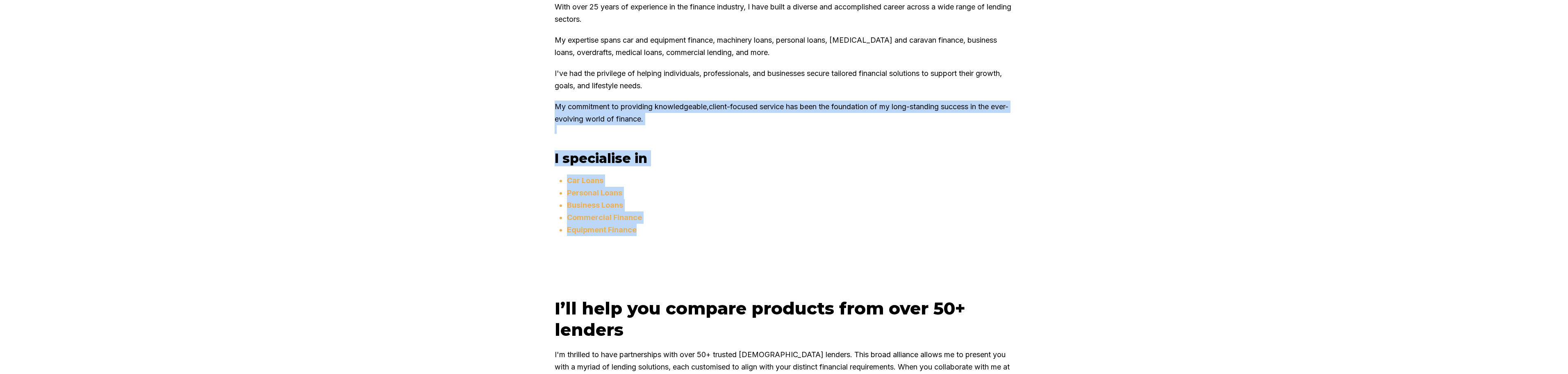
click at [683, 257] on div "About Me With over 25 years of experience in the finance industry, I have built…" at bounding box center [783, 114] width 492 height 285
click at [671, 257] on ul "Car Loans Personal Loans Business Loans Commercial Finance Equipment Finance" at bounding box center [790, 216] width 447 height 82
drag, startPoint x: 594, startPoint y: 234, endPoint x: 498, endPoint y: 178, distance: 111.1
click at [500, 179] on div "About Me With over 25 years of experience in the finance industry, I have built…" at bounding box center [784, 114] width 1568 height 367
click at [567, 190] on div "About Me With over 25 years of experience in the finance industry, I have built…" at bounding box center [783, 114] width 492 height 285
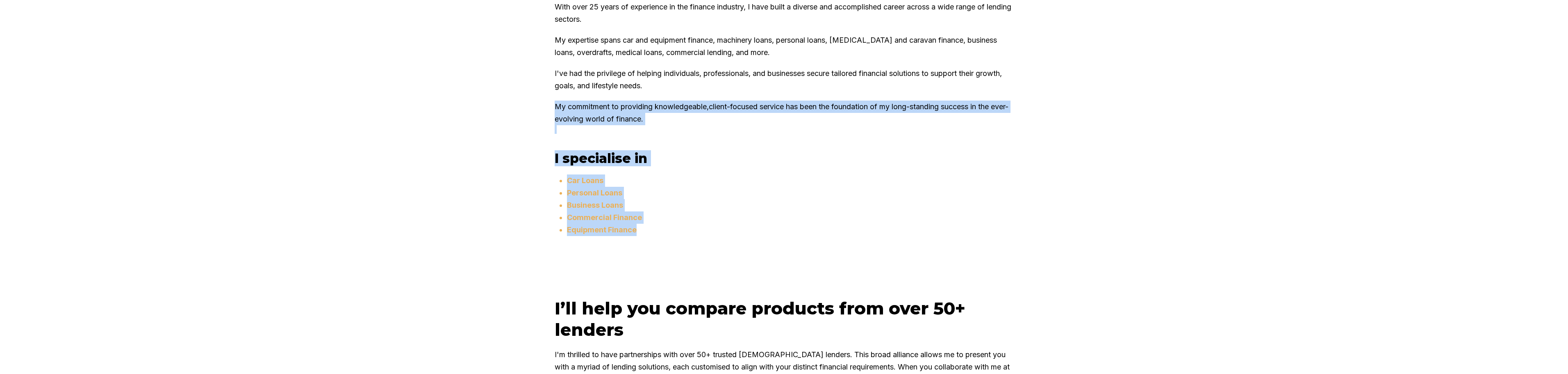
drag, startPoint x: 558, startPoint y: 183, endPoint x: 657, endPoint y: 289, distance: 145.0
click at [657, 257] on div "About Me With over 25 years of experience in the finance industry, I have built…" at bounding box center [783, 114] width 492 height 285
click at [665, 257] on ul "Car Loans Personal Loans Business Loans Commercial Finance Equipment Finance" at bounding box center [790, 216] width 447 height 82
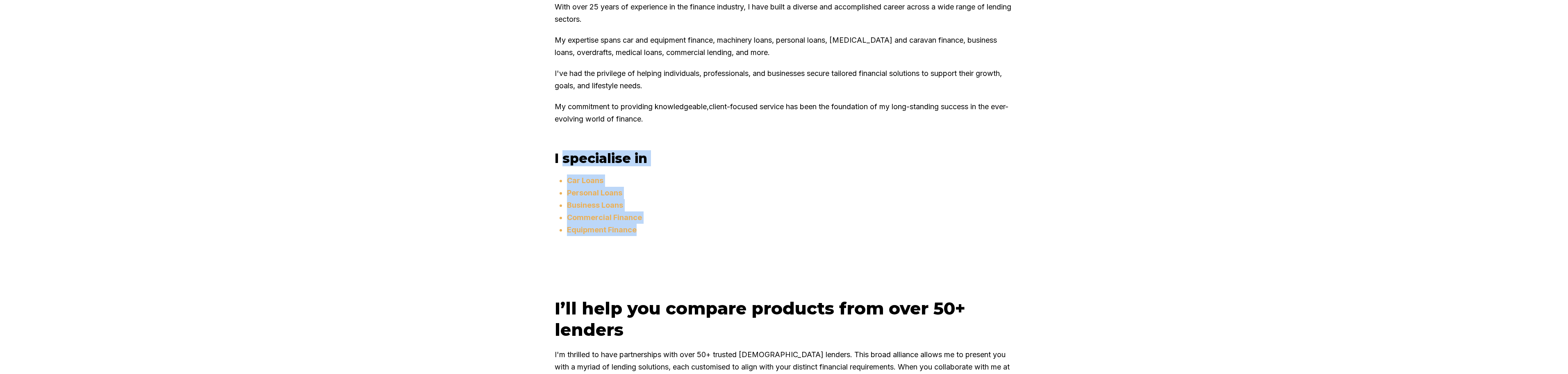
drag, startPoint x: 567, startPoint y: 195, endPoint x: 757, endPoint y: 307, distance: 220.6
click at [757, 298] on div "About Me With over 25 years of experience in the finance industry, I have built…" at bounding box center [784, 114] width 1568 height 367
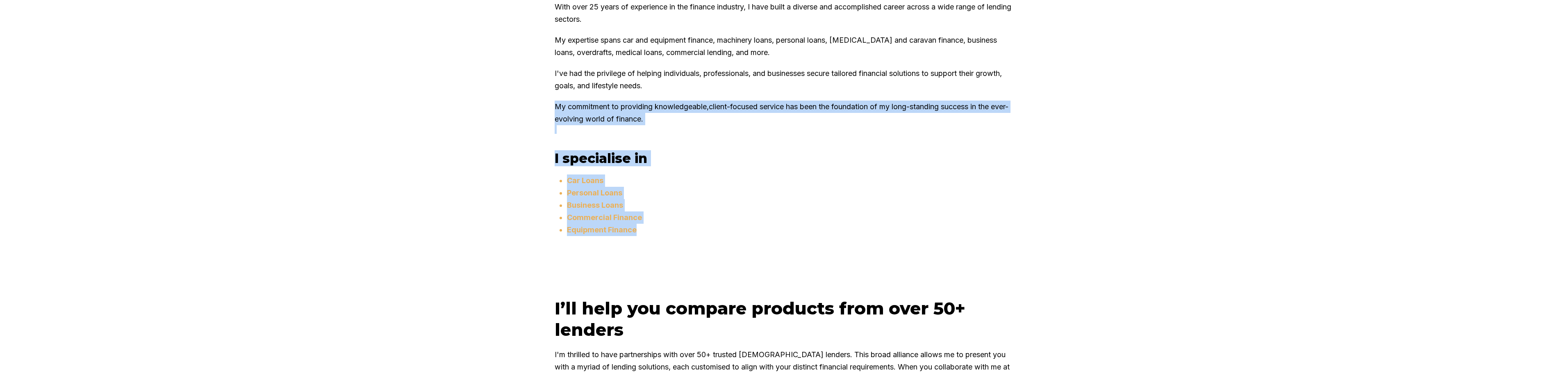
drag, startPoint x: 701, startPoint y: 303, endPoint x: 553, endPoint y: 173, distance: 197.0
click at [553, 173] on div "About Me With over 25 years of experience in the finance industry, I have built…" at bounding box center [784, 114] width 1568 height 367
click at [558, 190] on div "About Me With over 25 years of experience in the finance industry, I have built…" at bounding box center [783, 114] width 492 height 285
drag, startPoint x: 558, startPoint y: 186, endPoint x: 665, endPoint y: 300, distance: 156.3
click at [665, 257] on div "About Me With over 25 years of experience in the finance industry, I have built…" at bounding box center [783, 114] width 492 height 285
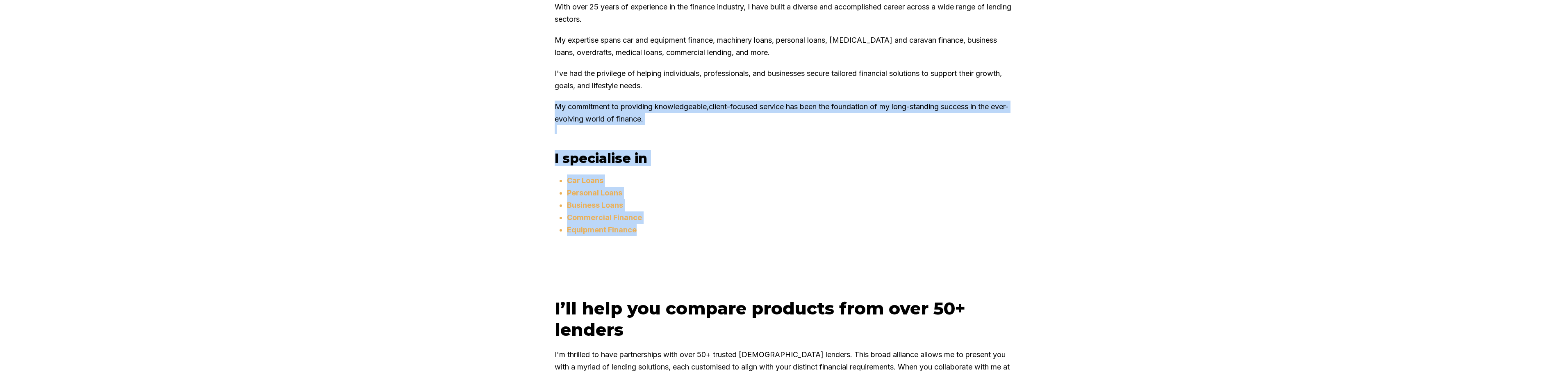
click at [665, 257] on ul "Car Loans Personal Loans Business Loans Commercial Finance Equipment Finance" at bounding box center [790, 216] width 447 height 82
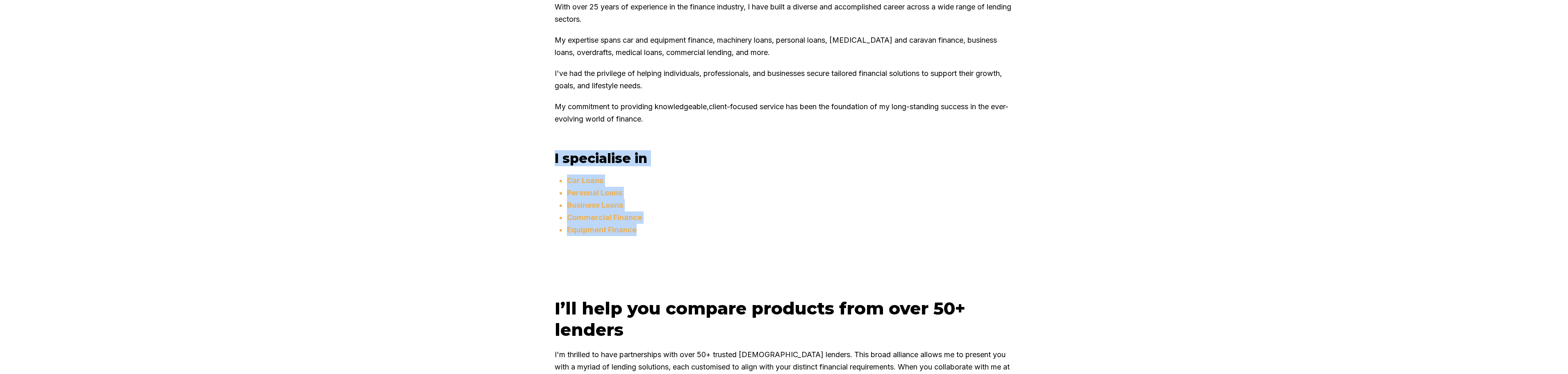
drag, startPoint x: 665, startPoint y: 291, endPoint x: 557, endPoint y: 202, distance: 139.9
click at [557, 202] on div "About Me With over 25 years of experience in the finance industry, I have built…" at bounding box center [783, 114] width 492 height 285
click at [558, 189] on div "About Me With over 25 years of experience in the finance industry, I have built…" at bounding box center [783, 114] width 492 height 285
drag, startPoint x: 556, startPoint y: 188, endPoint x: 682, endPoint y: 291, distance: 162.7
click at [682, 257] on div "About Me With over 25 years of experience in the finance industry, I have built…" at bounding box center [783, 114] width 492 height 285
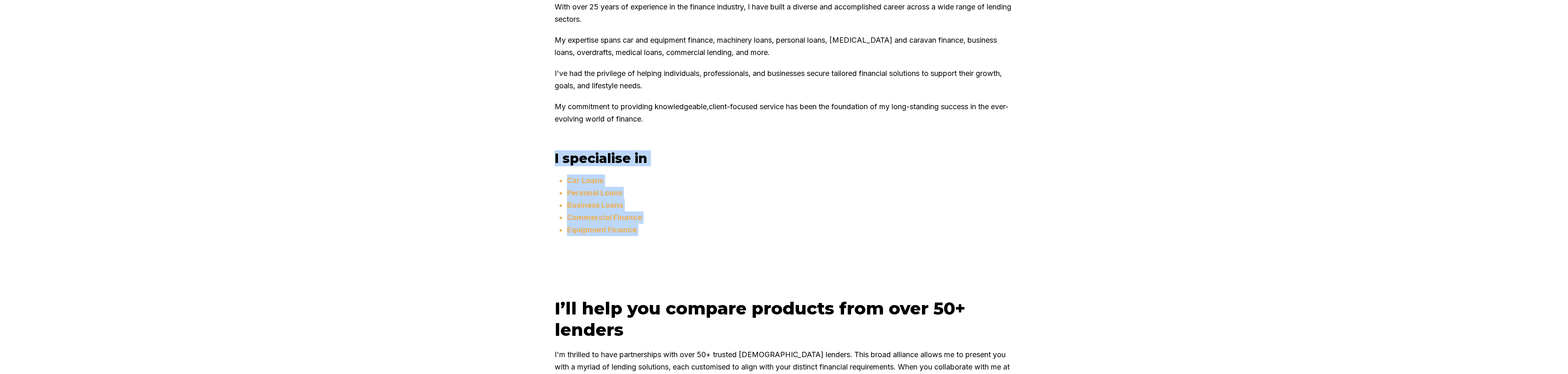
click at [682, 257] on ul "Car Loans Personal Loans Business Loans Commercial Finance Equipment Finance" at bounding box center [790, 216] width 447 height 82
drag, startPoint x: 553, startPoint y: 195, endPoint x: 657, endPoint y: 308, distance: 153.6
click at [657, 298] on div "About Me With over 25 years of experience in the finance industry, I have built…" at bounding box center [784, 114] width 1568 height 367
click at [725, 257] on ul "Car Loans Personal Loans Business Loans Commercial Finance Equipment Finance" at bounding box center [790, 216] width 447 height 82
click at [984, 224] on li "Commercial Finance" at bounding box center [790, 218] width 447 height 12
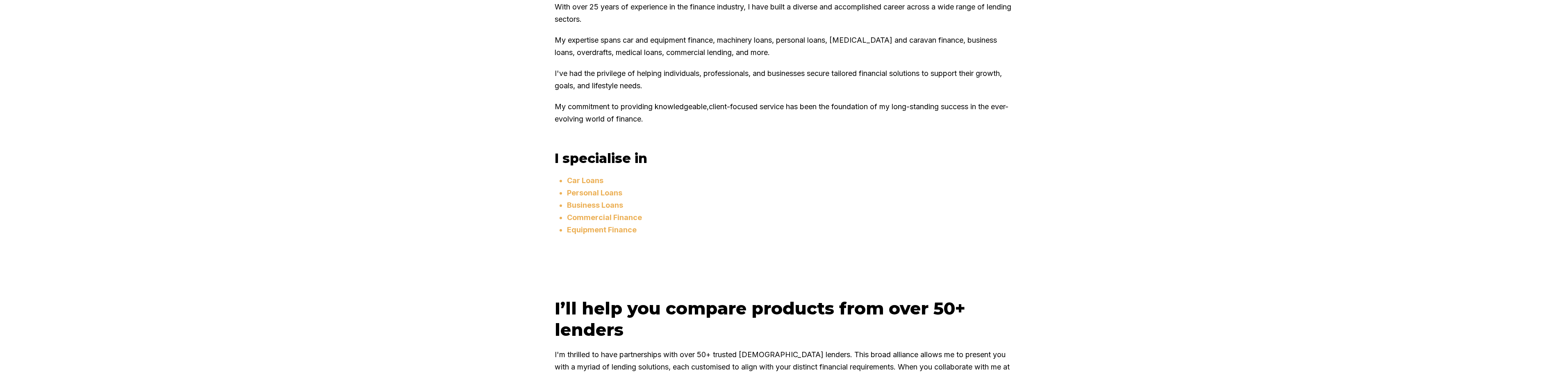
click at [738, 199] on li "Personal Loans" at bounding box center [790, 193] width 447 height 12
click at [741, 212] on li "Business Loans" at bounding box center [790, 205] width 447 height 12
click at [667, 134] on div "About Me With over 25 years of experience in the finance industry, I have built…" at bounding box center [783, 53] width 459 height 162
click at [588, 125] on p "My commitment to providing knowledgeable,client-focused service has been the fo…" at bounding box center [783, 113] width 459 height 25
click at [853, 236] on li "Equipment Finance" at bounding box center [790, 230] width 447 height 12
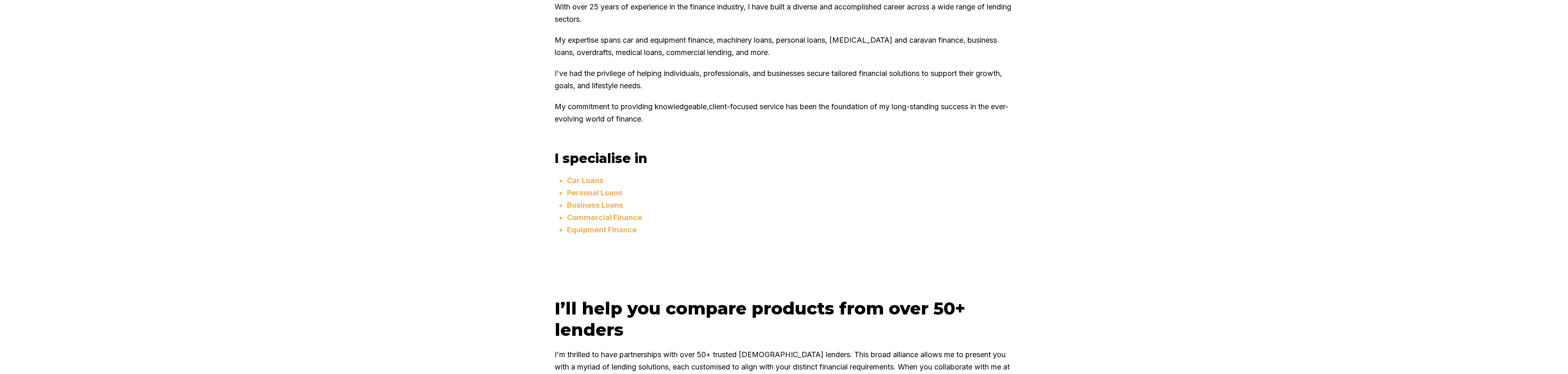
click at [576, 167] on h3 "I specialise in" at bounding box center [783, 158] width 459 height 16
click at [918, 167] on h3 "I specialise in" at bounding box center [783, 158] width 459 height 16
click at [580, 125] on p "My commitment to providing knowledgeable,client-focused service has been the fo…" at bounding box center [783, 113] width 459 height 25
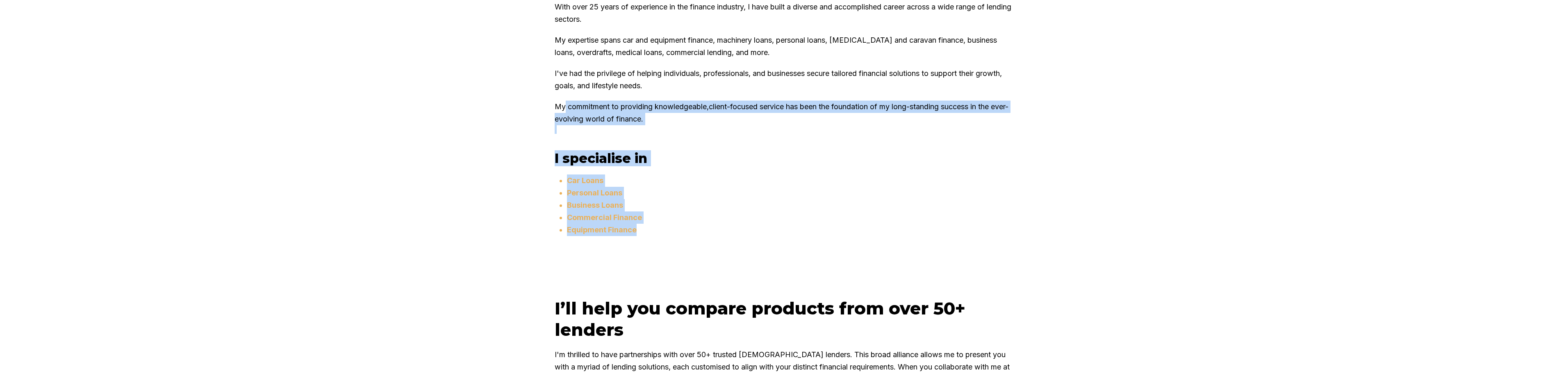
drag, startPoint x: 570, startPoint y: 153, endPoint x: 797, endPoint y: 293, distance: 266.7
click at [849, 257] on div "About Me With over 25 years of experience in the finance industry, I have built…" at bounding box center [783, 114] width 492 height 285
click at [717, 236] on li "Equipment Finance" at bounding box center [790, 230] width 447 height 12
drag, startPoint x: 665, startPoint y: 273, endPoint x: 539, endPoint y: 182, distance: 155.4
click at [530, 177] on div "About Me With over 25 years of experience in the finance industry, I have built…" at bounding box center [784, 114] width 1568 height 367
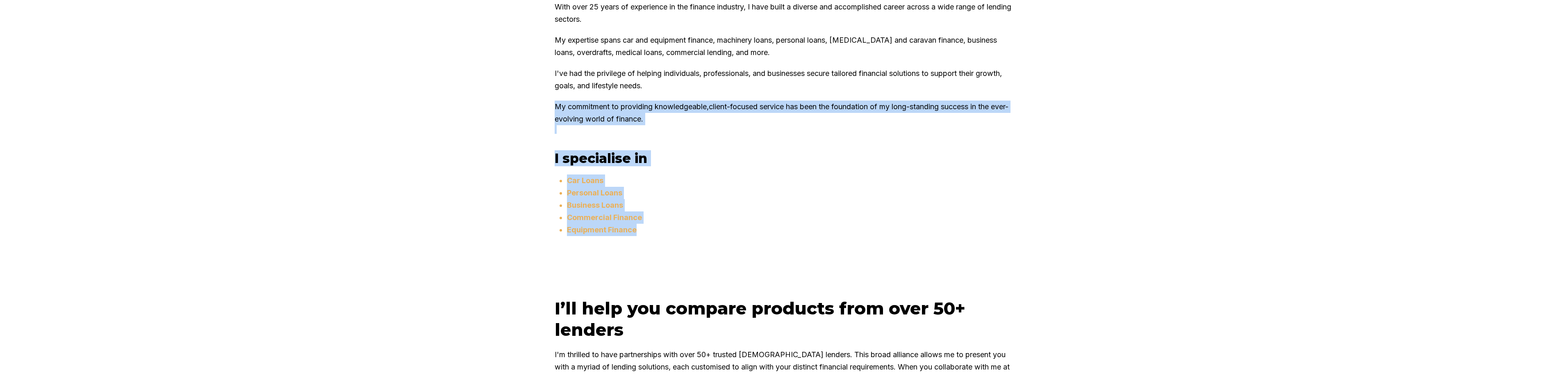
click at [599, 189] on div "About Me With over 25 years of experience in the finance industry, I have built…" at bounding box center [783, 114] width 492 height 285
drag, startPoint x: 570, startPoint y: 190, endPoint x: 673, endPoint y: 304, distance: 153.6
click at [674, 298] on div "About Me With over 25 years of experience in the finance industry, I have built…" at bounding box center [784, 114] width 1568 height 367
click at [782, 298] on div "About Me With over 25 years of experience in the finance industry, I have built…" at bounding box center [784, 114] width 1568 height 367
click at [655, 257] on ul "Car Loans Personal Loans Business Loans Commercial Finance Equipment Finance" at bounding box center [790, 216] width 447 height 82
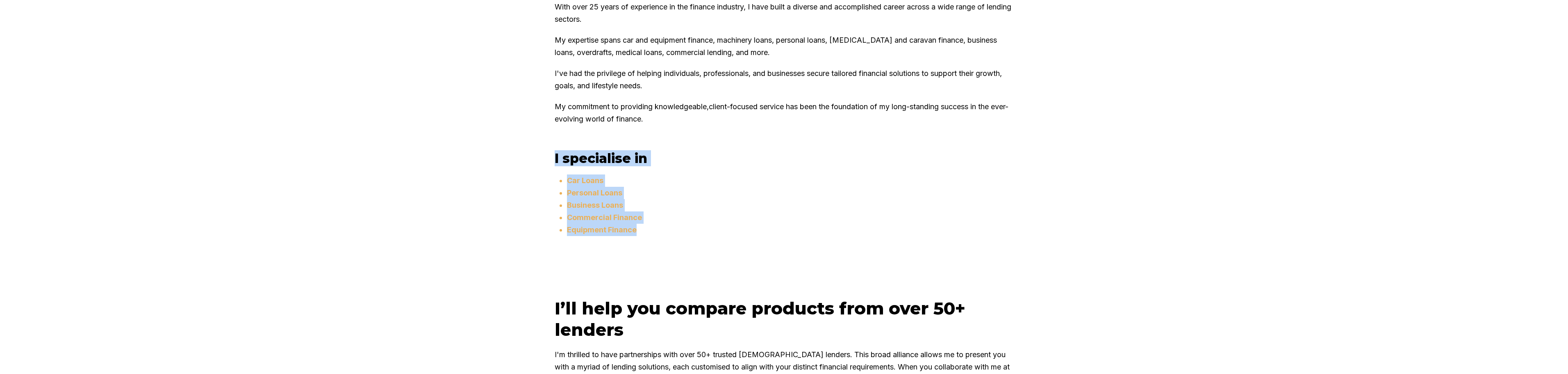
drag, startPoint x: 558, startPoint y: 195, endPoint x: 692, endPoint y: 304, distance: 172.7
click at [695, 298] on div "About Me With over 25 years of experience in the finance industry, I have built…" at bounding box center [784, 114] width 1568 height 367
click at [676, 257] on ul "Car Loans Personal Loans Business Loans Commercial Finance Equipment Finance" at bounding box center [790, 216] width 447 height 82
click at [566, 183] on div "About Me With over 25 years of experience in the finance industry, I have built…" at bounding box center [783, 114] width 492 height 285
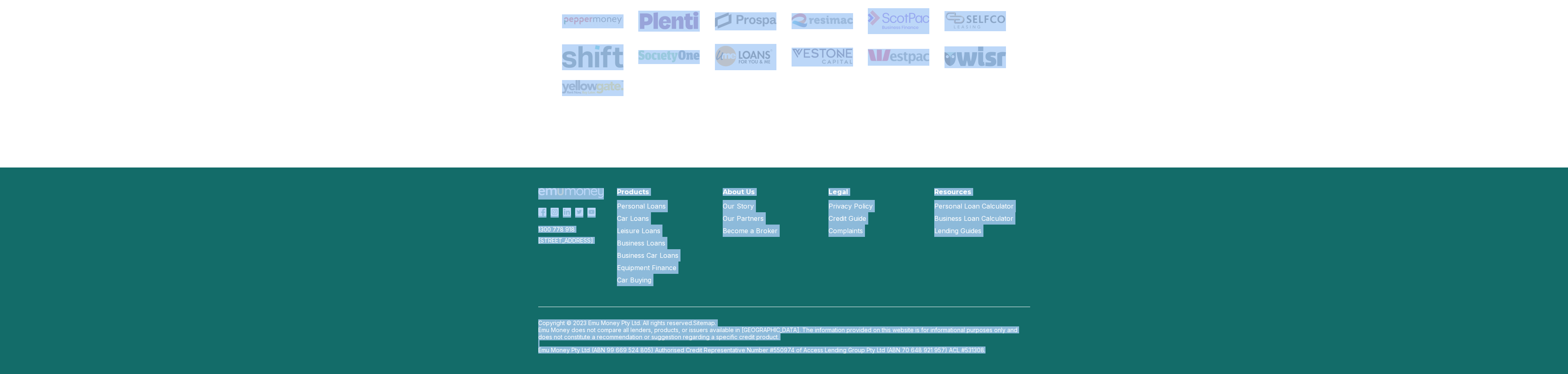
scroll to position [1193, 0]
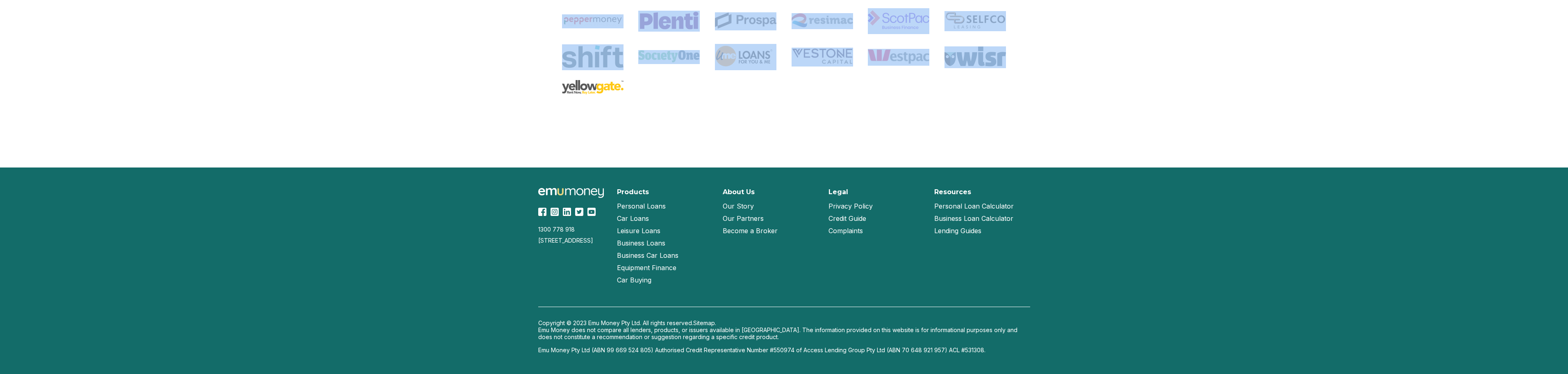
drag, startPoint x: 564, startPoint y: 184, endPoint x: 1011, endPoint y: 148, distance: 448.4
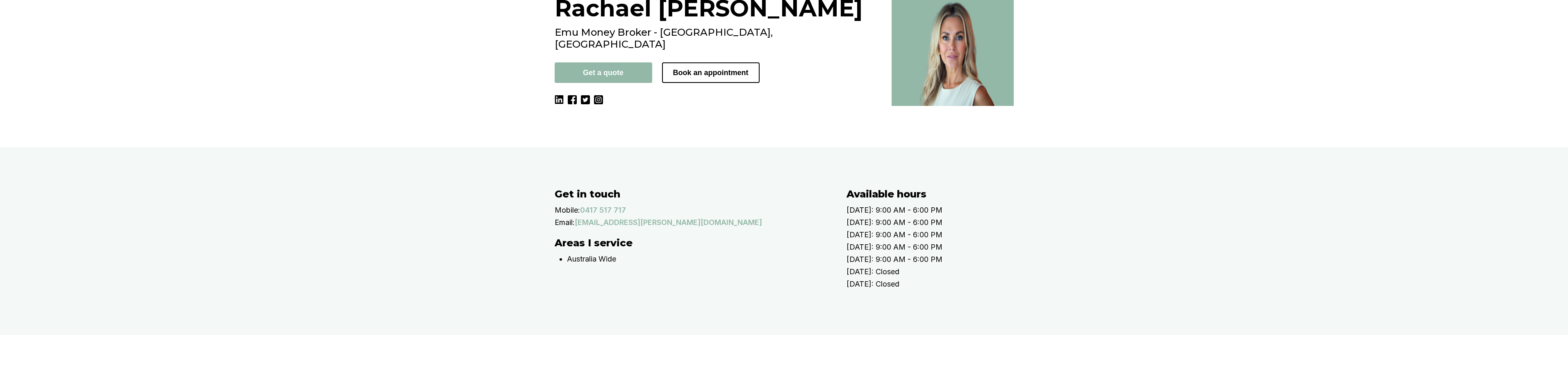
scroll to position [75, 0]
